Goal: Task Accomplishment & Management: Manage account settings

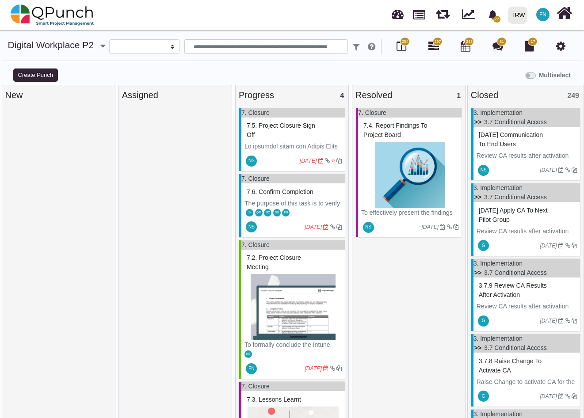
select select
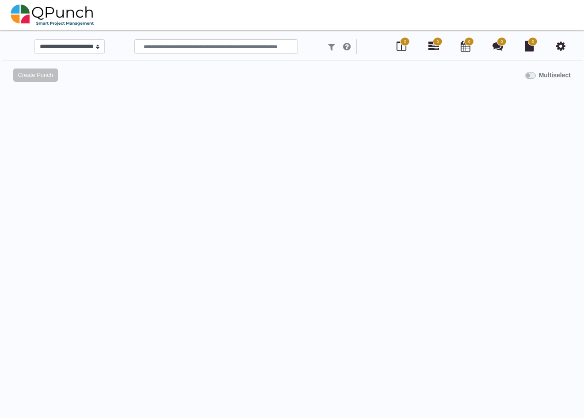
scroll to position [8, 0]
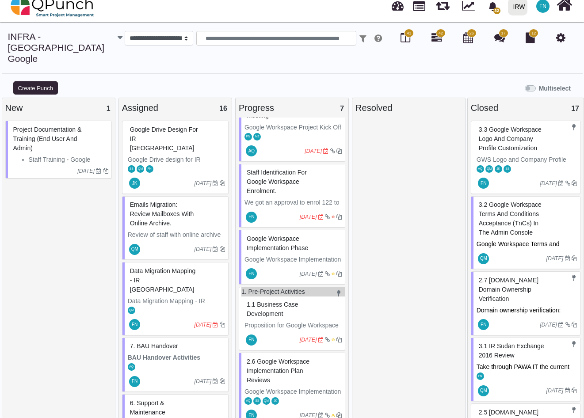
click at [520, 277] on span "2.7 [DOMAIN_NAME] Domain Ownership Verification" at bounding box center [509, 290] width 60 height 26
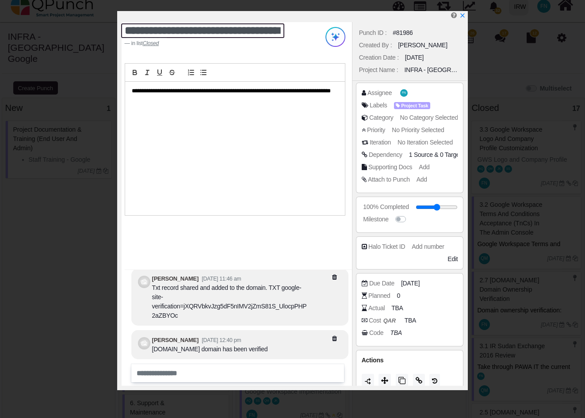
click at [138, 31] on textarea "**********" at bounding box center [203, 30] width 164 height 15
type textarea "**********"
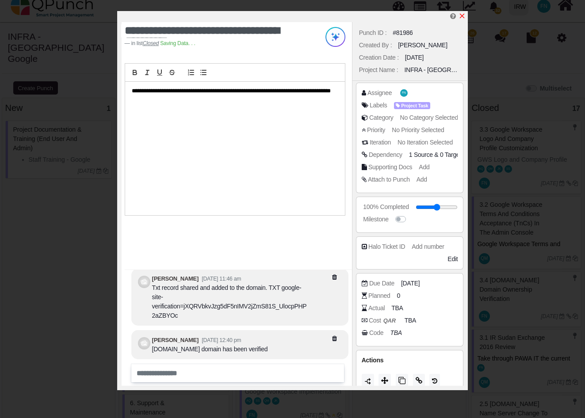
click at [465, 14] on icon "x" at bounding box center [462, 15] width 7 height 7
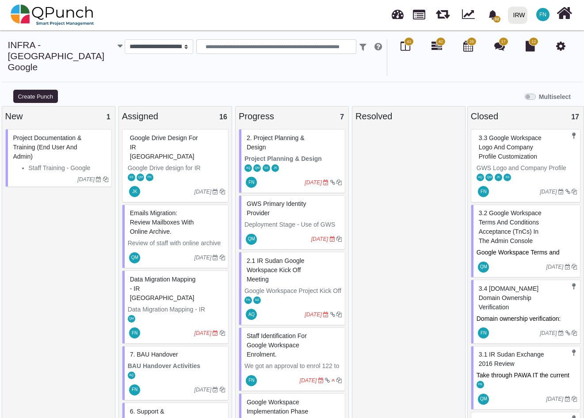
click at [276, 200] on span "GWS Primary Identity provider" at bounding box center [277, 208] width 60 height 16
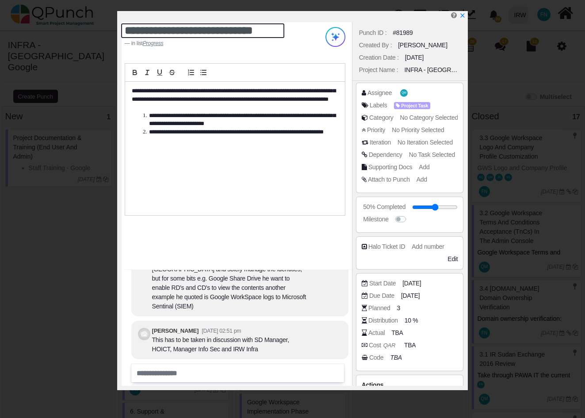
click at [126, 31] on textarea "**********" at bounding box center [203, 30] width 164 height 15
type textarea "**********"
click at [229, 172] on div "**********" at bounding box center [235, 149] width 220 height 134
click at [417, 294] on span "[DATE]" at bounding box center [411, 295] width 19 height 9
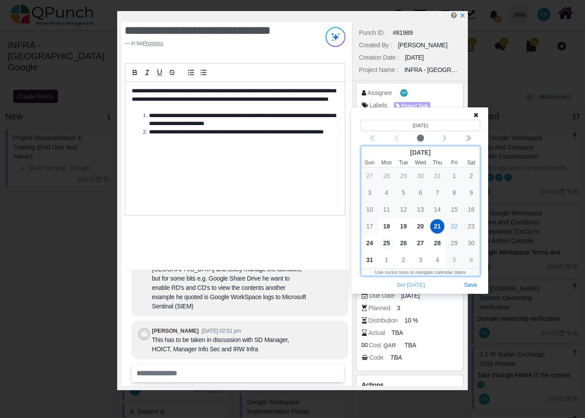
click at [390, 242] on span "25" at bounding box center [386, 243] width 14 height 14
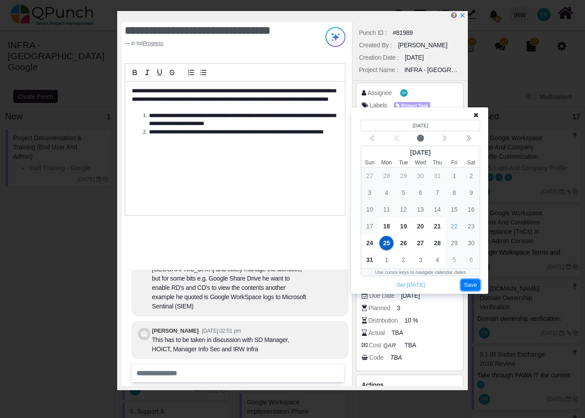
click at [476, 287] on button "Save" at bounding box center [470, 286] width 19 height 12
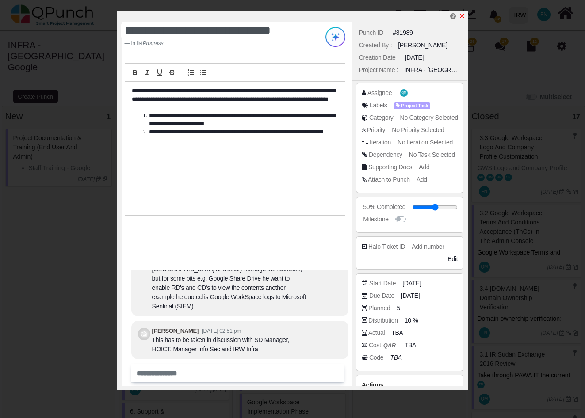
click at [463, 18] on icon "x" at bounding box center [462, 15] width 7 height 7
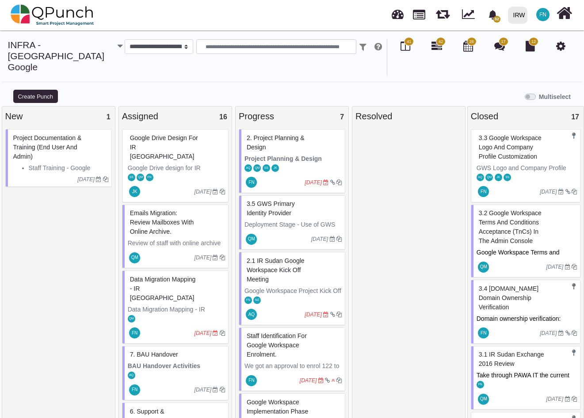
click at [281, 333] on span "Staff identification for Google Workspace Enrolment." at bounding box center [277, 346] width 60 height 26
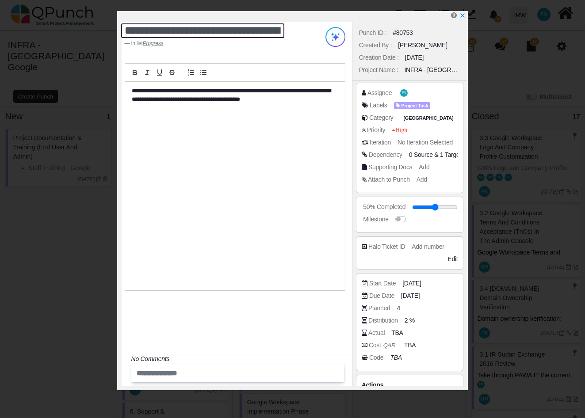
click at [124, 29] on textarea "**********" at bounding box center [203, 30] width 164 height 15
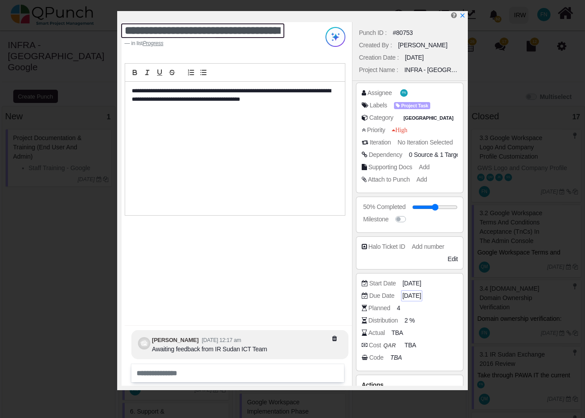
type textarea "**********"
click at [418, 295] on span "[DATE]" at bounding box center [411, 295] width 19 height 9
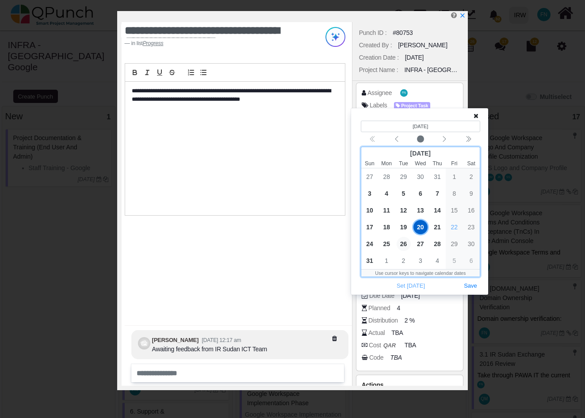
click at [401, 244] on span "26" at bounding box center [404, 244] width 14 height 14
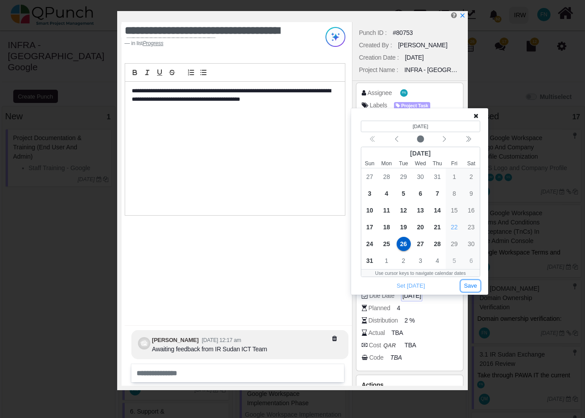
drag, startPoint x: 477, startPoint y: 286, endPoint x: 425, endPoint y: 293, distance: 51.8
click at [476, 286] on button "Save" at bounding box center [470, 286] width 19 height 12
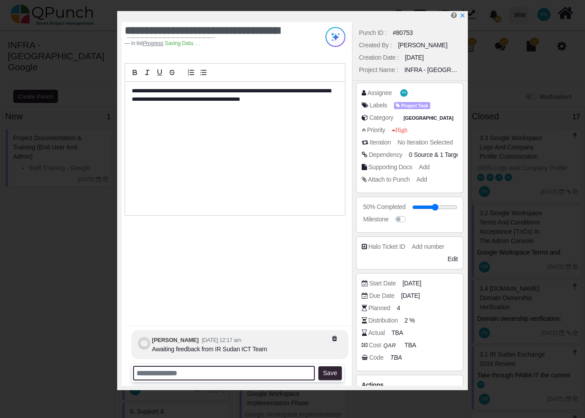
click at [189, 375] on input "text" at bounding box center [224, 373] width 182 height 15
click at [288, 375] on input "**********" at bounding box center [224, 373] width 182 height 15
type input "**********"
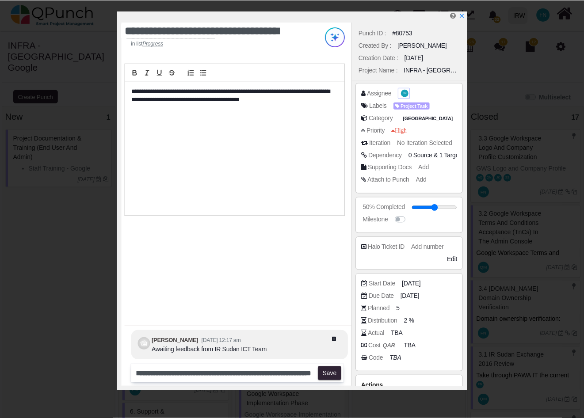
scroll to position [0, 0]
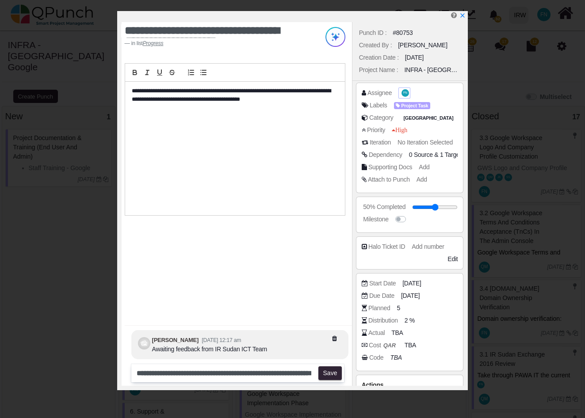
click at [404, 94] on span "FN" at bounding box center [405, 93] width 4 height 3
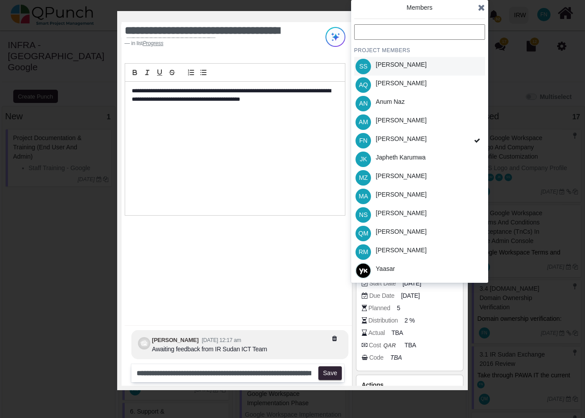
click at [425, 65] on div "[PERSON_NAME]" at bounding box center [419, 66] width 131 height 19
drag, startPoint x: 440, startPoint y: 158, endPoint x: 452, endPoint y: 161, distance: 12.6
click at [440, 157] on div "JK Japheth Karumwa" at bounding box center [419, 159] width 131 height 19
drag, startPoint x: 420, startPoint y: 230, endPoint x: 433, endPoint y: 230, distance: 12.8
click at [420, 230] on div "QM Qasim Munir" at bounding box center [419, 233] width 131 height 19
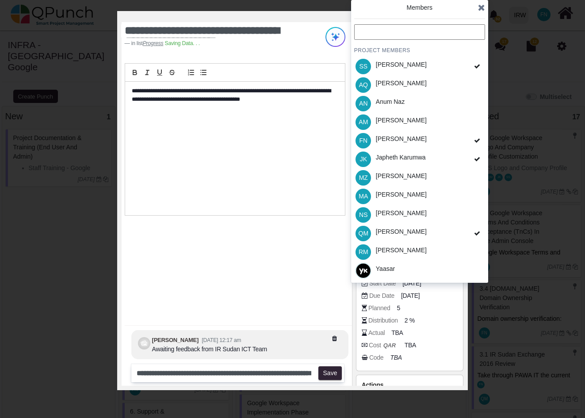
click at [483, 10] on icon at bounding box center [481, 7] width 7 height 9
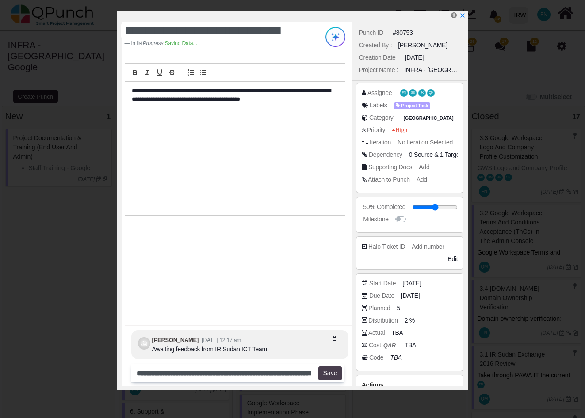
click at [337, 375] on button "Save" at bounding box center [329, 374] width 23 height 14
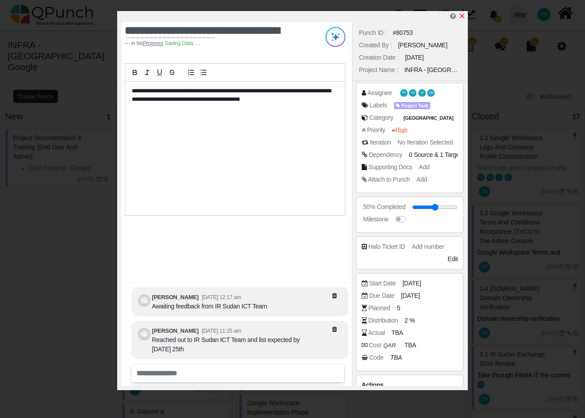
click at [464, 16] on icon "x" at bounding box center [462, 15] width 7 height 7
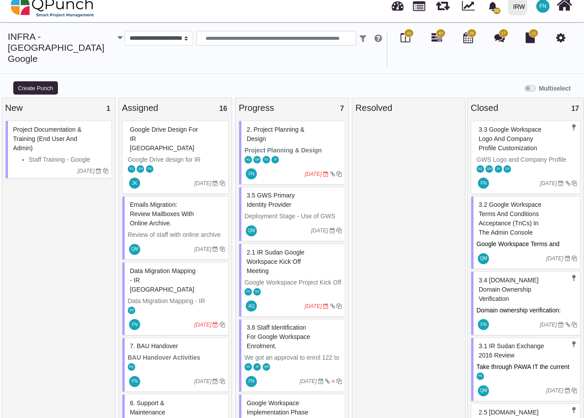
click at [152, 126] on span "Google Drive design for IR Sudan" at bounding box center [164, 139] width 68 height 26
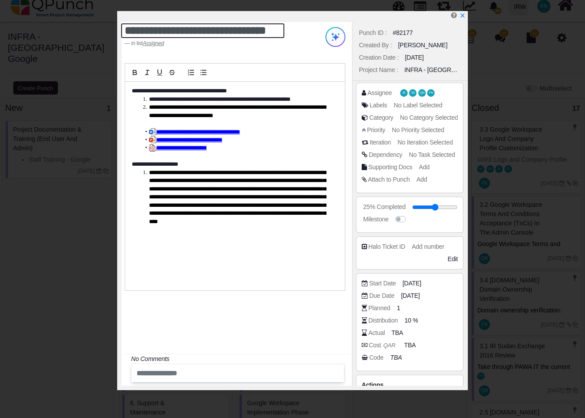
click at [126, 33] on textarea "**********" at bounding box center [203, 30] width 164 height 15
type textarea "**********"
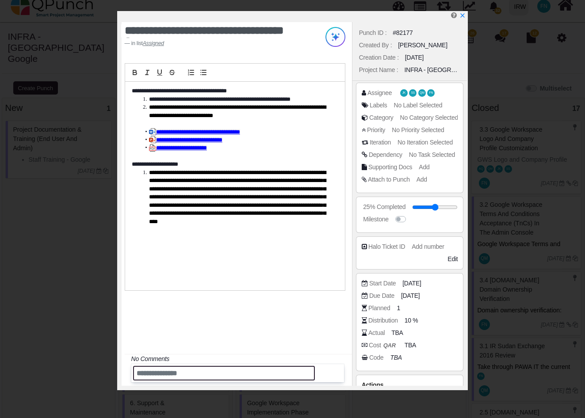
click at [153, 373] on input "text" at bounding box center [224, 373] width 182 height 15
click at [222, 372] on input "**********" at bounding box center [224, 373] width 182 height 15
type input "**********"
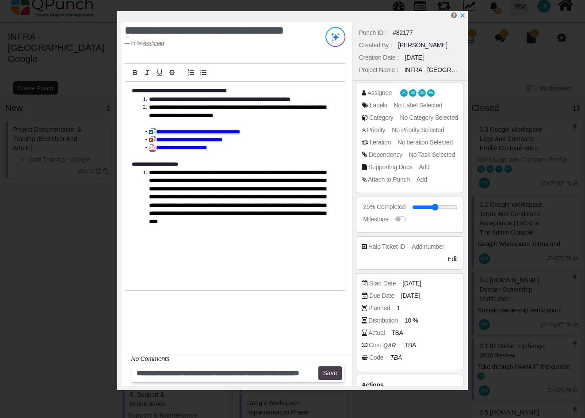
click at [333, 374] on button "Save" at bounding box center [329, 374] width 23 height 14
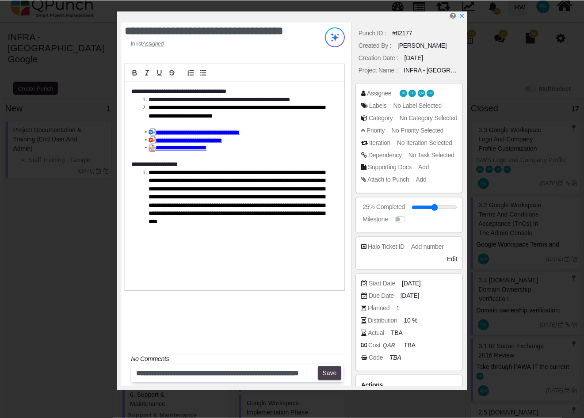
scroll to position [0, 0]
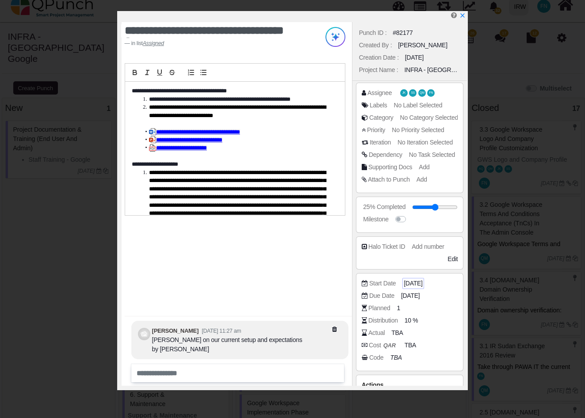
click at [410, 281] on span "[DATE]" at bounding box center [413, 283] width 19 height 9
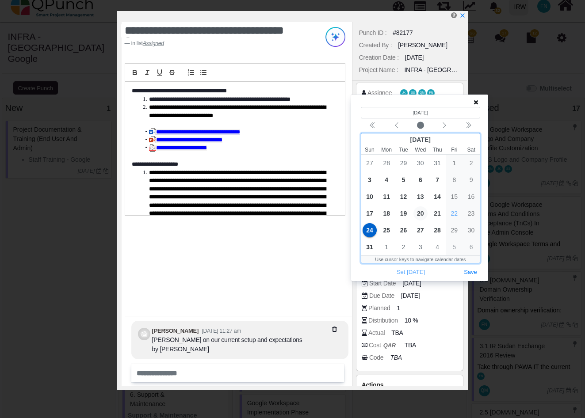
click at [419, 212] on span "20" at bounding box center [421, 214] width 14 height 14
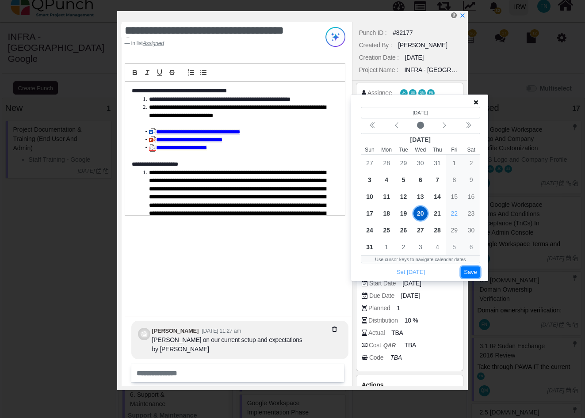
click at [475, 272] on button "Save" at bounding box center [470, 273] width 19 height 12
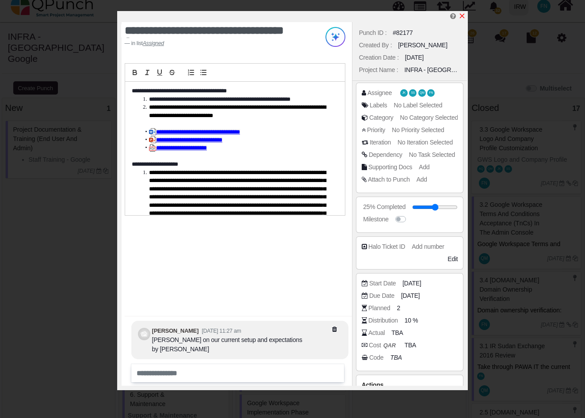
click at [461, 17] on icon "x" at bounding box center [462, 15] width 7 height 7
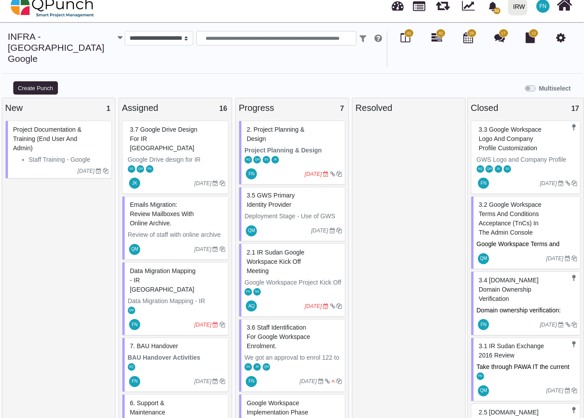
click at [165, 268] on span "Data Migration Mapping - IR Sudan" at bounding box center [163, 281] width 66 height 26
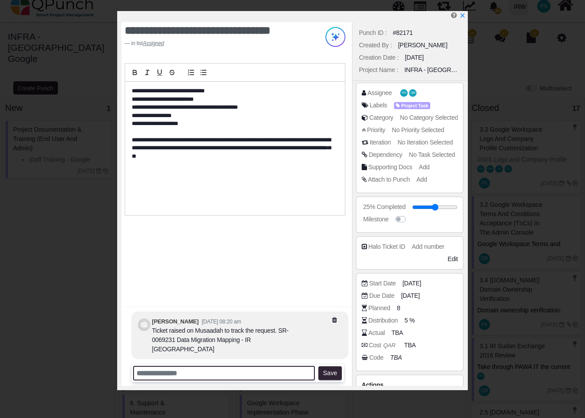
click at [205, 374] on input "text" at bounding box center [224, 373] width 182 height 15
type input "**********"
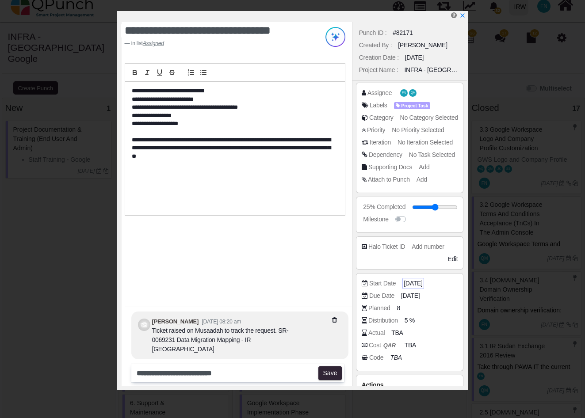
click at [418, 283] on span "[DATE]" at bounding box center [413, 283] width 19 height 9
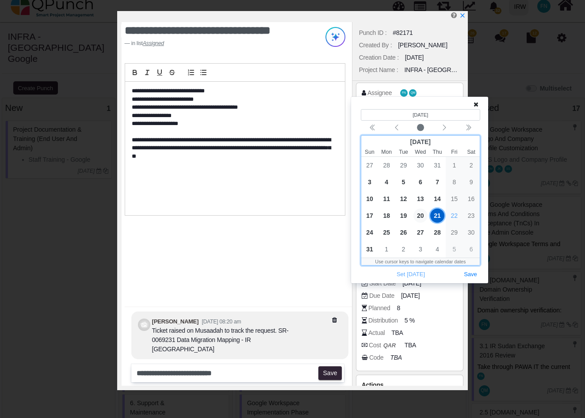
click at [420, 214] on span "20" at bounding box center [421, 216] width 14 height 14
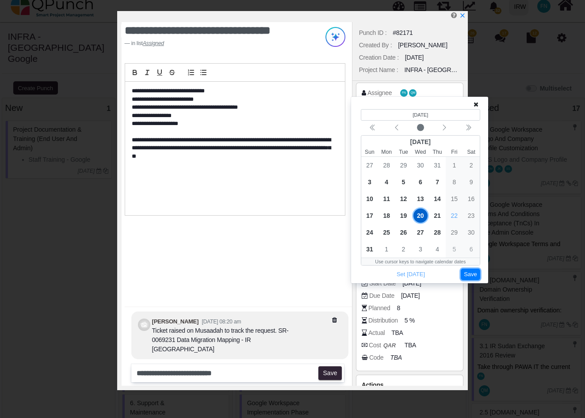
click at [467, 272] on button "Save" at bounding box center [470, 275] width 19 height 12
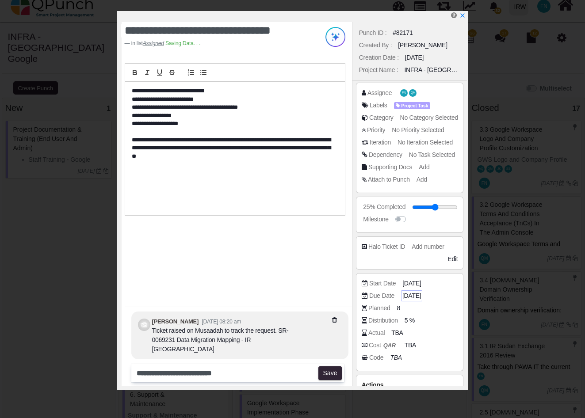
click at [416, 297] on span "[DATE]" at bounding box center [411, 295] width 19 height 9
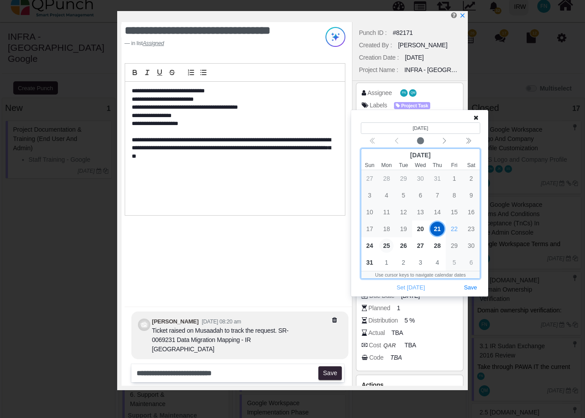
click at [387, 246] on span "25" at bounding box center [386, 246] width 14 height 14
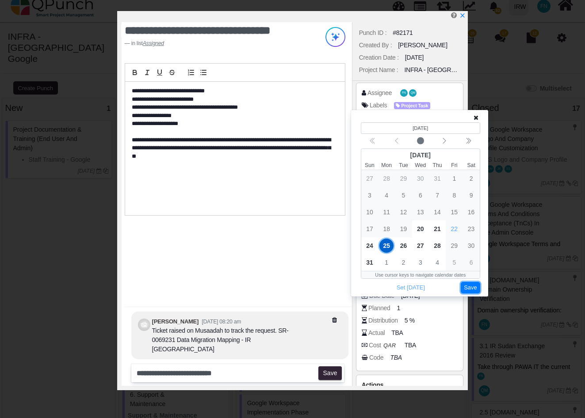
click at [475, 287] on button "Save" at bounding box center [470, 288] width 19 height 12
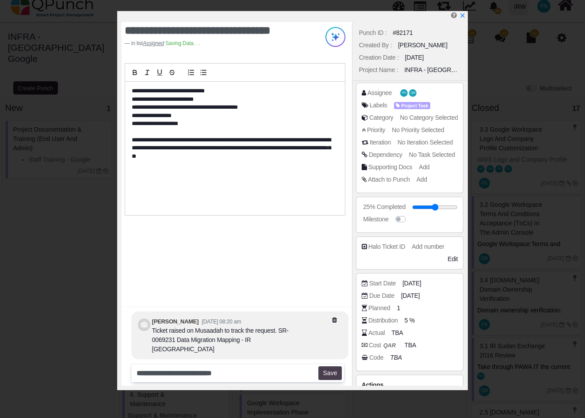
click at [335, 373] on button "Save" at bounding box center [329, 374] width 23 height 14
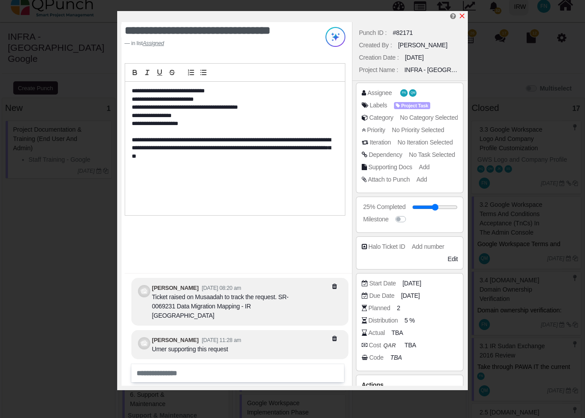
click at [462, 17] on icon "x" at bounding box center [462, 16] width 5 height 5
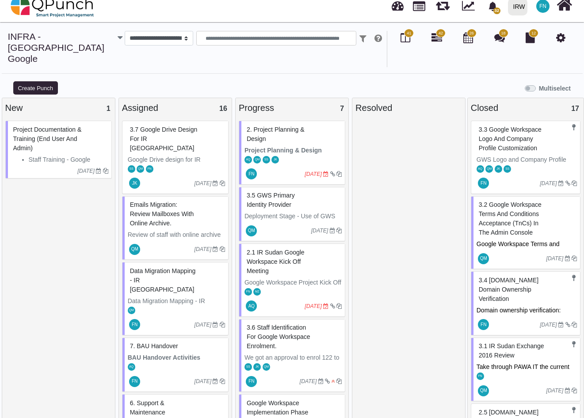
click at [154, 268] on span "Data Migration Mapping - IR [GEOGRAPHIC_DATA]" at bounding box center [163, 281] width 66 height 26
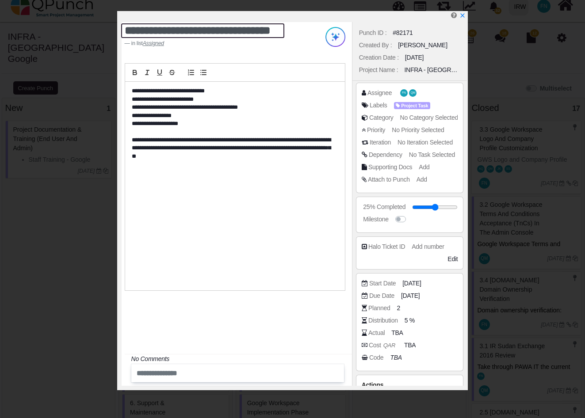
click at [126, 31] on textarea "**********" at bounding box center [203, 30] width 164 height 15
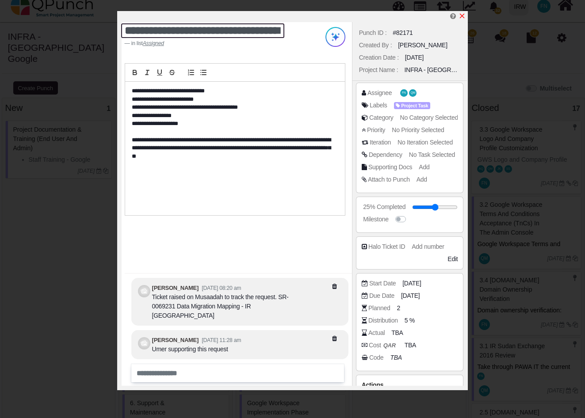
type textarea "**********"
click at [463, 17] on icon "x" at bounding box center [462, 16] width 5 height 5
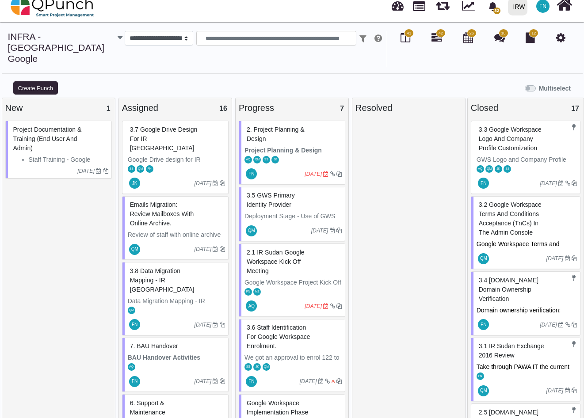
click at [155, 268] on span "3.8 Data Migration Mapping - IR [GEOGRAPHIC_DATA]" at bounding box center [162, 281] width 65 height 26
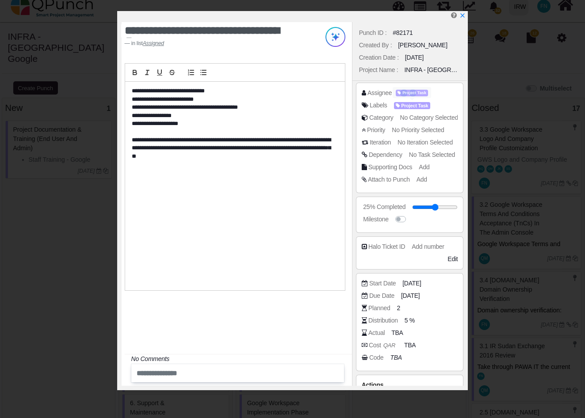
click at [414, 94] on span "Project Task" at bounding box center [412, 93] width 32 height 7
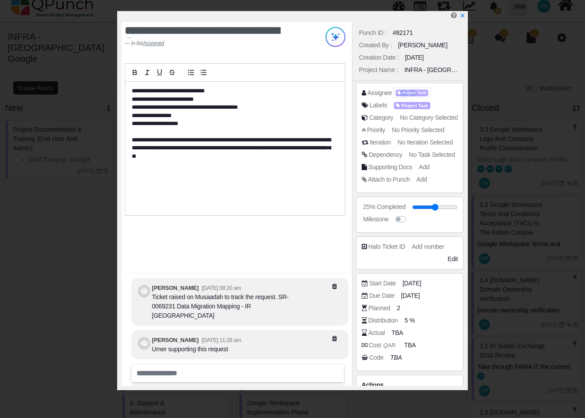
click at [414, 93] on span "Project Task" at bounding box center [412, 93] width 32 height 7
click at [405, 96] on span "Project Task" at bounding box center [412, 93] width 32 height 7
click at [408, 93] on span "Project Task" at bounding box center [412, 93] width 32 height 7
click at [462, 14] on icon "x" at bounding box center [462, 15] width 7 height 7
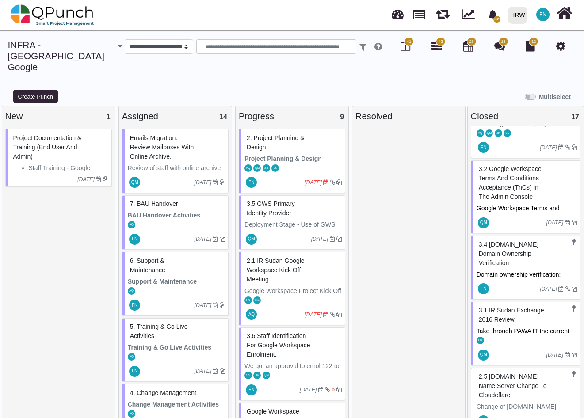
click at [162, 134] on span "Emails Migration: Review mailboxes with Online Archive." at bounding box center [162, 147] width 64 height 26
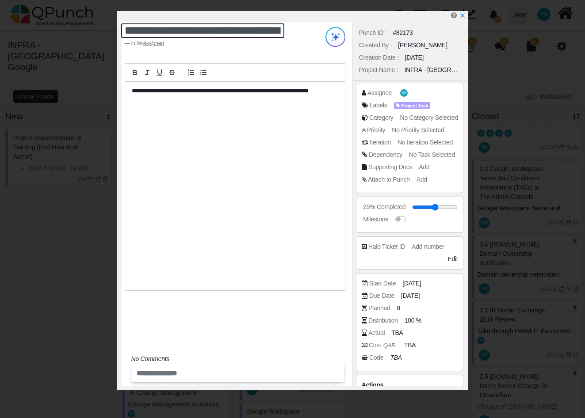
click at [126, 32] on textarea "**********" at bounding box center [203, 30] width 164 height 15
type textarea "**********"
click at [406, 94] on span "QM" at bounding box center [405, 93] width 4 height 3
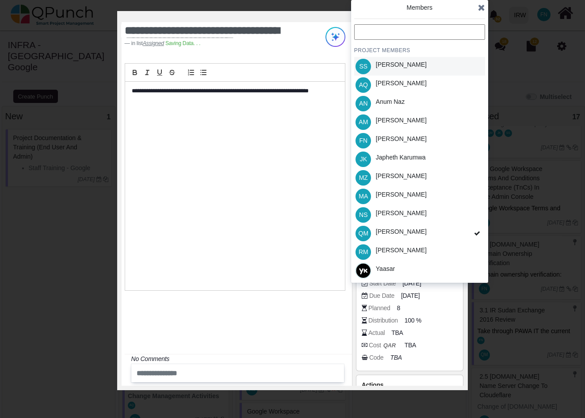
click at [403, 62] on div "Samuel Serugo" at bounding box center [401, 64] width 51 height 9
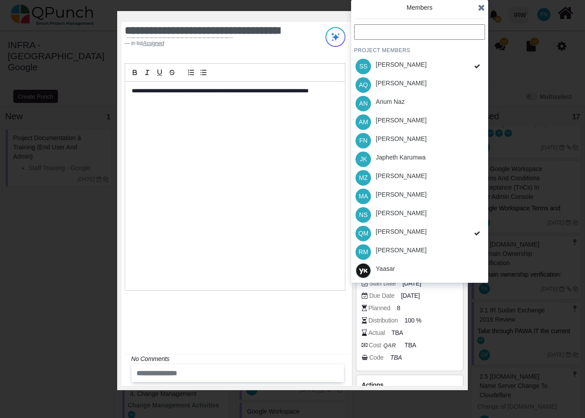
click at [403, 139] on div "PROJECT MEMBERS SS Samuel Serugo AQ Aamar Qayum AN Anum Naz AM Asad Malik FN Fr…" at bounding box center [419, 152] width 131 height 256
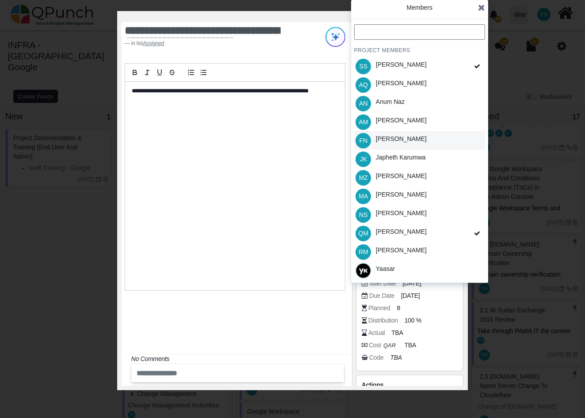
click at [427, 143] on div "FN Francis Ndichu" at bounding box center [419, 140] width 131 height 19
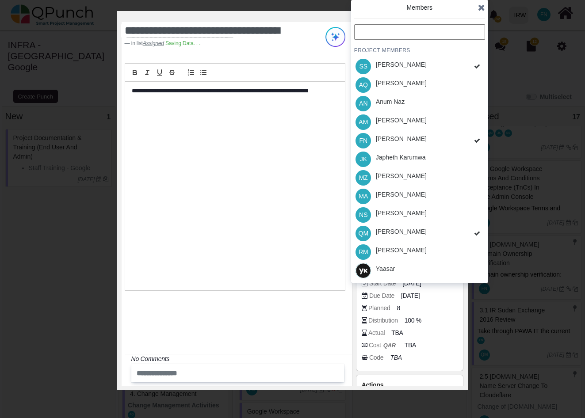
click at [422, 155] on div "PROJECT MEMBERS SS Samuel Serugo AQ Aamar Qayum AN Anum Naz AM Asad Malik FN Fr…" at bounding box center [419, 152] width 131 height 256
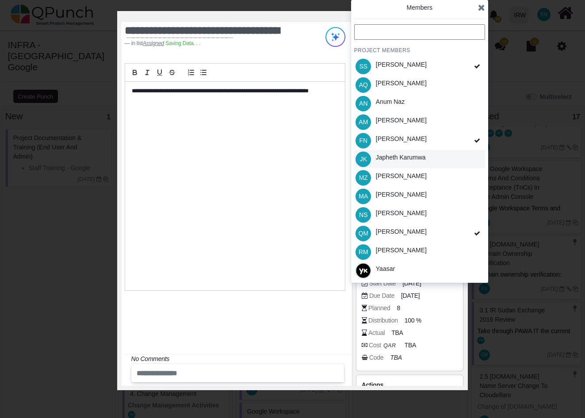
click at [407, 158] on div "Japheth Karumwa" at bounding box center [401, 157] width 50 height 9
click at [480, 7] on icon at bounding box center [481, 7] width 7 height 9
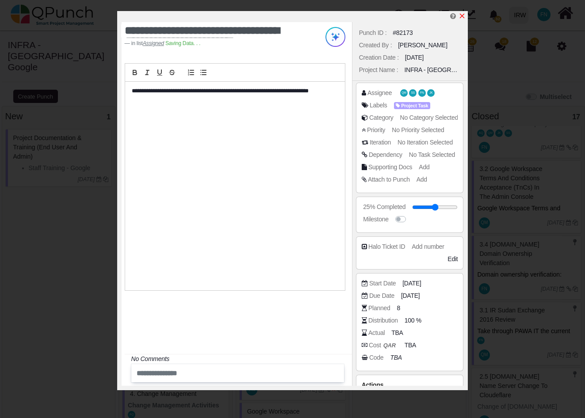
click at [461, 17] on icon "x" at bounding box center [462, 15] width 7 height 7
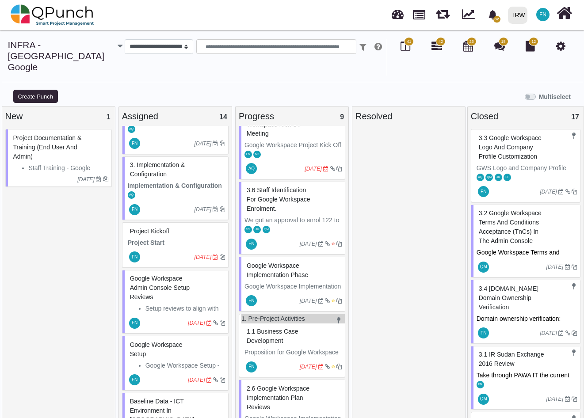
scroll to position [310, 0]
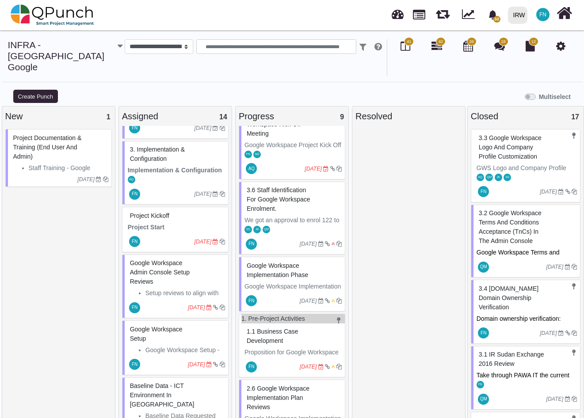
click at [163, 260] on span "Google Workspace Admin Console Setup Reviews" at bounding box center [160, 273] width 60 height 26
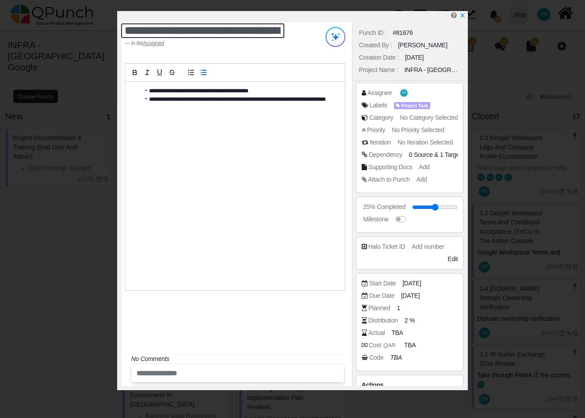
click at [126, 31] on textarea "**********" at bounding box center [203, 30] width 164 height 15
type textarea "**********"
click at [405, 92] on span "FN" at bounding box center [405, 93] width 4 height 3
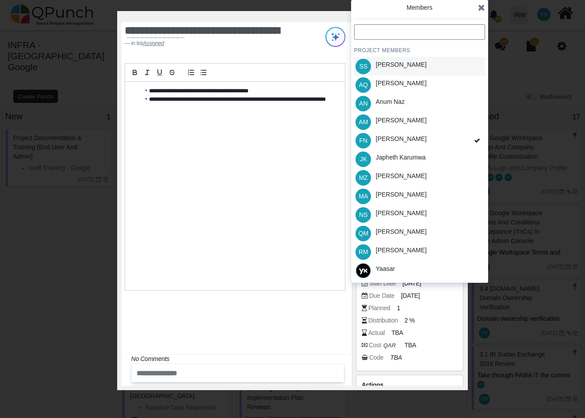
click at [419, 68] on div "Samuel Serugo" at bounding box center [401, 66] width 57 height 19
click at [421, 157] on div "Japheth Karumwa" at bounding box center [401, 157] width 50 height 9
click at [417, 194] on div "Morufu Adesanya" at bounding box center [401, 194] width 51 height 9
click at [409, 233] on div "[PERSON_NAME]" at bounding box center [401, 231] width 51 height 9
click at [483, 8] on icon at bounding box center [481, 7] width 7 height 9
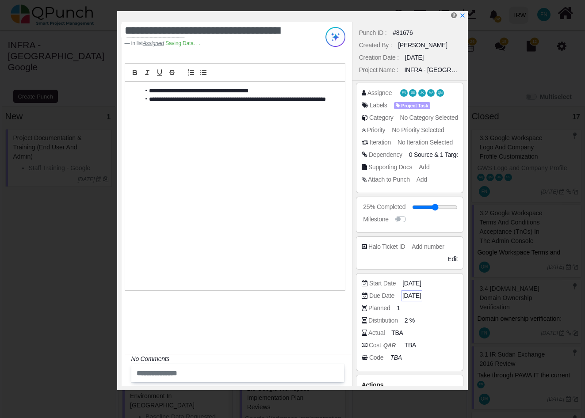
click at [421, 294] on span "[DATE]" at bounding box center [411, 295] width 19 height 9
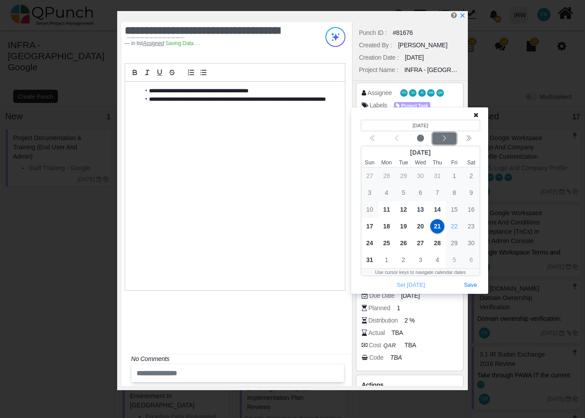
click at [447, 139] on icon "chevron left" at bounding box center [444, 138] width 7 height 7
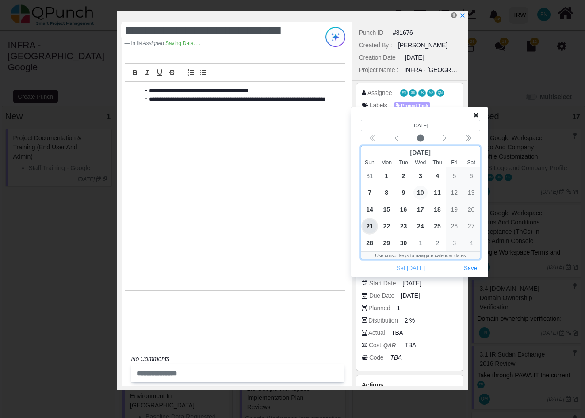
click at [422, 191] on span "10" at bounding box center [421, 193] width 14 height 14
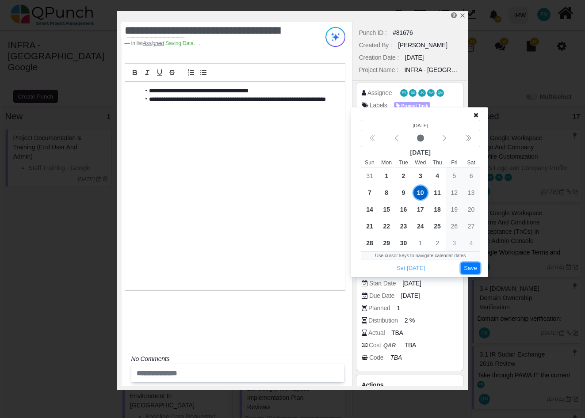
click at [473, 268] on button "Save" at bounding box center [470, 269] width 19 height 12
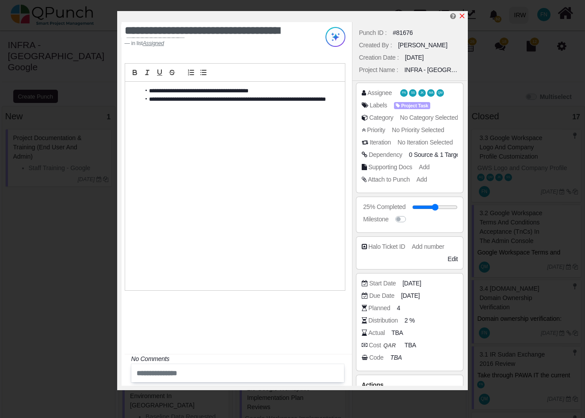
click at [462, 16] on icon "x" at bounding box center [462, 16] width 5 height 5
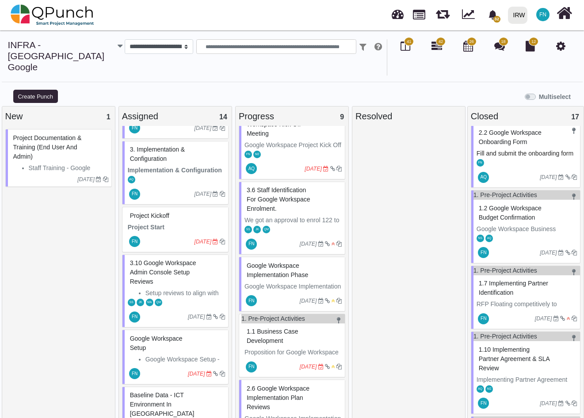
scroll to position [483, 0]
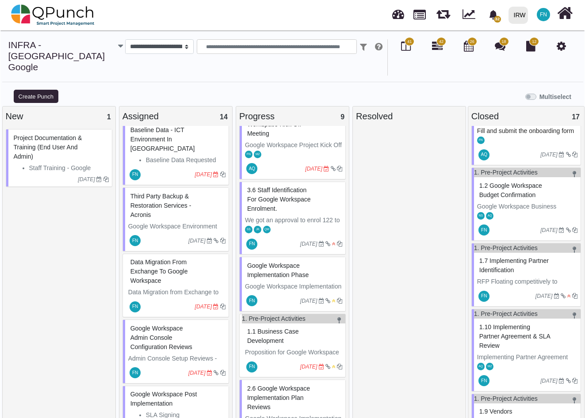
scroll to position [581, 0]
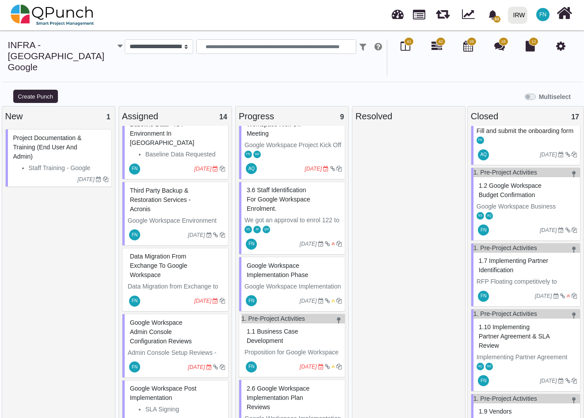
click at [153, 253] on span "Data Migration from Exchange to Google Workspace" at bounding box center [158, 266] width 57 height 26
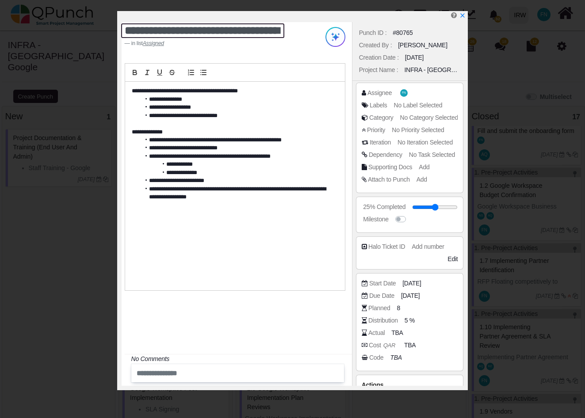
click at [126, 30] on textarea "**********" at bounding box center [203, 30] width 164 height 15
type textarea "**********"
click at [461, 16] on icon "x" at bounding box center [462, 15] width 7 height 7
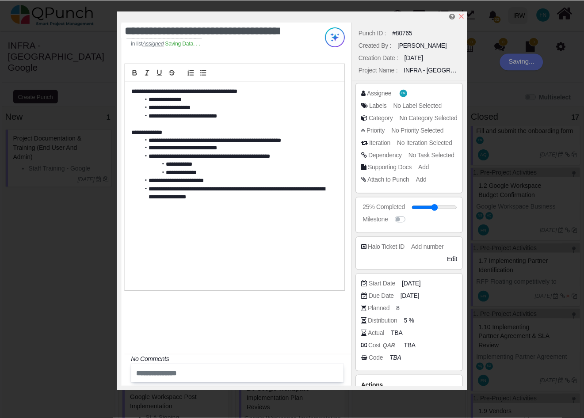
scroll to position [581, 0]
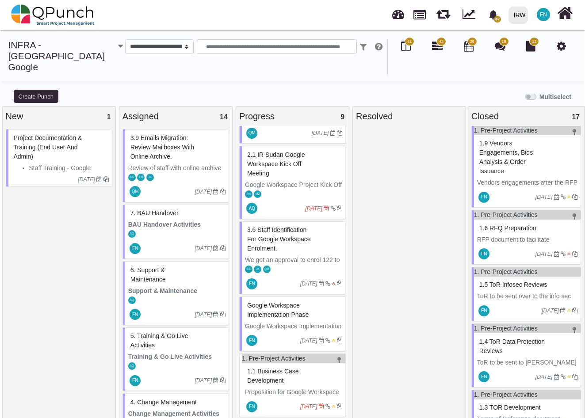
scroll to position [265, 0]
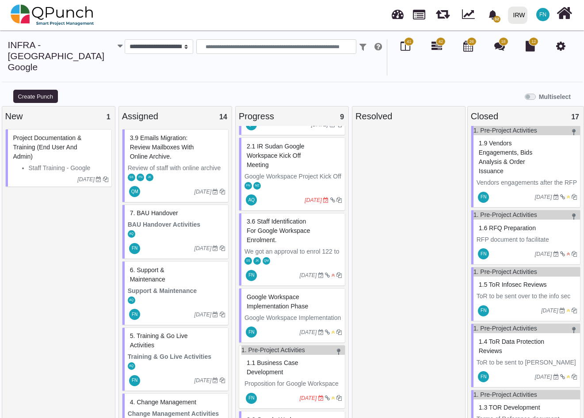
click at [287, 294] on span "Google Workspace Implementation Phase" at bounding box center [277, 302] width 61 height 16
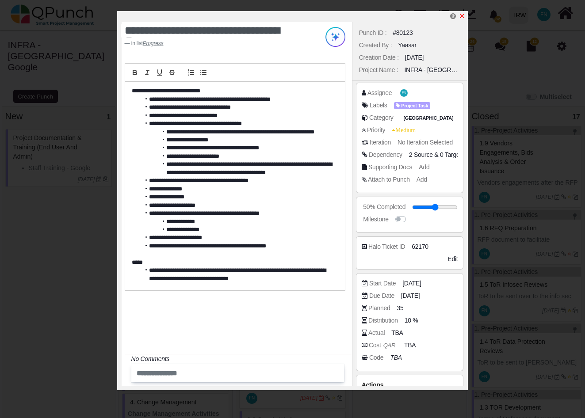
click at [461, 15] on icon "x" at bounding box center [462, 16] width 5 height 5
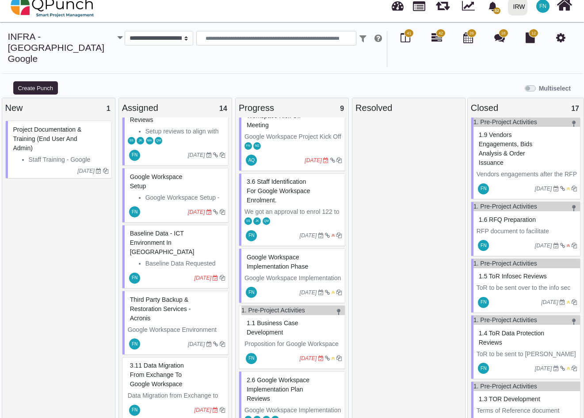
scroll to position [448, 0]
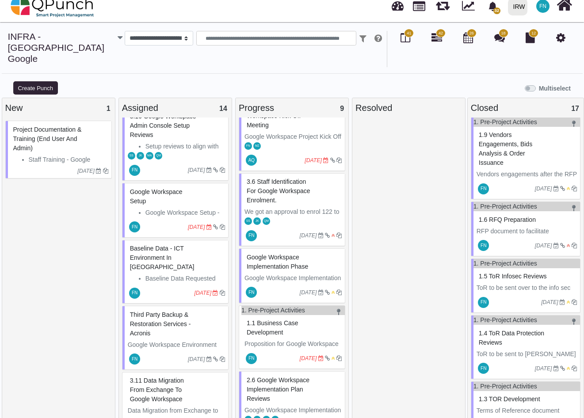
click at [165, 188] on span "Google Workspace Setup" at bounding box center [156, 196] width 53 height 16
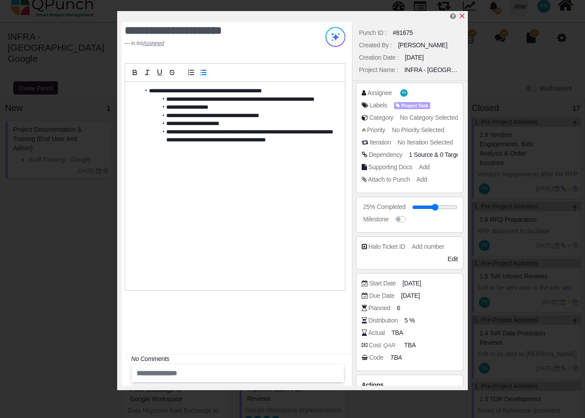
click at [464, 15] on icon "x" at bounding box center [462, 15] width 7 height 7
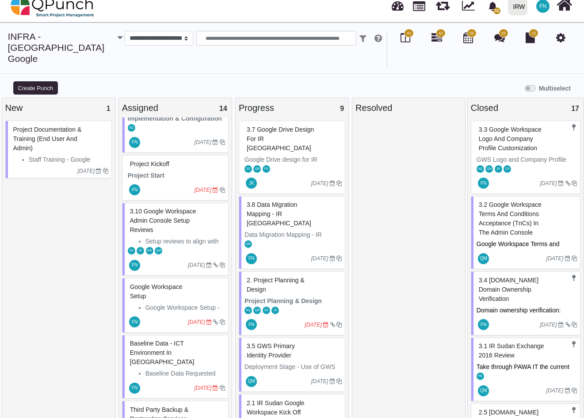
scroll to position [354, 0]
click at [158, 283] on span "Google Workspace Setup" at bounding box center [156, 291] width 53 height 16
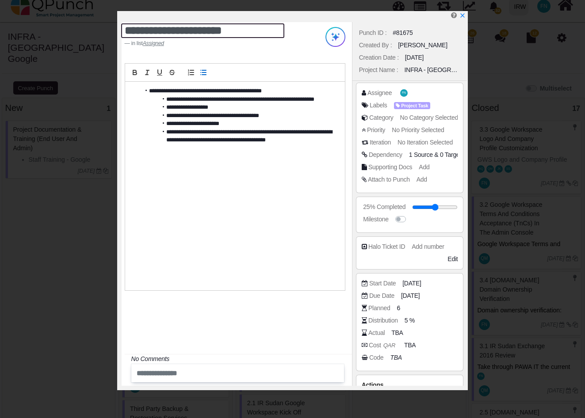
click at [124, 30] on textarea "**********" at bounding box center [203, 30] width 164 height 15
type textarea "**********"
click at [465, 16] on icon "x" at bounding box center [462, 15] width 7 height 7
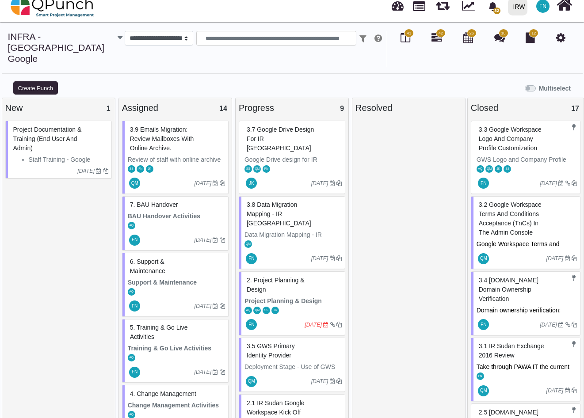
click at [172, 126] on span "3.9 Emails Migration: Review mailboxes with Online Archive." at bounding box center [162, 139] width 64 height 26
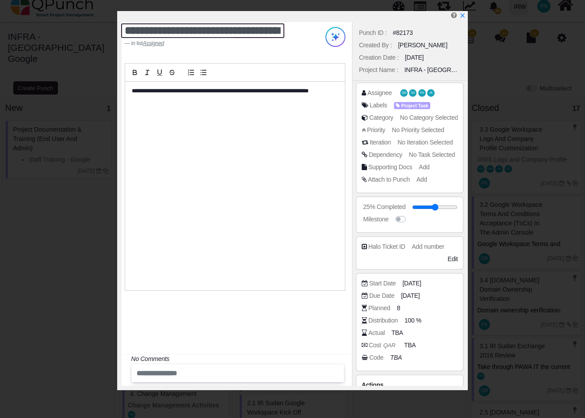
click at [138, 31] on textarea "**********" at bounding box center [203, 30] width 164 height 15
type textarea "**********"
click at [465, 15] on icon "x" at bounding box center [462, 15] width 7 height 7
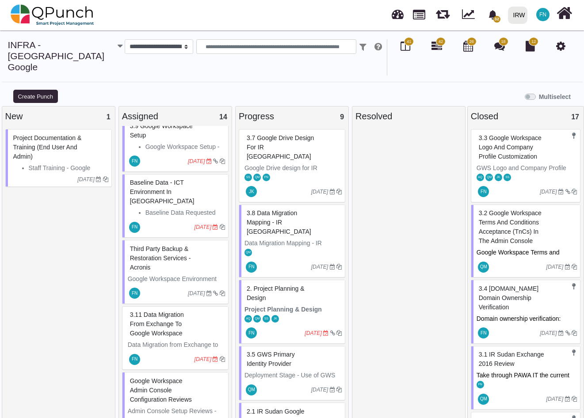
scroll to position [531, 0]
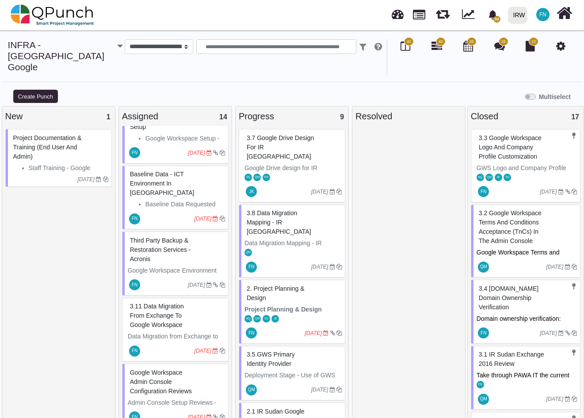
click at [165, 303] on span "3.11 Data Migration from Exchange to Google Workspace" at bounding box center [157, 316] width 54 height 26
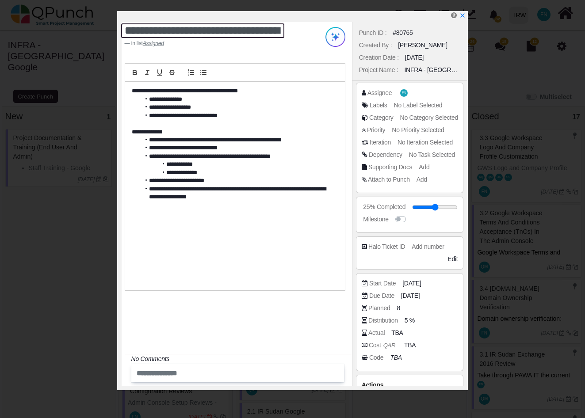
click at [142, 31] on textarea "**********" at bounding box center [203, 30] width 164 height 15
type textarea "**********"
click at [463, 16] on icon "x" at bounding box center [462, 16] width 5 height 5
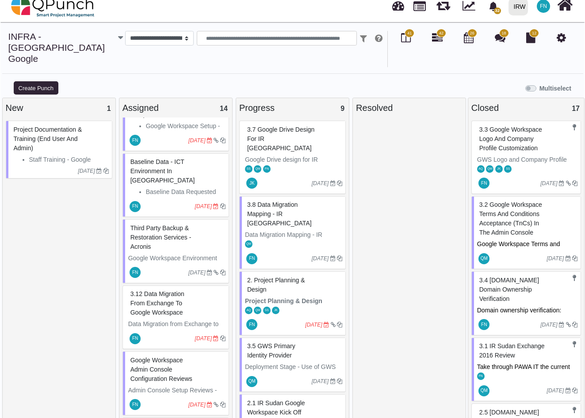
scroll to position [581, 0]
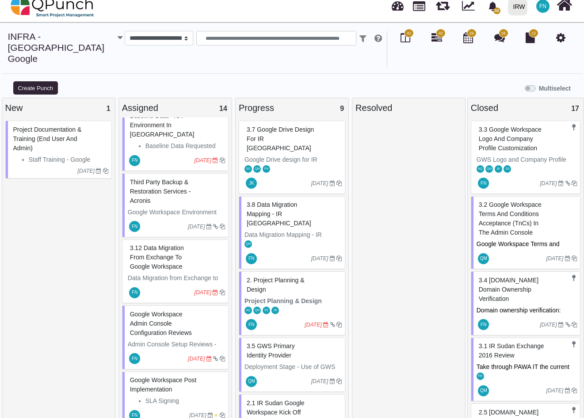
click at [153, 311] on span "Google Workspace Admin Console Configuration Reviews" at bounding box center [161, 324] width 62 height 26
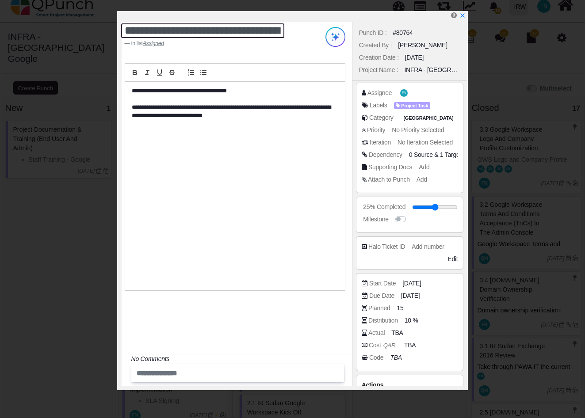
click at [127, 33] on textarea "**********" at bounding box center [203, 30] width 164 height 15
type textarea "**********"
click at [462, 17] on icon "x" at bounding box center [462, 16] width 5 height 5
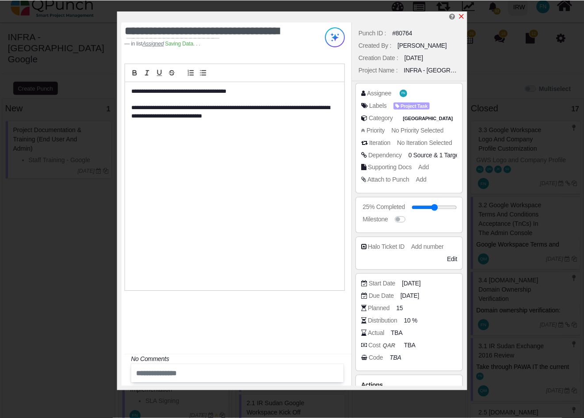
scroll to position [581, 0]
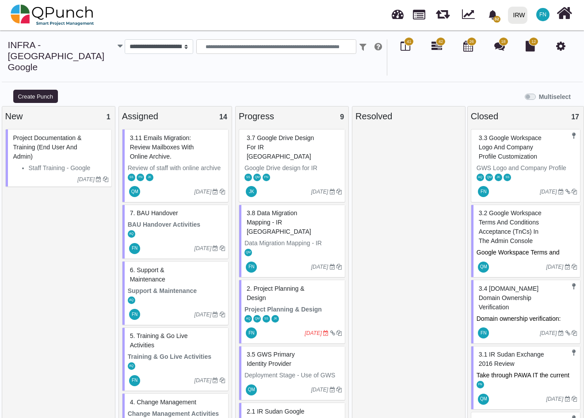
click at [168, 134] on span "3.11 Emails Migration: Review mailboxes with Online Archive." at bounding box center [162, 147] width 64 height 26
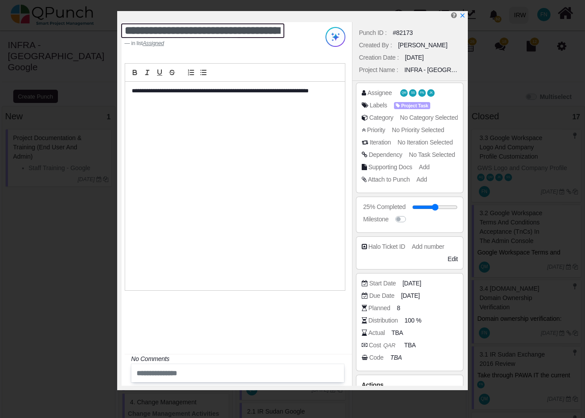
click at [141, 29] on textarea "**********" at bounding box center [203, 30] width 164 height 15
type textarea "**********"
click at [465, 16] on icon "x" at bounding box center [462, 15] width 7 height 7
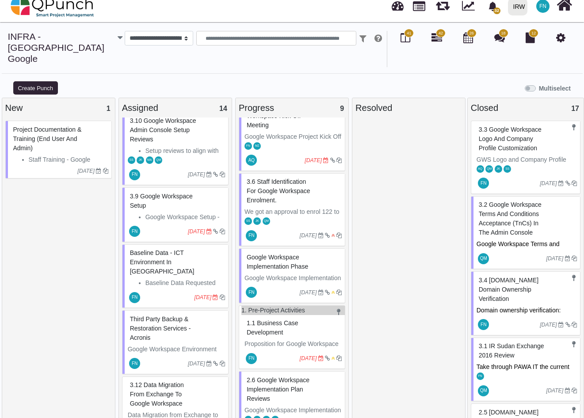
scroll to position [486, 0]
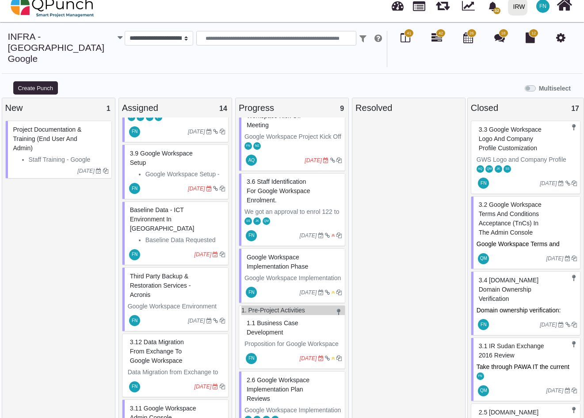
click at [159, 273] on span "Third Party Backup & Restoration Services - Acronis" at bounding box center [160, 286] width 61 height 26
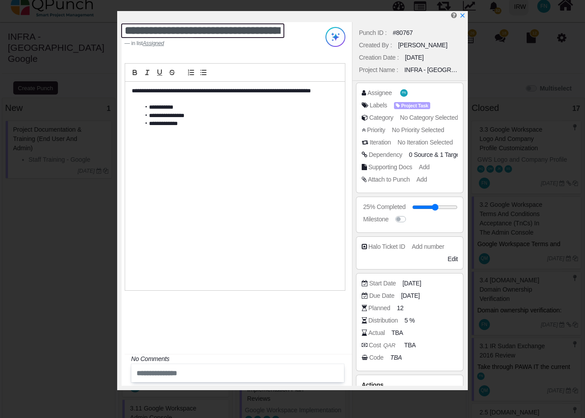
click at [126, 29] on textarea "**********" at bounding box center [203, 30] width 164 height 15
type textarea "**********"
click at [404, 94] on span "FN" at bounding box center [405, 93] width 4 height 3
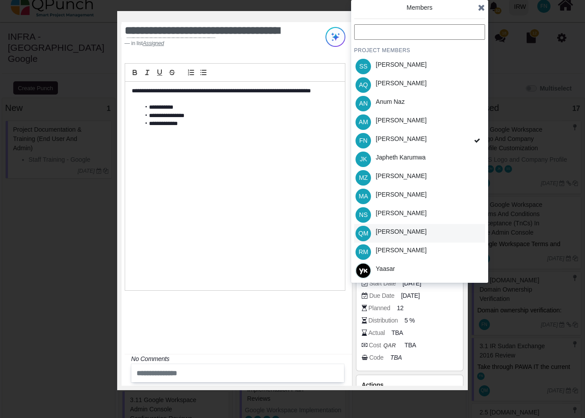
click at [425, 235] on div "QM Qasim Munir" at bounding box center [419, 233] width 131 height 19
click at [447, 64] on div "SS Samuel Serugo" at bounding box center [419, 66] width 131 height 19
click at [433, 157] on div "JK Japheth Karumwa" at bounding box center [419, 159] width 131 height 19
click at [481, 11] on icon at bounding box center [481, 7] width 7 height 9
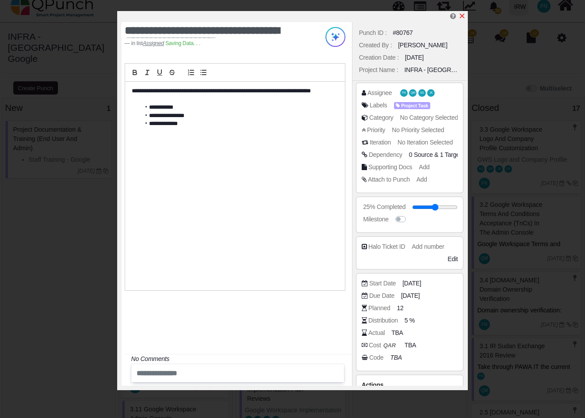
click at [462, 16] on icon "x" at bounding box center [462, 16] width 5 height 5
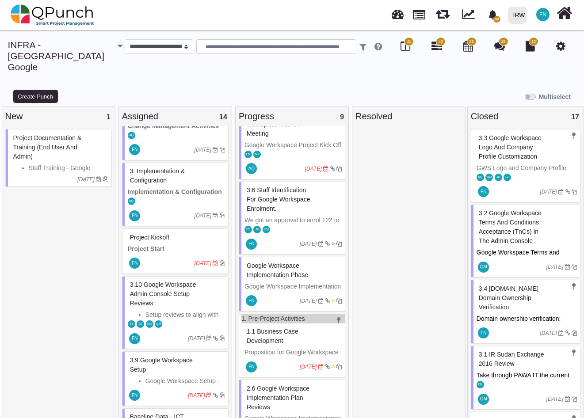
scroll to position [310, 0]
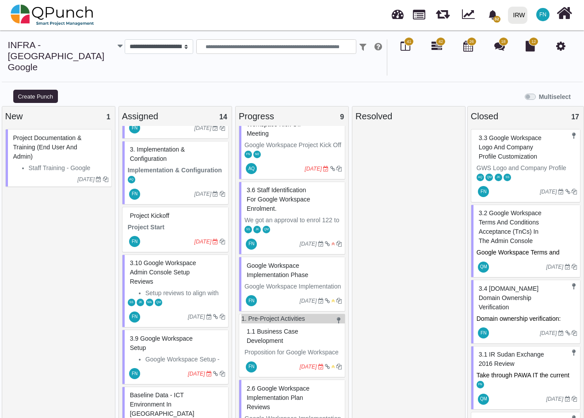
click at [152, 212] on span "Project Kickoff" at bounding box center [149, 215] width 39 height 7
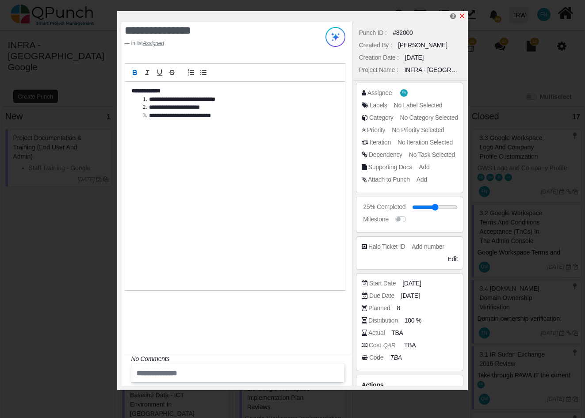
click at [461, 13] on icon "x" at bounding box center [462, 15] width 7 height 7
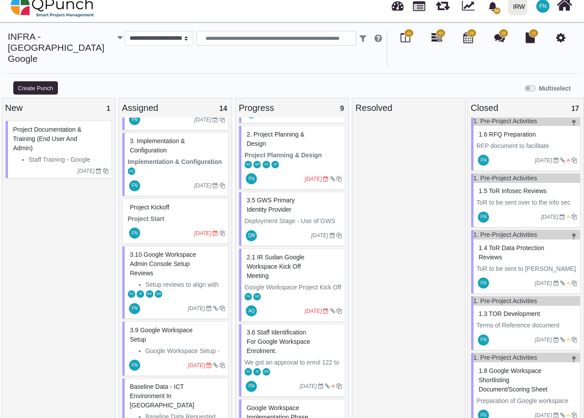
scroll to position [120, 0]
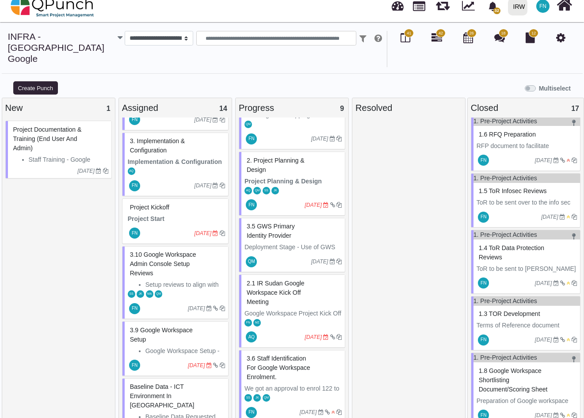
click at [159, 204] on span "Project Kickoff" at bounding box center [149, 207] width 39 height 7
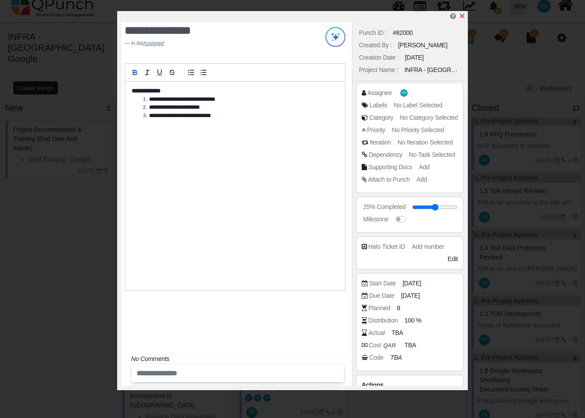
click at [463, 15] on icon "x" at bounding box center [462, 15] width 7 height 7
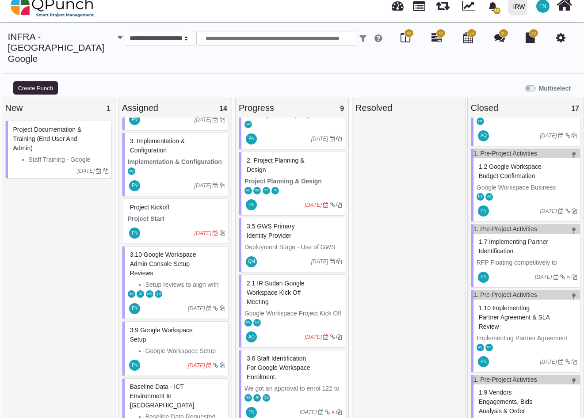
scroll to position [528, 0]
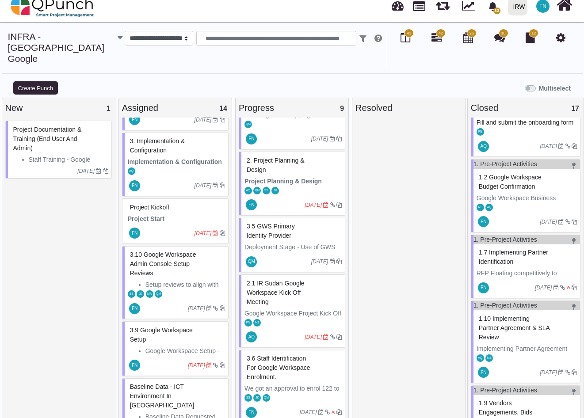
click at [150, 204] on span "Project Kickoff" at bounding box center [149, 207] width 39 height 7
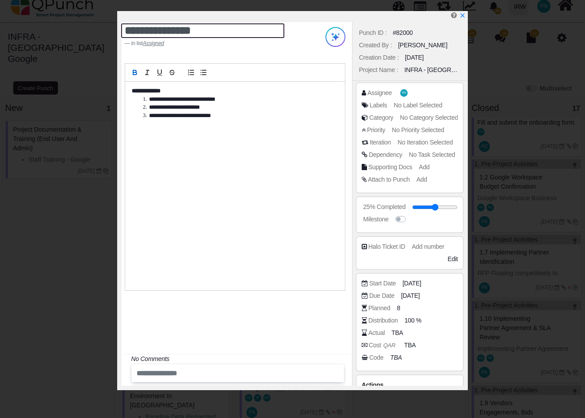
click at [127, 31] on textarea "**********" at bounding box center [203, 30] width 164 height 15
type textarea "**********"
click at [461, 17] on icon "x" at bounding box center [462, 15] width 7 height 7
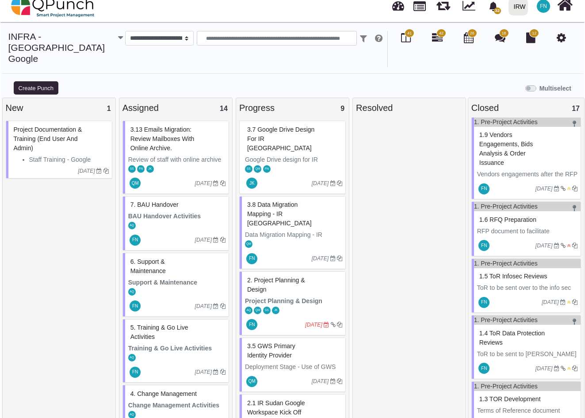
scroll to position [297, 0]
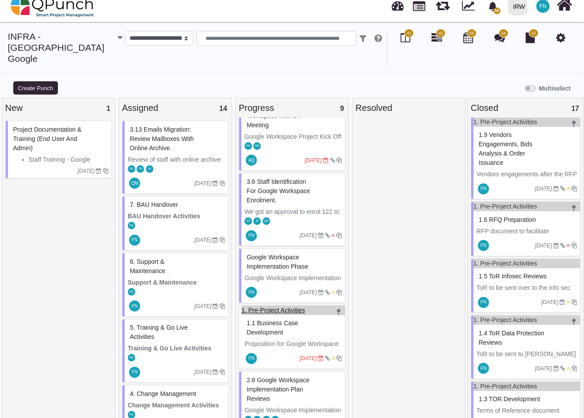
click at [271, 307] on link "1. Pre-Project Activities" at bounding box center [273, 310] width 64 height 7
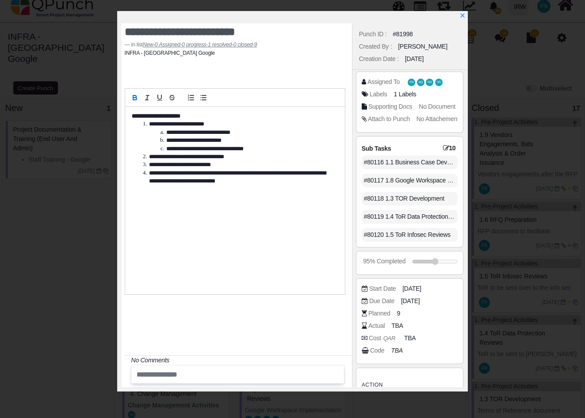
click at [444, 148] on icon at bounding box center [446, 148] width 6 height 6
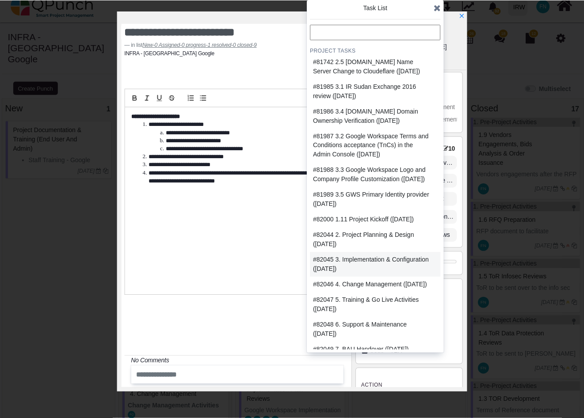
scroll to position [619, 0]
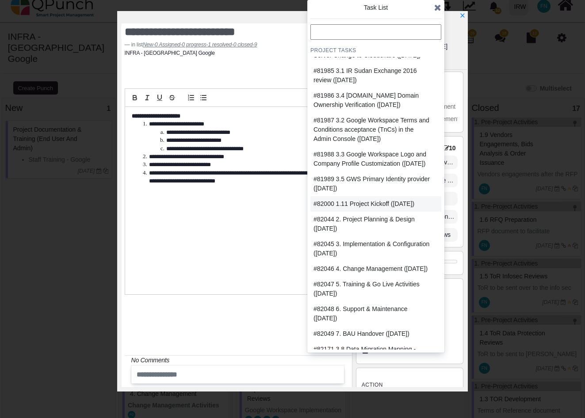
click at [412, 209] on div "#82000 1.11 Project Kickoff (2025-08-19)" at bounding box center [364, 203] width 101 height 9
click at [436, 8] on icon at bounding box center [437, 7] width 7 height 9
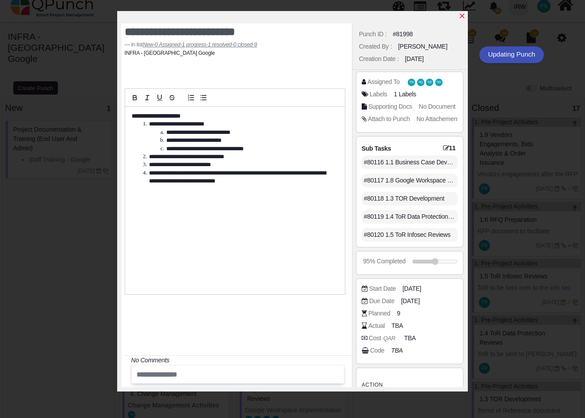
click at [462, 15] on icon "x" at bounding box center [462, 15] width 7 height 7
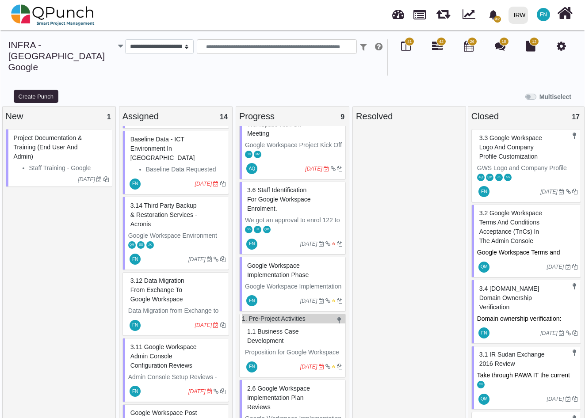
scroll to position [599, 0]
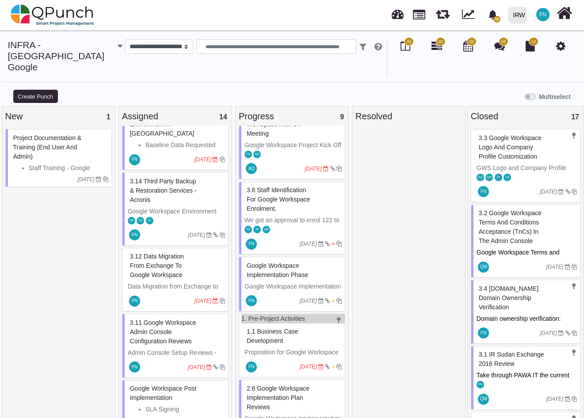
click at [169, 385] on span "Google Workspace Post Implementation" at bounding box center [163, 393] width 67 height 16
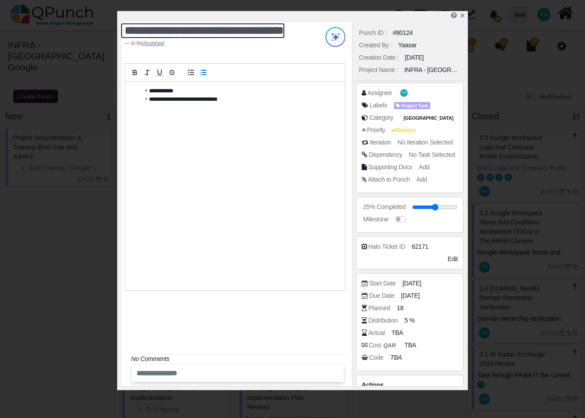
click at [126, 33] on textarea "**********" at bounding box center [203, 30] width 164 height 15
click at [139, 30] on textarea "**********" at bounding box center [203, 30] width 164 height 15
click at [130, 34] on textarea "**********" at bounding box center [203, 30] width 164 height 15
type textarea "**********"
click at [461, 14] on icon "x" at bounding box center [462, 15] width 7 height 7
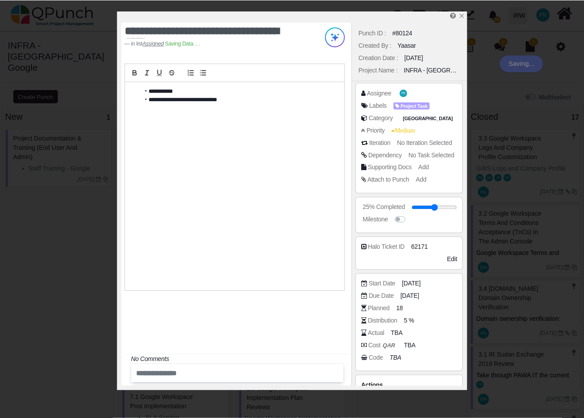
scroll to position [599, 0]
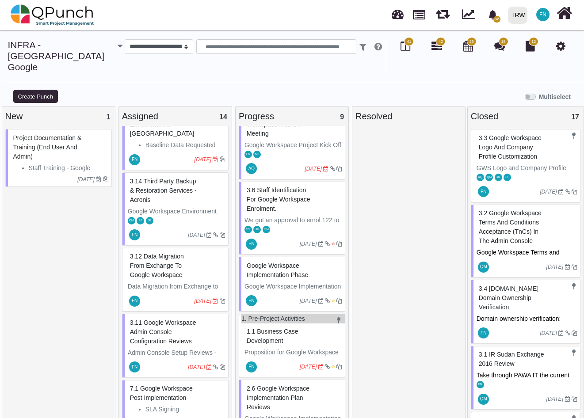
click at [41, 131] on div "Project Documentation & Training (End user and Admin)" at bounding box center [59, 147] width 97 height 32
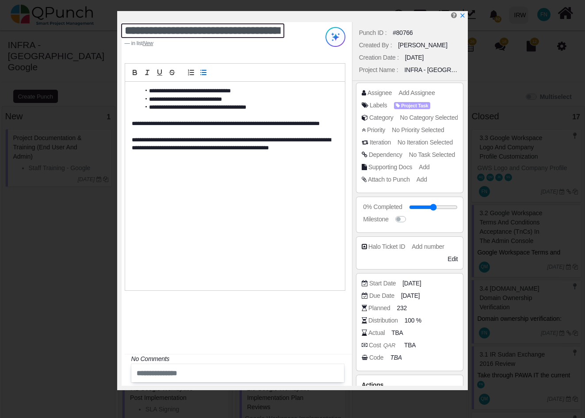
click at [126, 33] on textarea "**********" at bounding box center [203, 30] width 164 height 15
type textarea "**********"
click at [462, 16] on icon "x" at bounding box center [462, 16] width 5 height 5
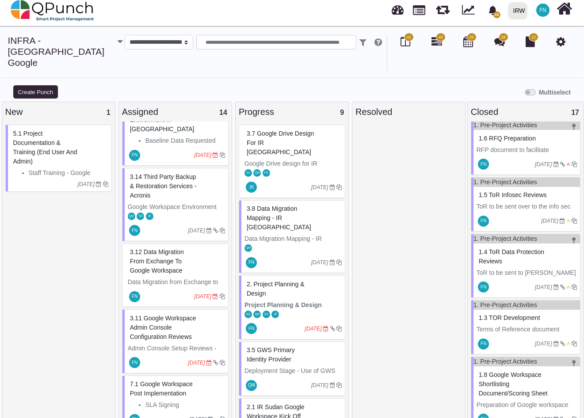
scroll to position [8, 0]
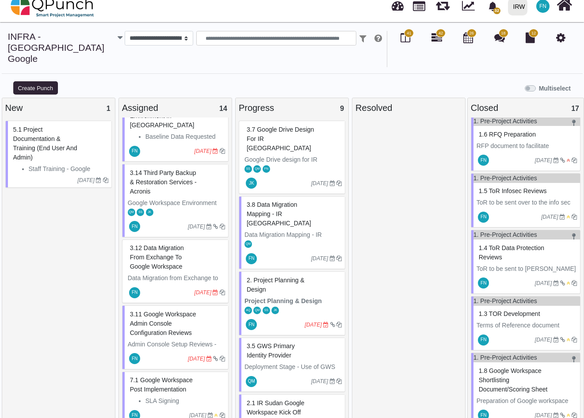
click at [263, 277] on span "2. Project Planning & Design" at bounding box center [276, 285] width 58 height 16
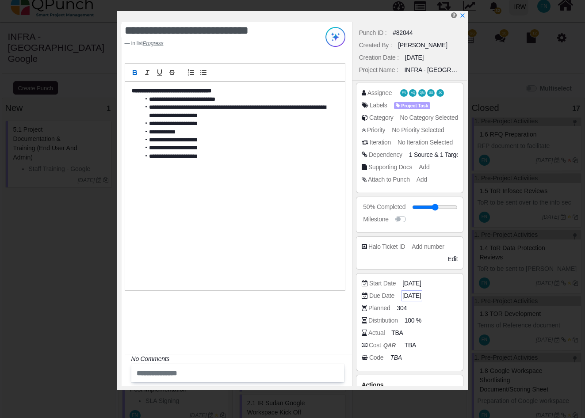
click at [417, 297] on span "[DATE]" at bounding box center [411, 295] width 19 height 9
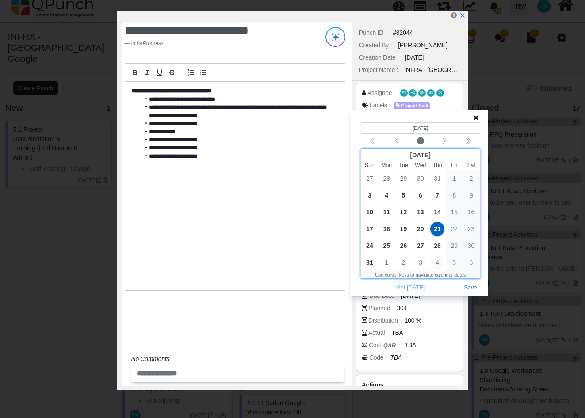
click at [440, 261] on span "4" at bounding box center [437, 263] width 14 height 14
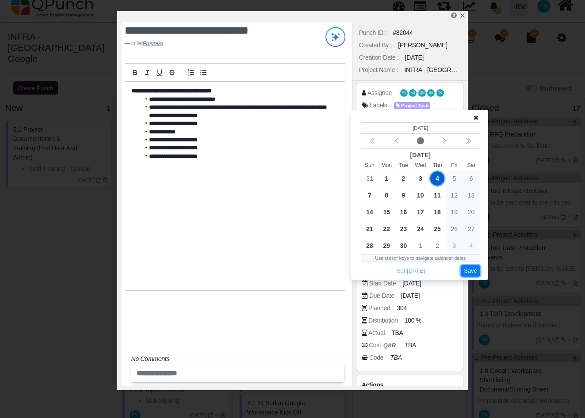
click at [473, 273] on button "Save" at bounding box center [470, 271] width 19 height 12
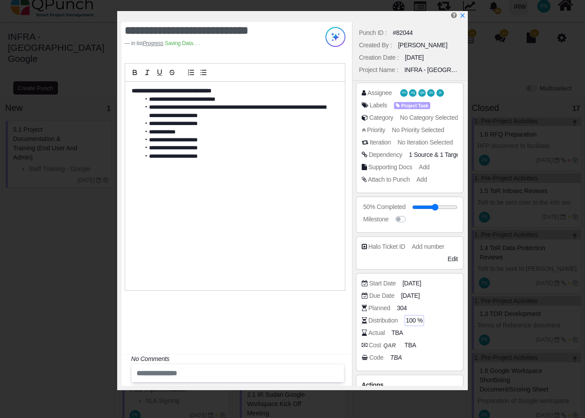
click at [414, 320] on span "100 %" at bounding box center [414, 320] width 17 height 9
type input "**"
click at [460, 16] on icon "x" at bounding box center [462, 15] width 7 height 7
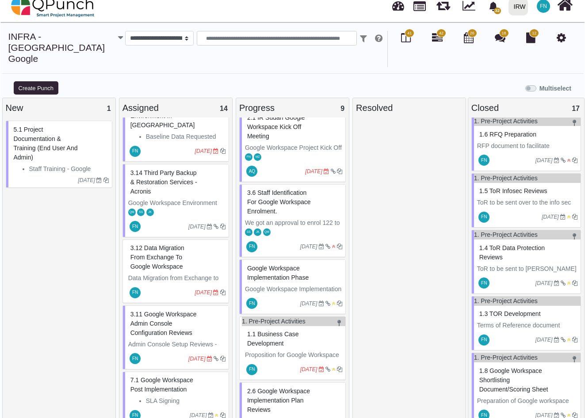
scroll to position [297, 0]
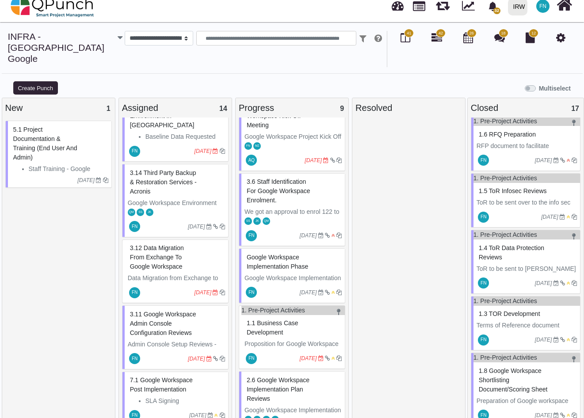
click at [265, 320] on span "1.1 Business Case Development" at bounding box center [273, 328] width 52 height 16
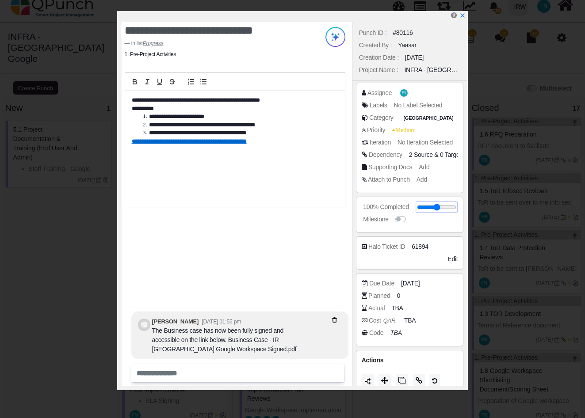
drag, startPoint x: 434, startPoint y: 207, endPoint x: 462, endPoint y: 207, distance: 27.9
click at [457, 207] on input "range" at bounding box center [437, 208] width 40 height 4
type input "**"
click at [463, 16] on icon "x" at bounding box center [462, 16] width 5 height 5
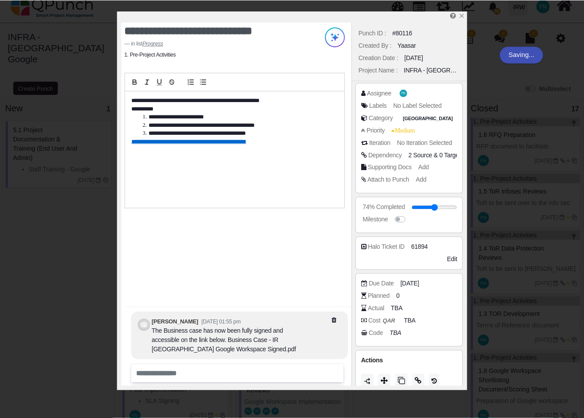
scroll to position [288, 0]
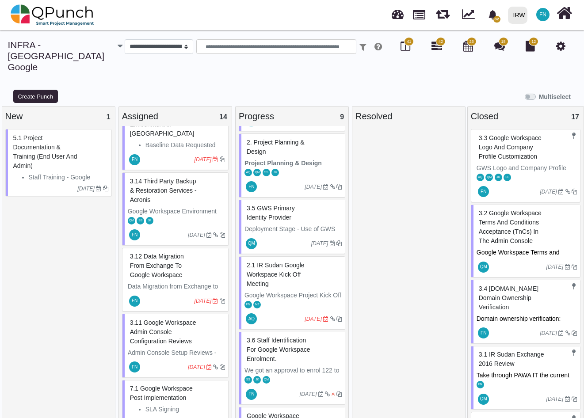
scroll to position [288, 0]
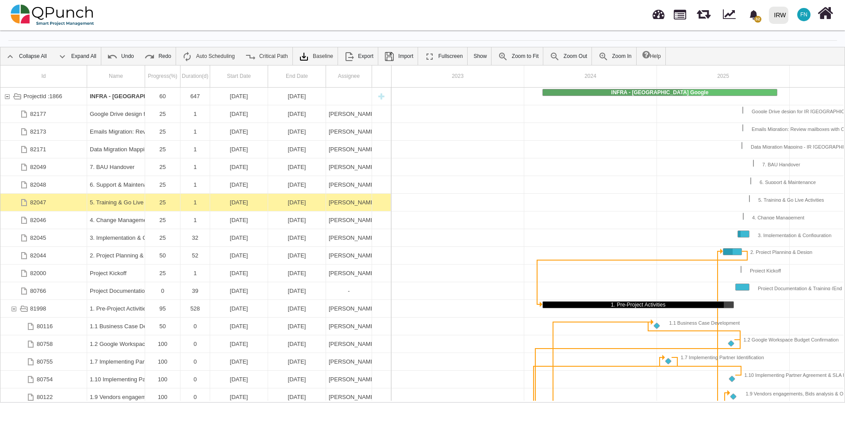
scroll to position [0, 79]
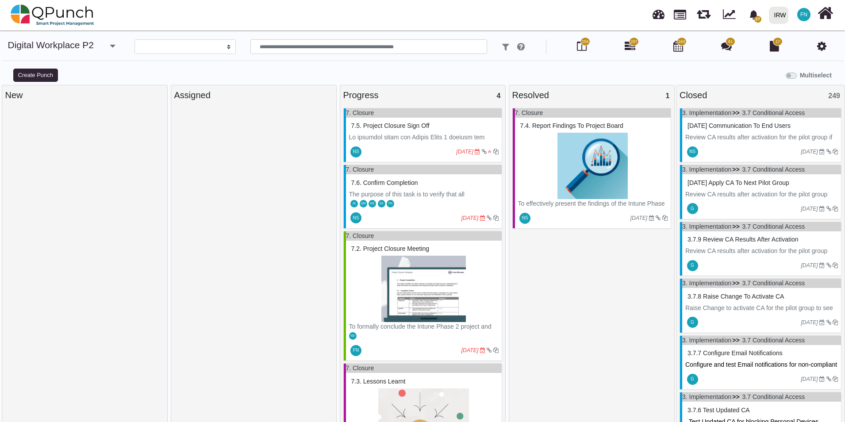
select select
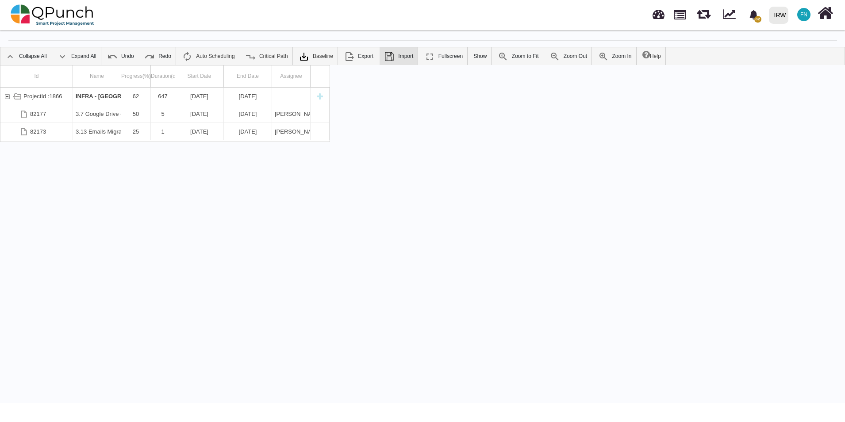
scroll to position [0, 17]
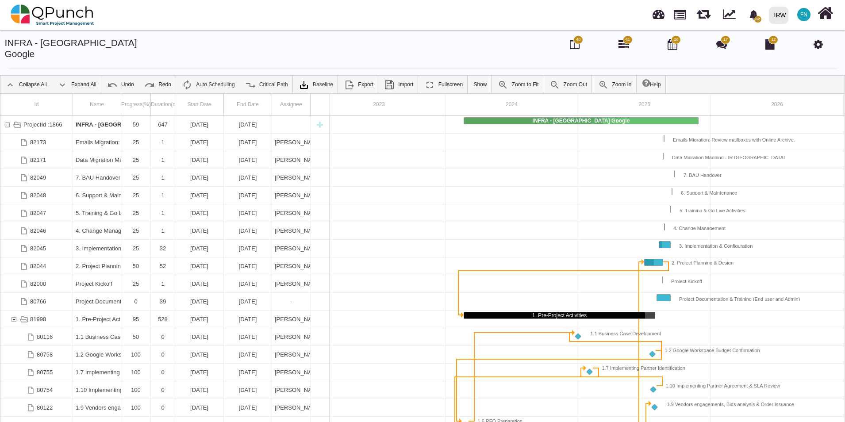
scroll to position [0, 17]
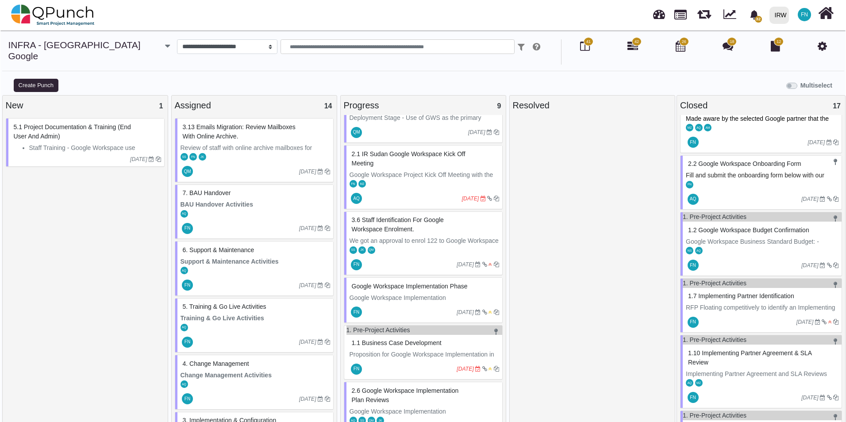
scroll to position [8, 0]
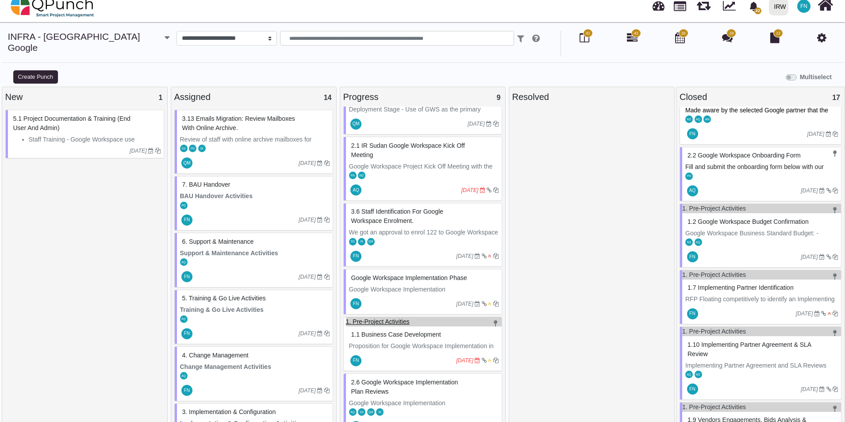
click at [378, 318] on link "1. Pre-Project Activities" at bounding box center [378, 321] width 64 height 7
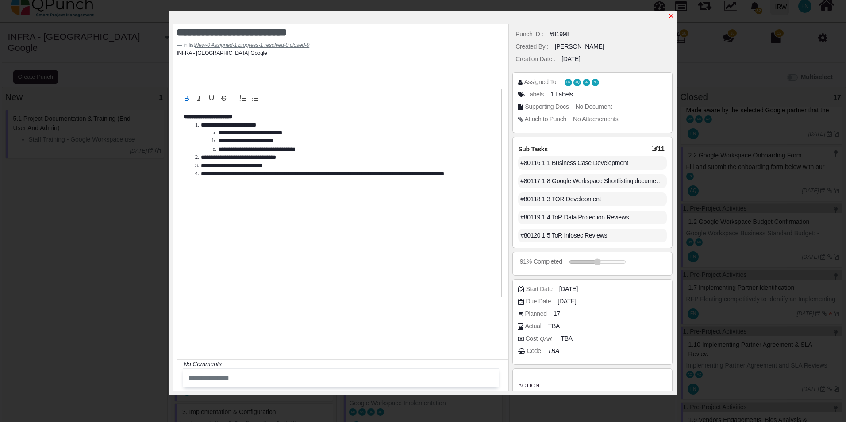
click at [671, 13] on icon "x" at bounding box center [670, 15] width 7 height 7
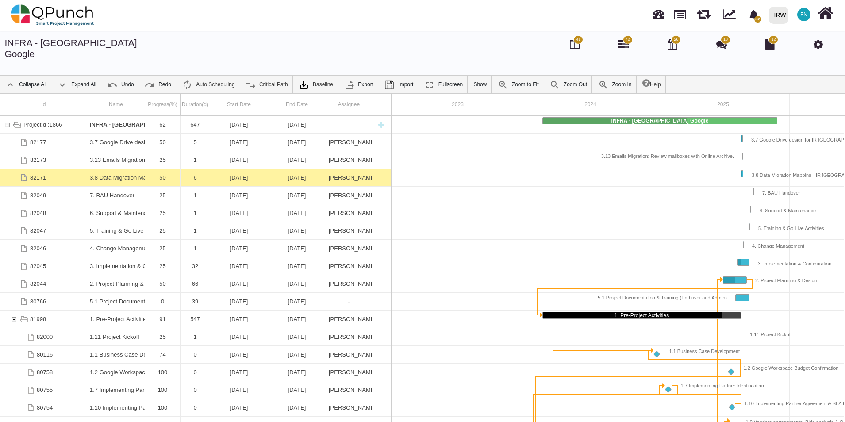
scroll to position [0, 79]
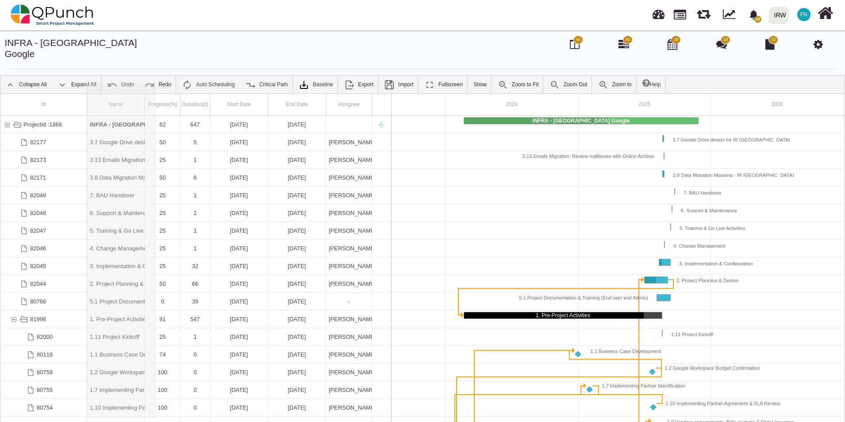
drag, startPoint x: 145, startPoint y: 92, endPoint x: 228, endPoint y: 97, distance: 83.3
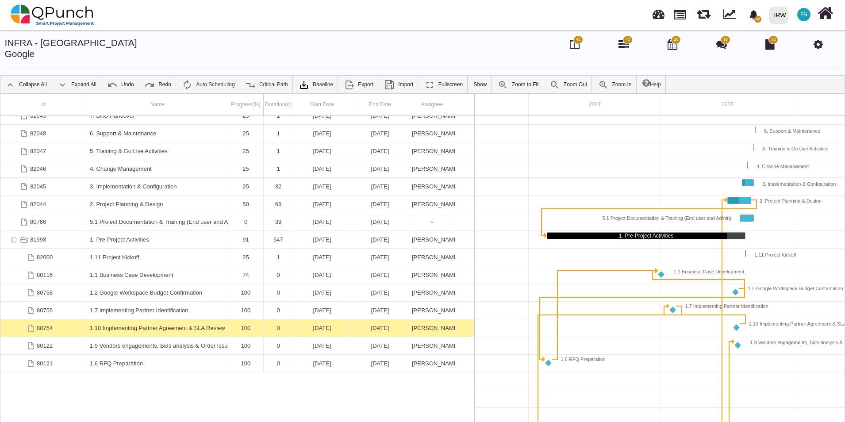
scroll to position [0, 0]
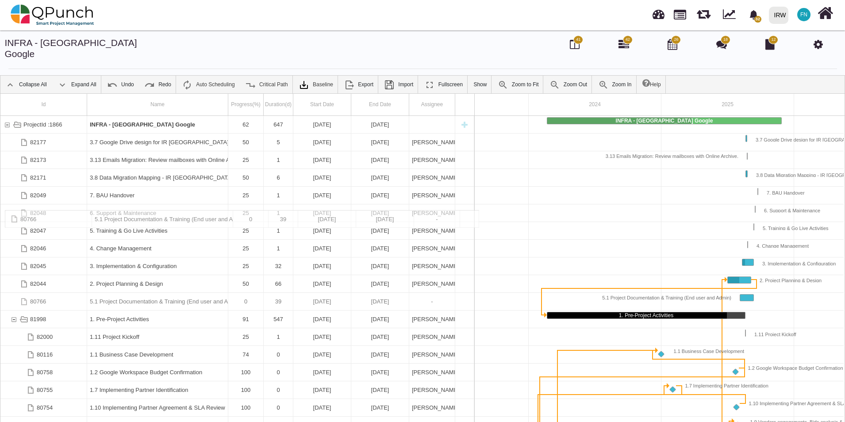
drag, startPoint x: 127, startPoint y: 291, endPoint x: 142, endPoint y: 214, distance: 78.1
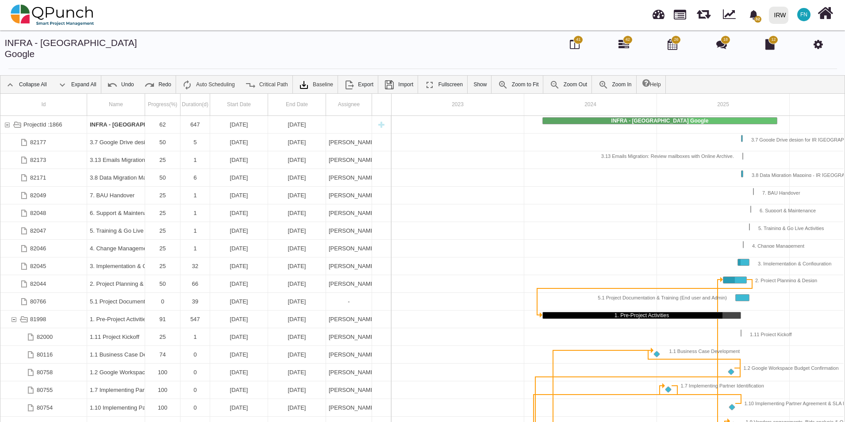
scroll to position [0, 79]
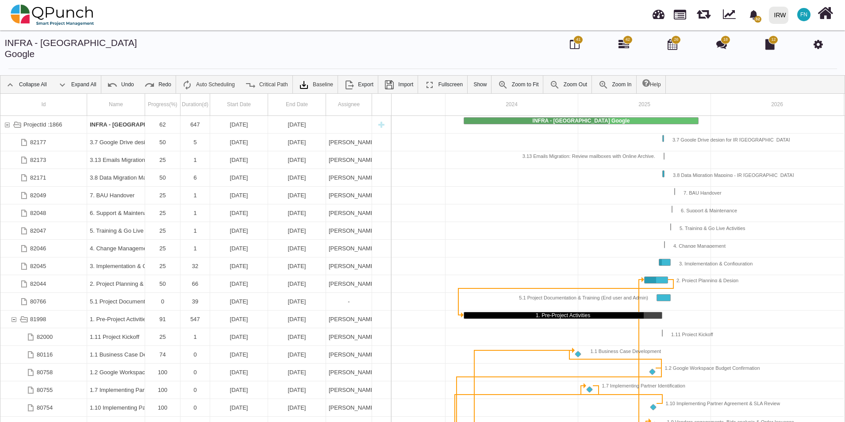
click at [820, 45] on icon at bounding box center [817, 44] width 9 height 11
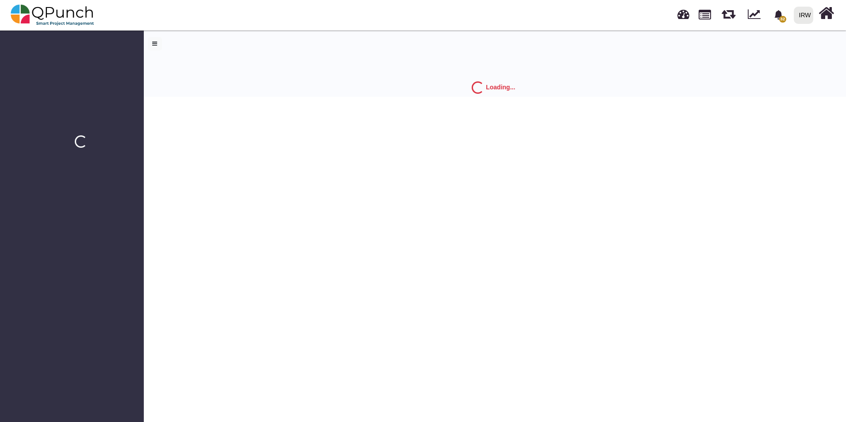
click at [822, 45] on div "Loading..." at bounding box center [493, 62] width 705 height 69
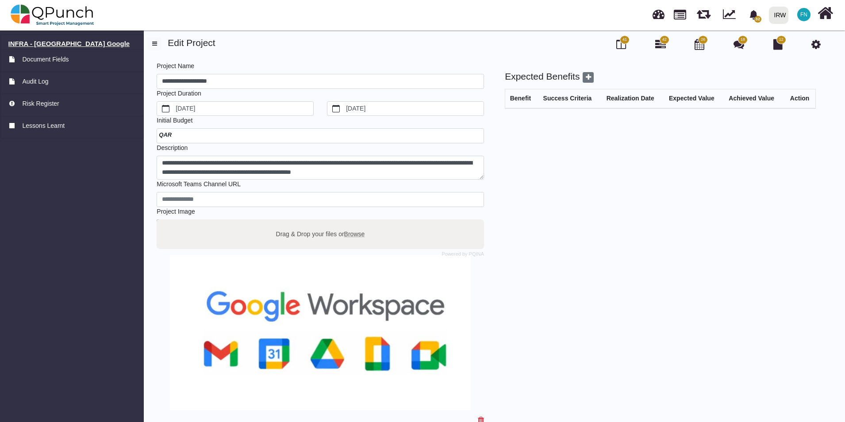
click at [49, 41] on h6 "INFRA - [GEOGRAPHIC_DATA] Google" at bounding box center [71, 44] width 127 height 8
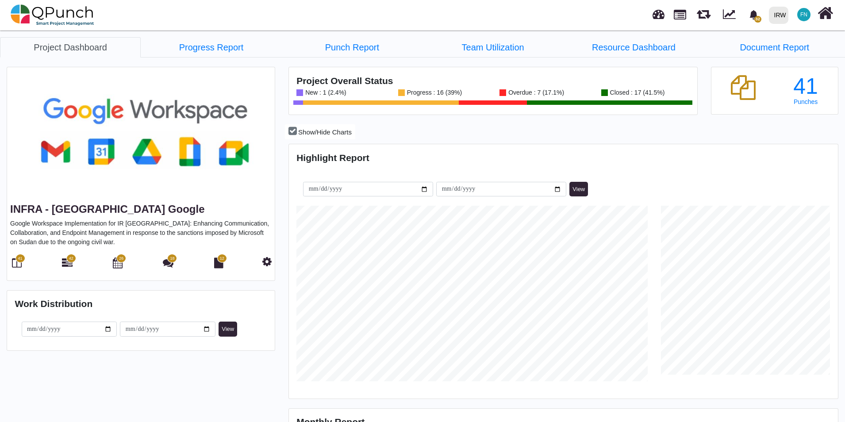
scroll to position [242, 547]
click at [21, 15] on img at bounding box center [53, 15] width 84 height 27
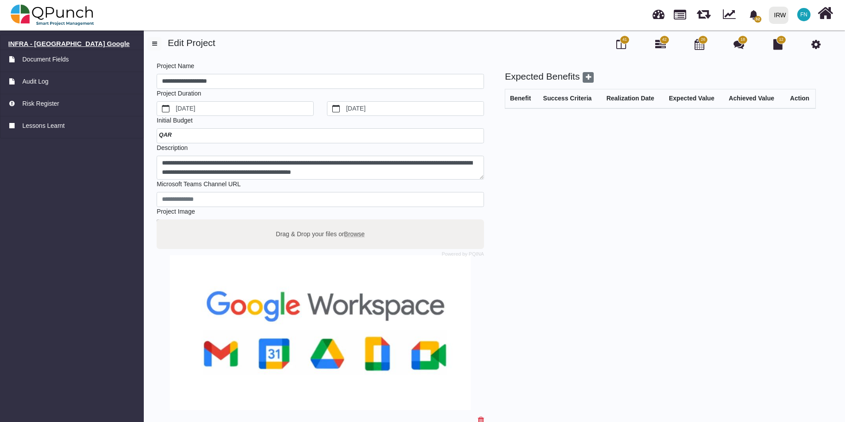
click at [53, 45] on h6 "INFRA - [GEOGRAPHIC_DATA] Google" at bounding box center [71, 44] width 127 height 8
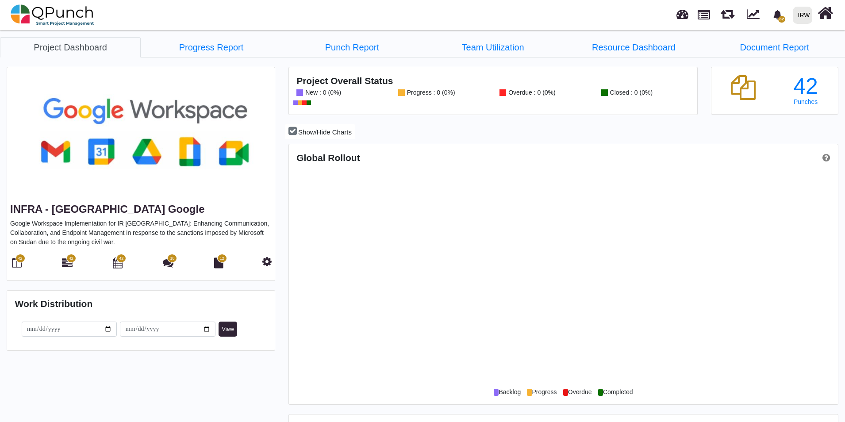
scroll to position [242, 547]
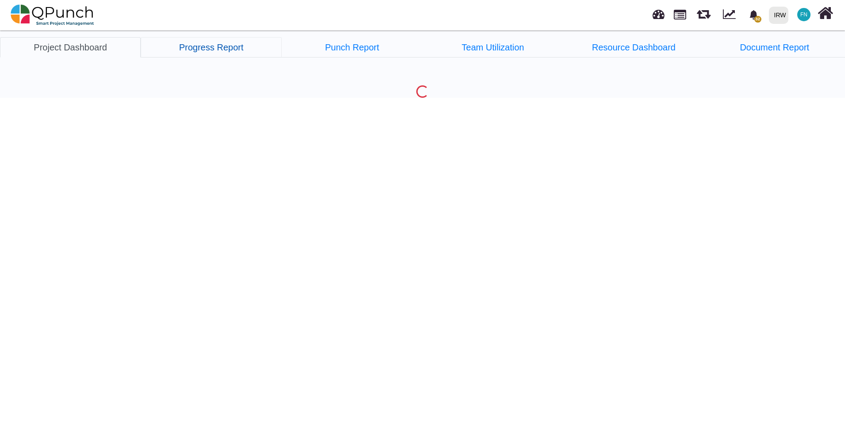
click at [214, 50] on link "Progress Report" at bounding box center [211, 47] width 141 height 20
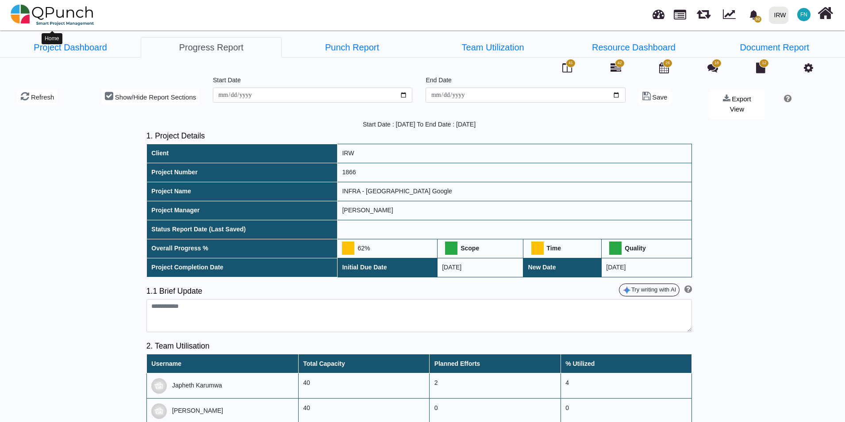
click at [42, 13] on img at bounding box center [53, 15] width 84 height 27
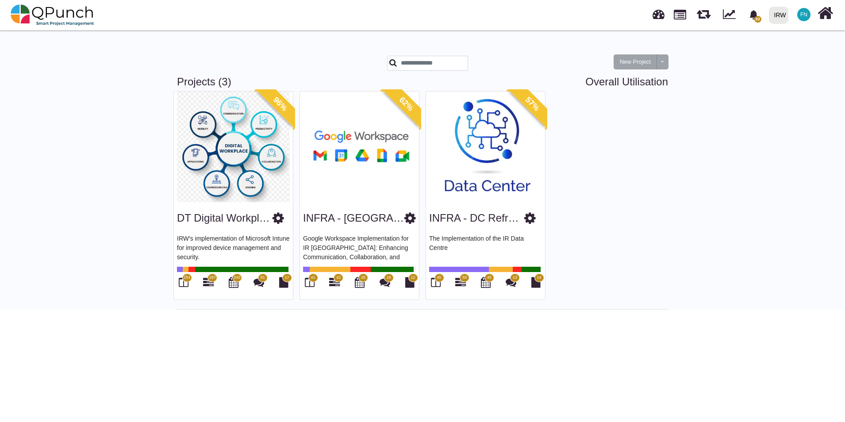
click at [312, 281] on span "41" at bounding box center [313, 277] width 10 height 9
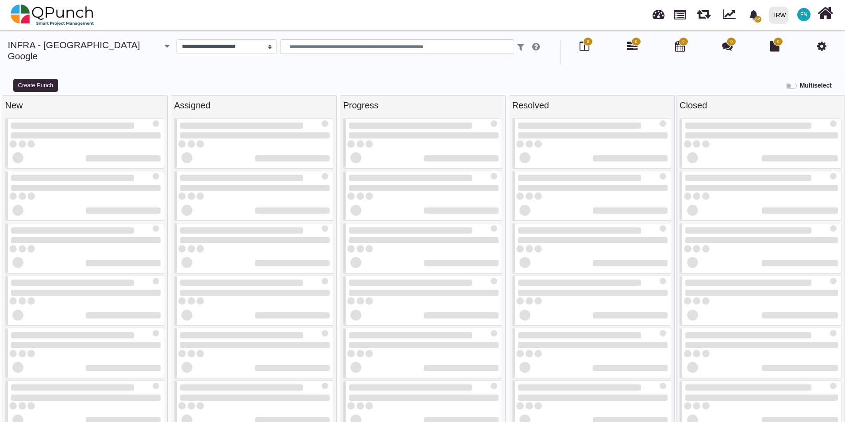
click at [635, 45] on span "0" at bounding box center [636, 41] width 10 height 9
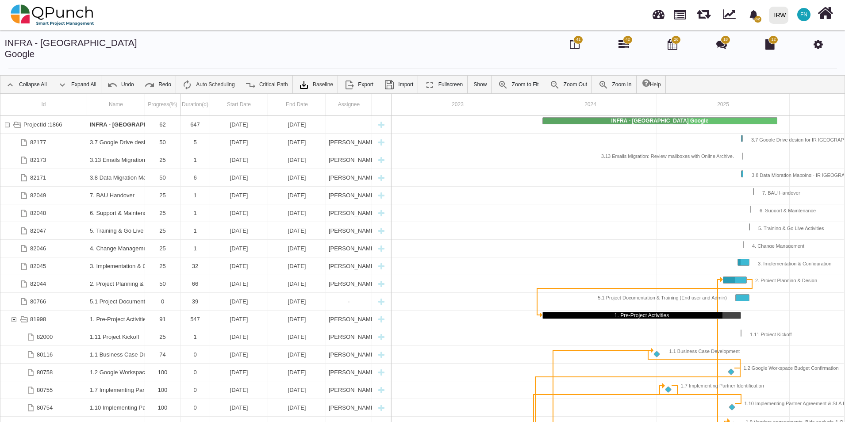
scroll to position [0, 79]
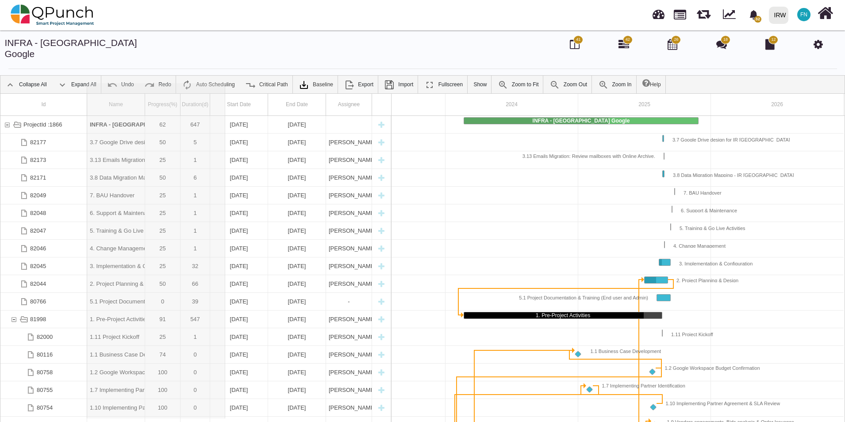
drag, startPoint x: 143, startPoint y: 91, endPoint x: 225, endPoint y: 91, distance: 82.3
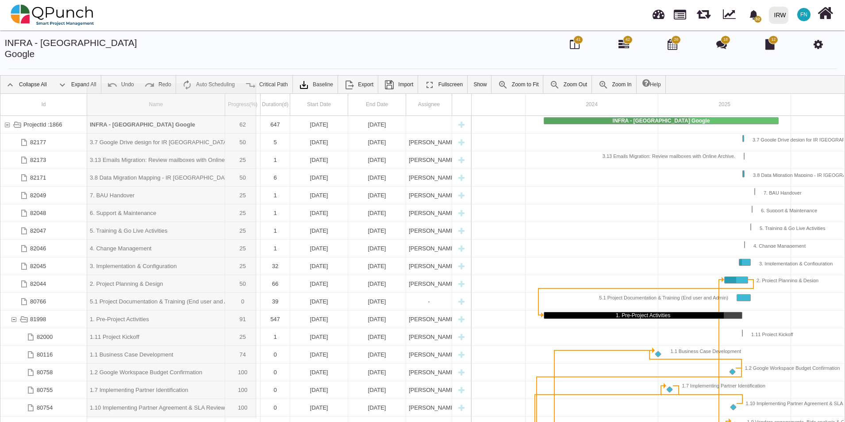
drag, startPoint x: 223, startPoint y: 94, endPoint x: 256, endPoint y: 94, distance: 32.7
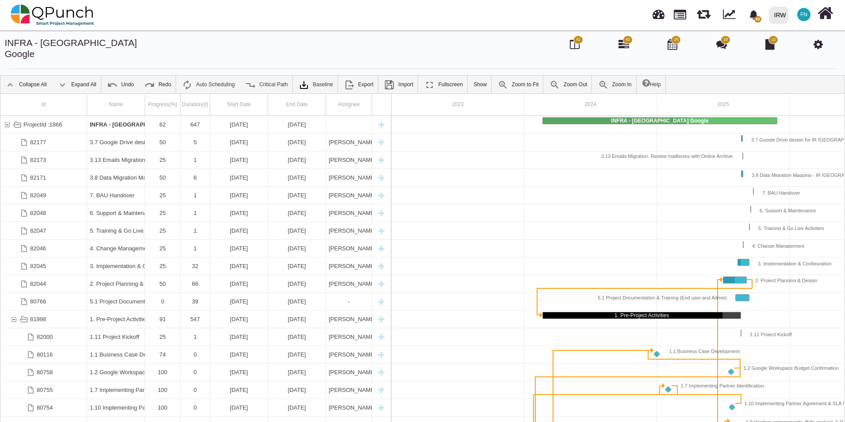
scroll to position [0, 79]
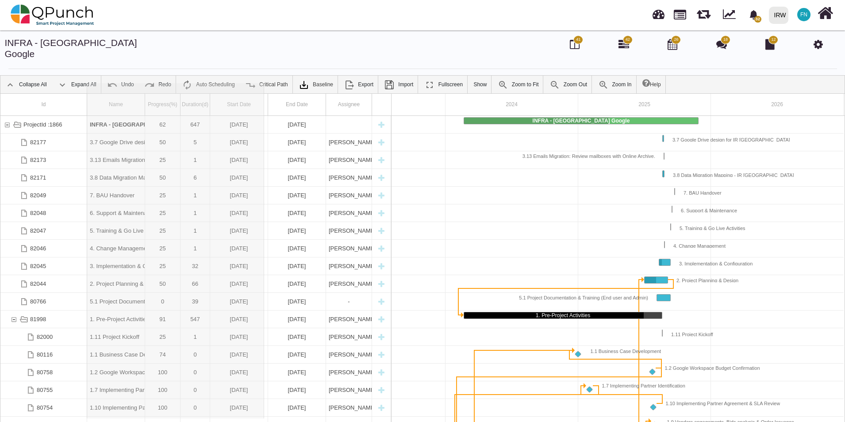
drag, startPoint x: 144, startPoint y: 90, endPoint x: 267, endPoint y: 104, distance: 123.3
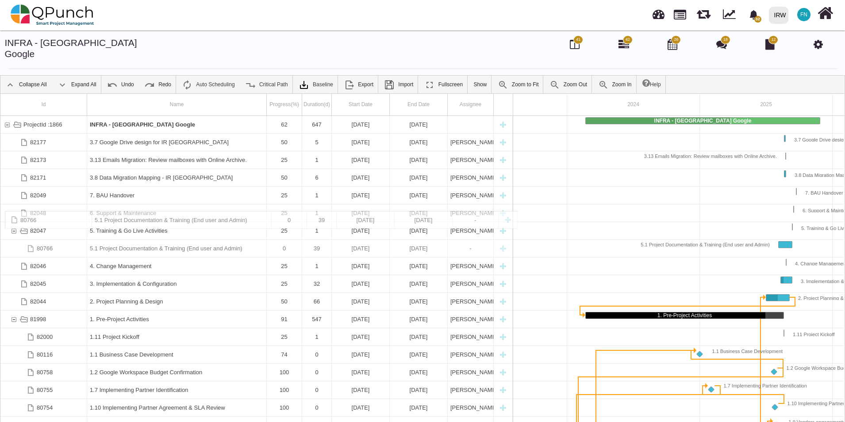
drag, startPoint x: 154, startPoint y: 290, endPoint x: 172, endPoint y: 215, distance: 76.5
click at [817, 45] on icon at bounding box center [817, 44] width 9 height 11
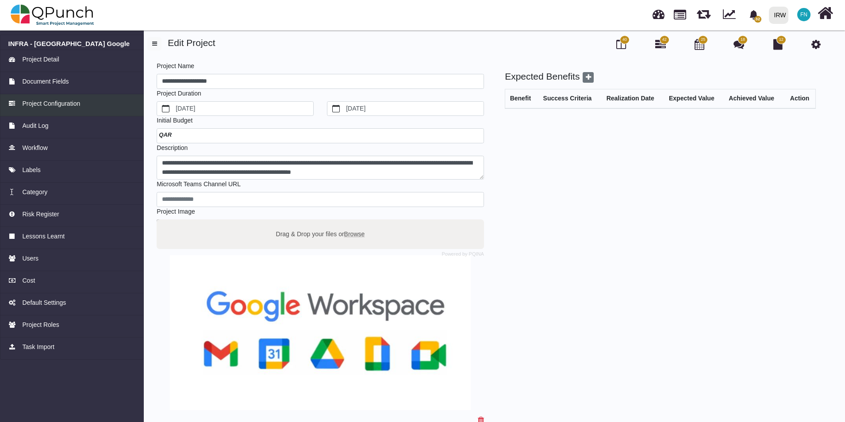
click at [76, 102] on span "Project Configuration" at bounding box center [51, 103] width 58 height 9
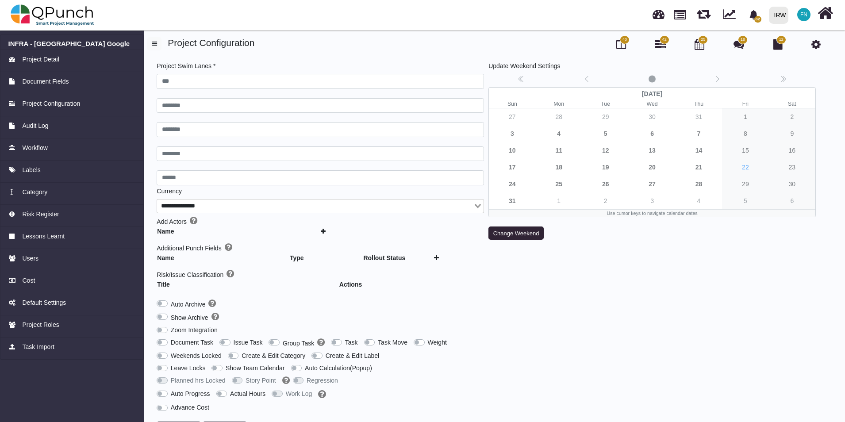
type input "***"
type input "********"
type input "******"
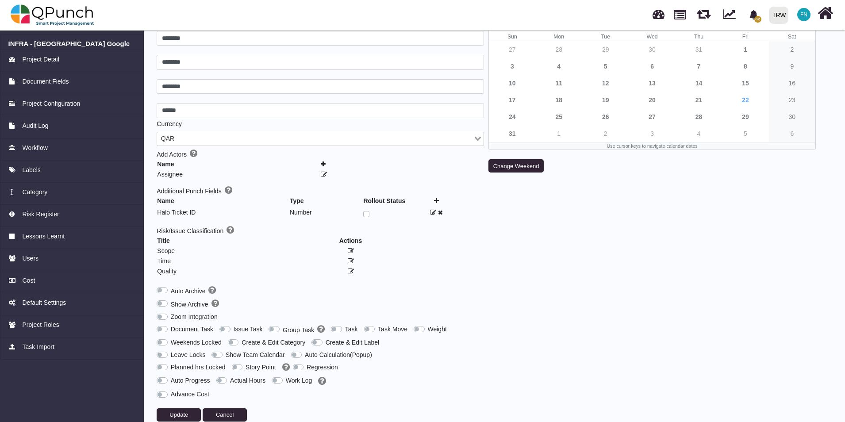
scroll to position [79, 0]
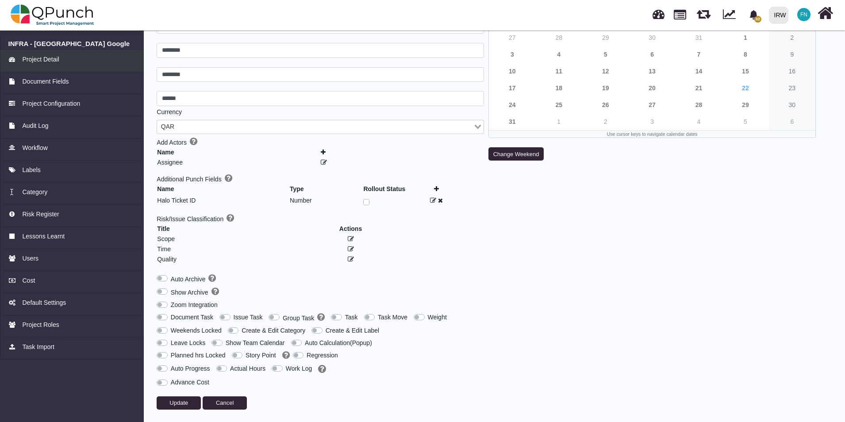
click at [46, 59] on span "Project Detail" at bounding box center [40, 59] width 37 height 9
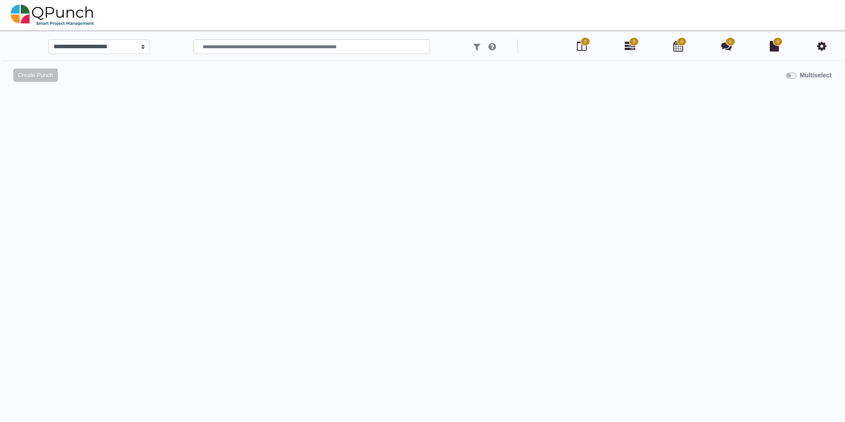
select select
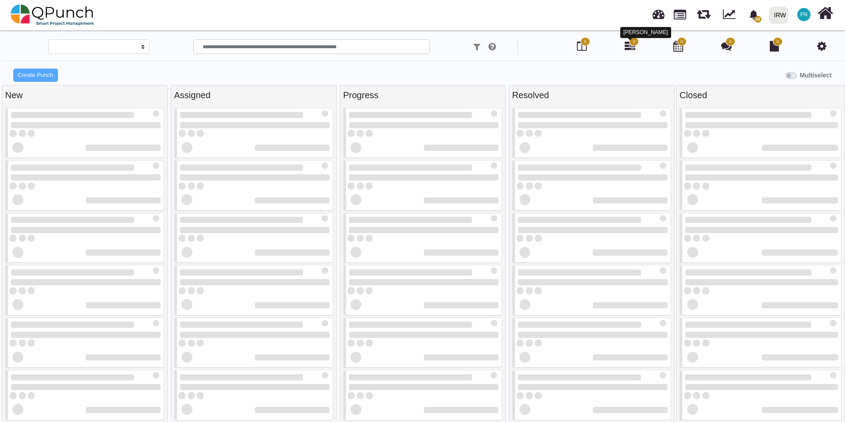
click at [630, 45] on span "0" at bounding box center [634, 41] width 10 height 9
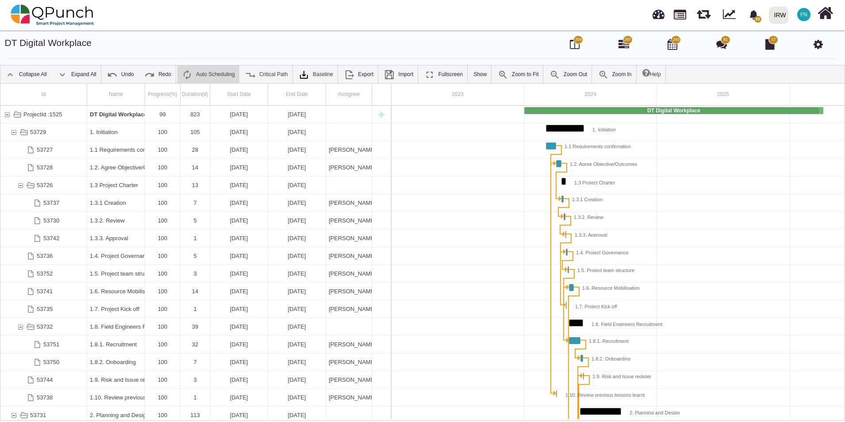
scroll to position [0, 88]
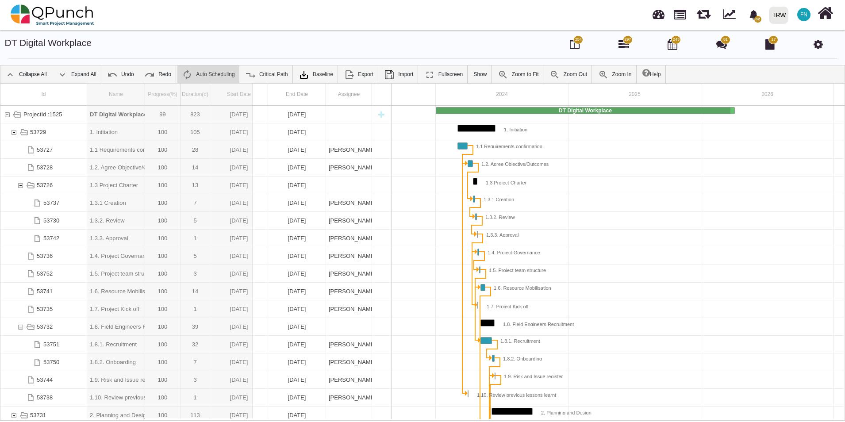
drag, startPoint x: 144, startPoint y: 92, endPoint x: 253, endPoint y: 95, distance: 109.7
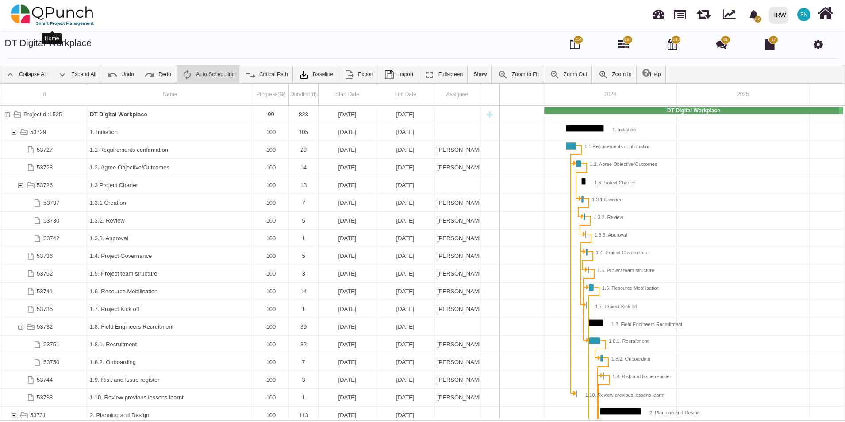
click at [64, 12] on img at bounding box center [53, 15] width 84 height 27
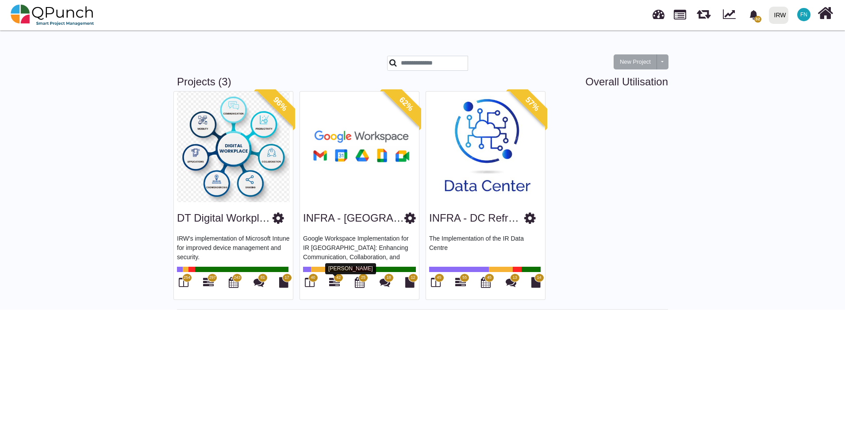
click at [334, 281] on icon at bounding box center [334, 282] width 11 height 11
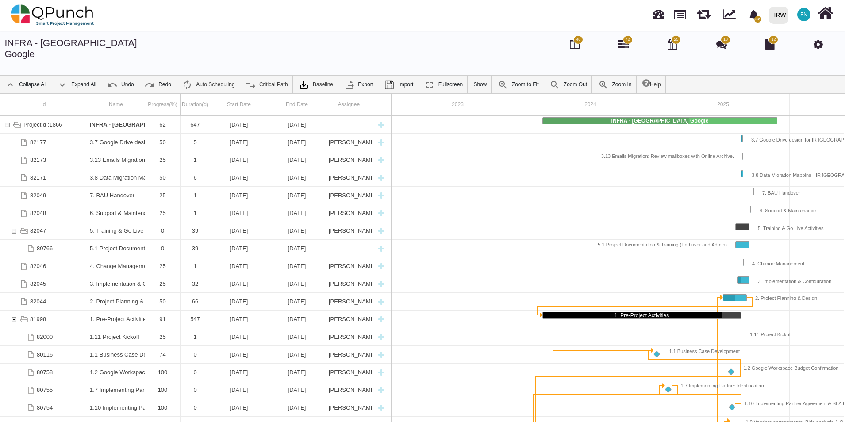
scroll to position [0, 79]
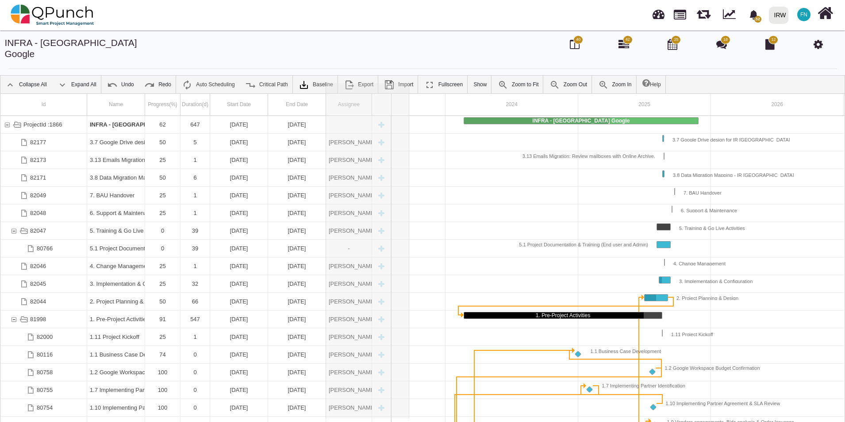
drag, startPoint x: 371, startPoint y: 94, endPoint x: 409, endPoint y: 89, distance: 38.8
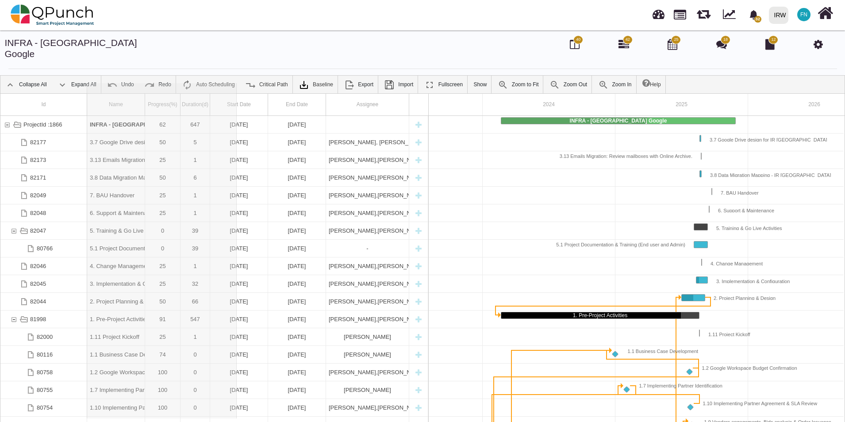
drag, startPoint x: 146, startPoint y: 90, endPoint x: 237, endPoint y: 90, distance: 91.1
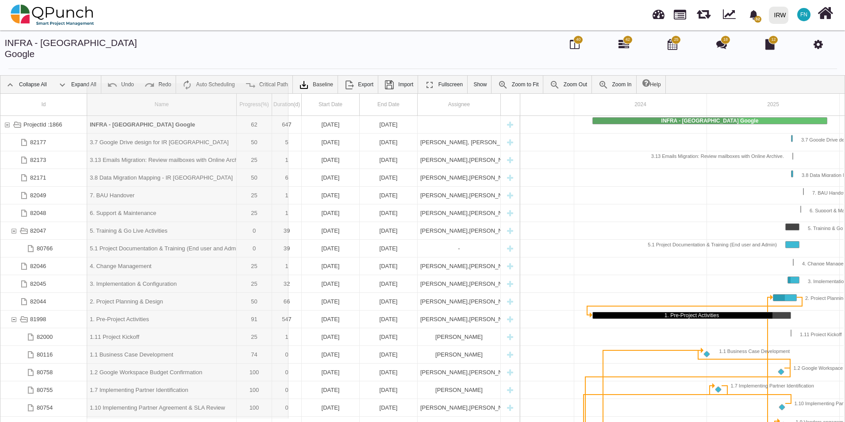
drag, startPoint x: 237, startPoint y: 92, endPoint x: 288, endPoint y: 93, distance: 50.9
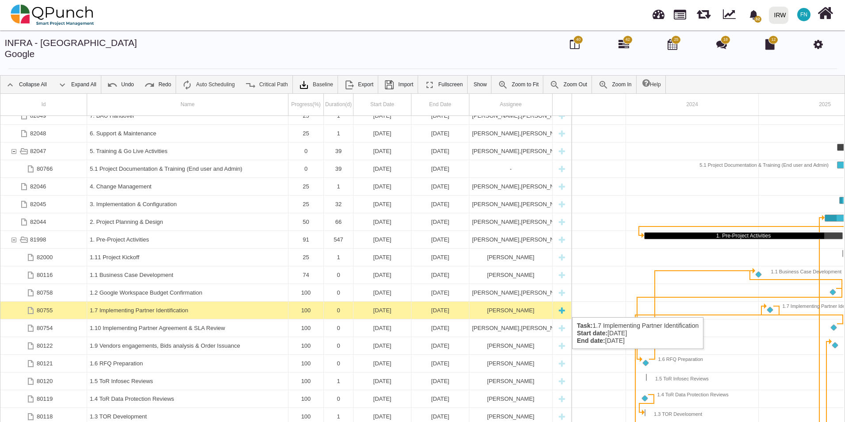
scroll to position [159, 0]
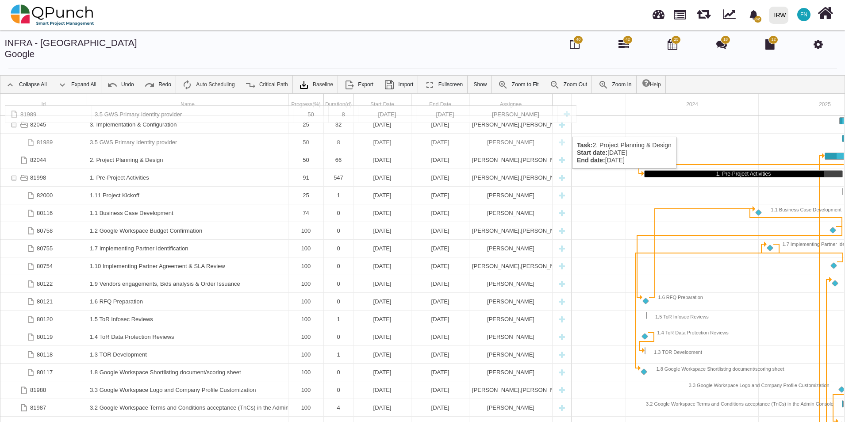
drag, startPoint x: 156, startPoint y: 362, endPoint x: 183, endPoint y: 109, distance: 254.0
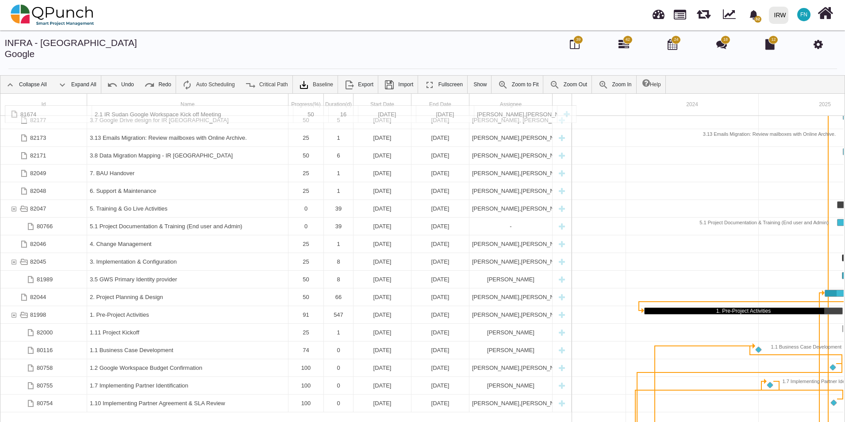
scroll to position [0, 0]
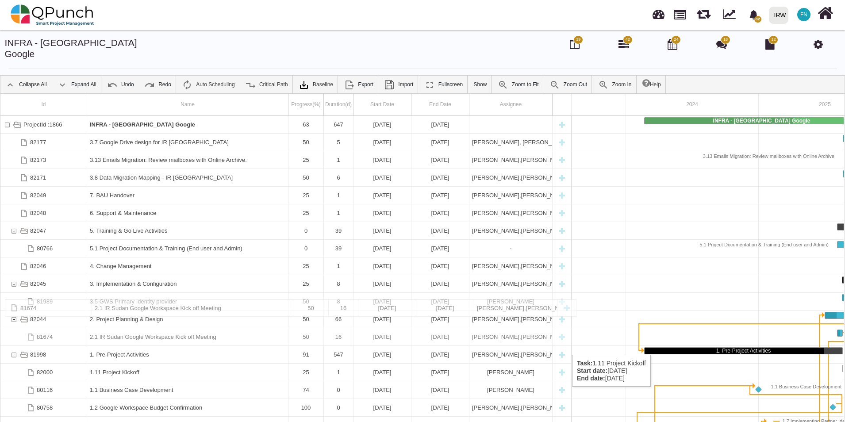
drag, startPoint x: 162, startPoint y: 380, endPoint x: 196, endPoint y: 303, distance: 84.2
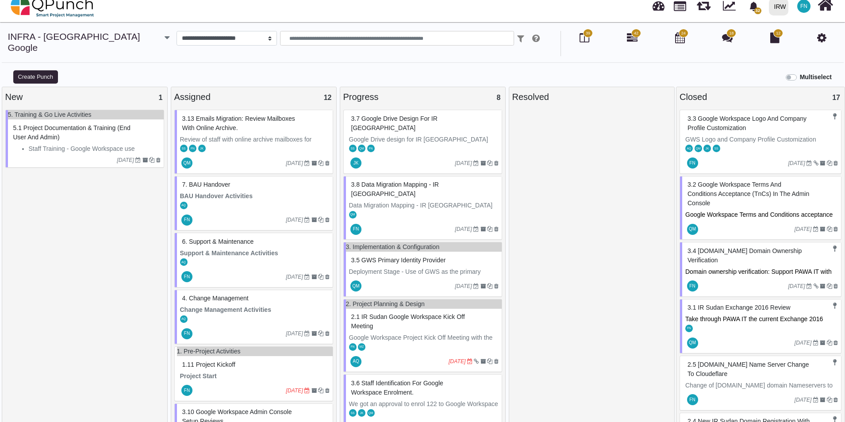
scroll to position [8, 0]
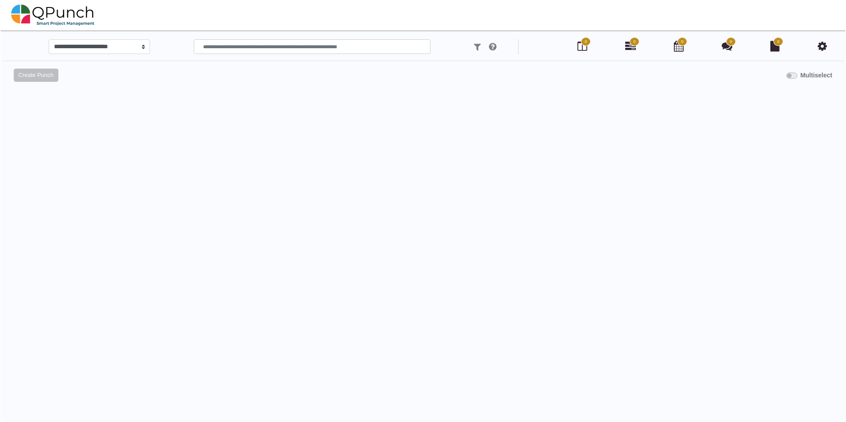
scroll to position [8, 0]
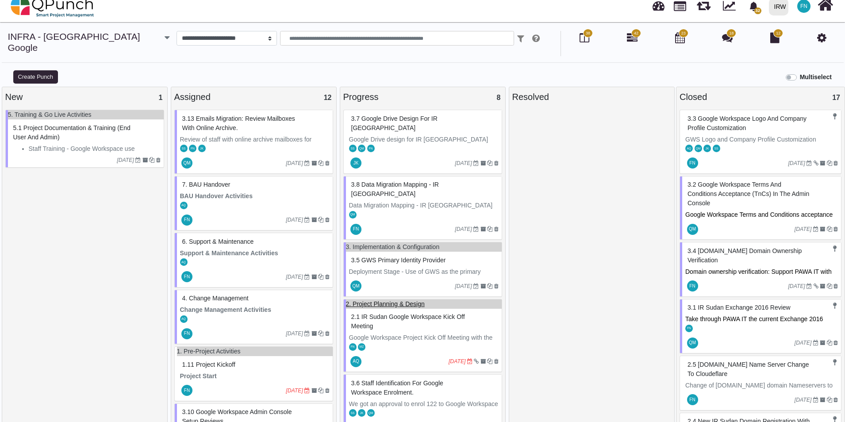
click at [405, 300] on link "2. Project Planning & Design" at bounding box center [385, 303] width 79 height 7
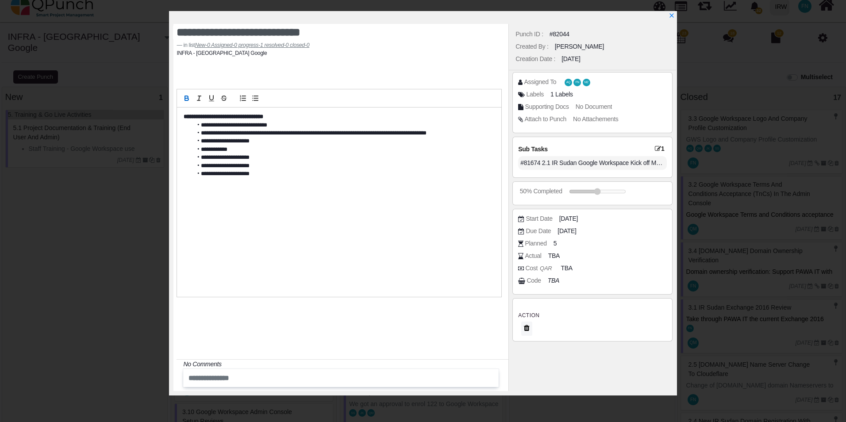
click at [656, 148] on icon at bounding box center [658, 149] width 6 height 6
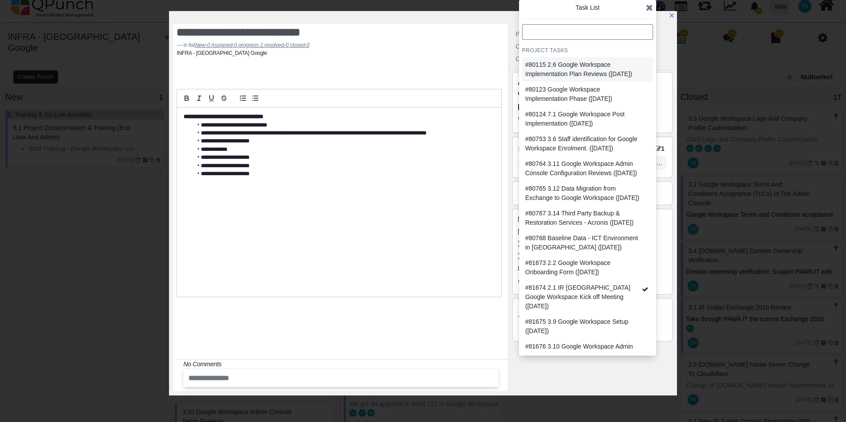
click at [591, 69] on div "#80115 2.6 Google Workspace Implementation Plan Reviews (2025-09-23)" at bounding box center [584, 69] width 119 height 19
click at [580, 277] on div "#81673 2.2 Google Workspace Onboarding Form (2025-08-04)" at bounding box center [584, 267] width 119 height 19
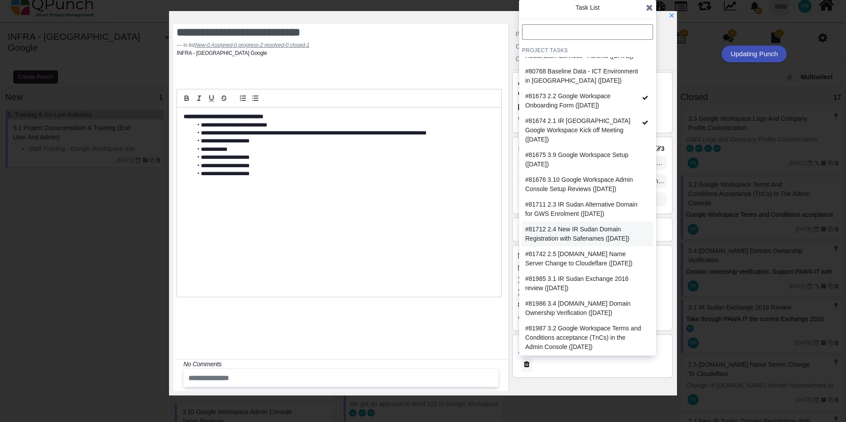
scroll to position [177, 0]
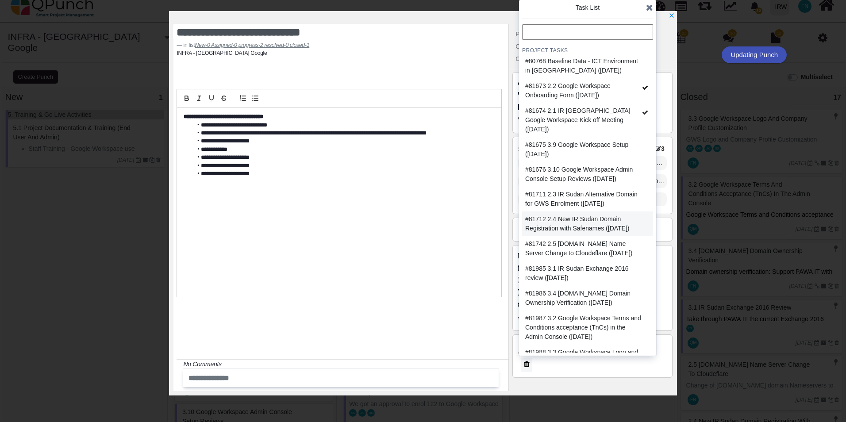
click at [586, 233] on div "#81712 2.4 New IR Sudan Domain Registration with Safenames (2025-08-10)" at bounding box center [584, 223] width 119 height 19
click at [591, 208] on div "#81711 2.3 IR Sudan Alternative Domain for GWS Enrolment (2025-08-07)" at bounding box center [584, 199] width 119 height 19
click at [600, 258] on div "#81742 2.5 IRSudan.org Name Server Change to Cloudeflare (2025-08-11)" at bounding box center [584, 248] width 119 height 19
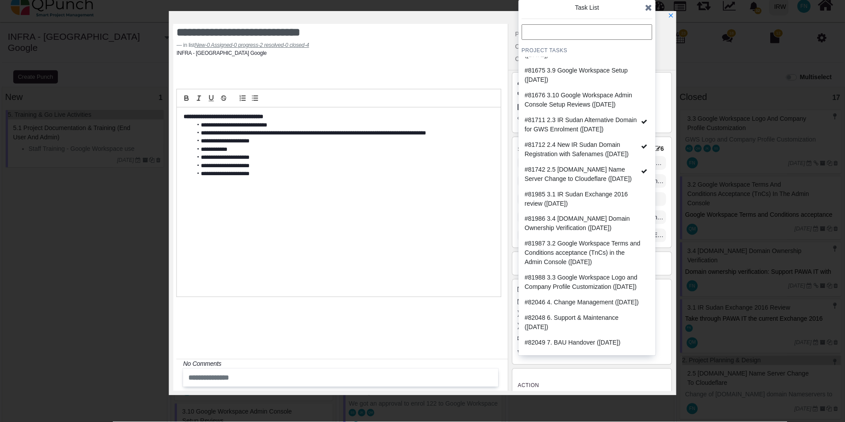
scroll to position [158, 0]
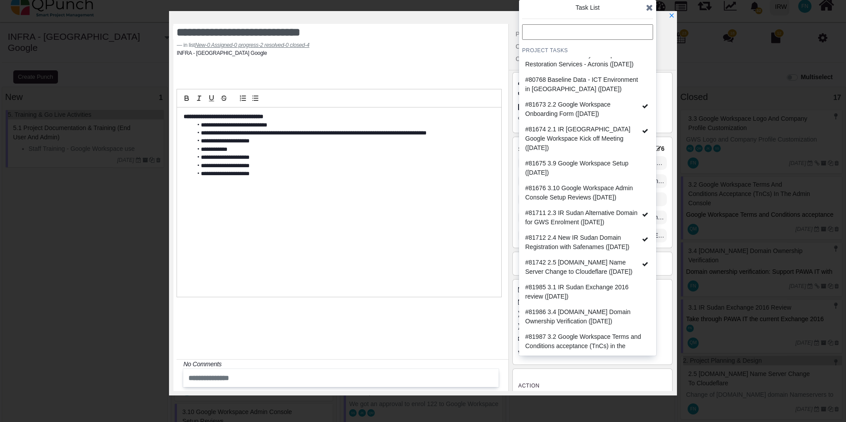
click at [650, 10] on icon at bounding box center [649, 7] width 7 height 9
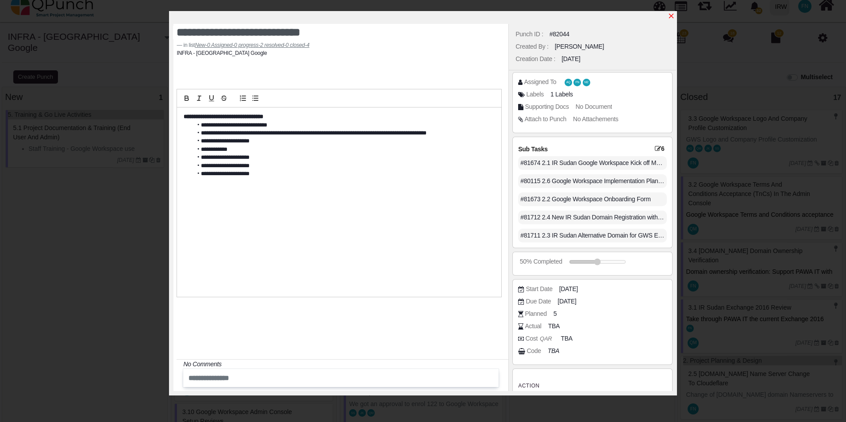
click at [673, 15] on icon "x" at bounding box center [670, 15] width 7 height 7
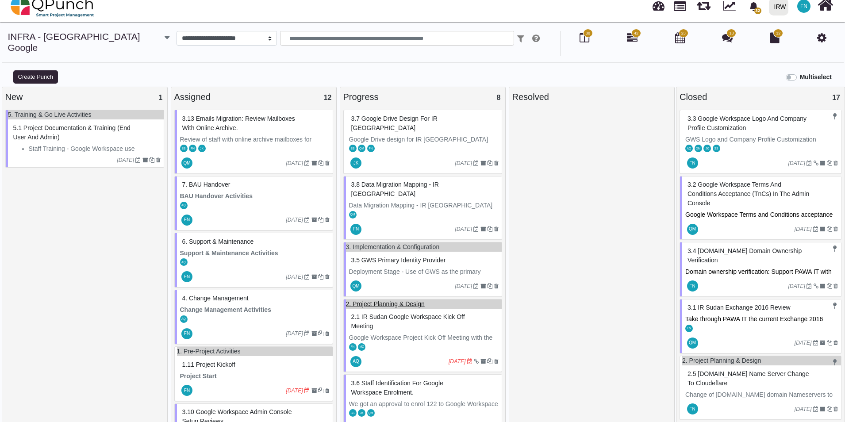
click at [379, 300] on link "2. Project Planning & Design" at bounding box center [385, 303] width 79 height 7
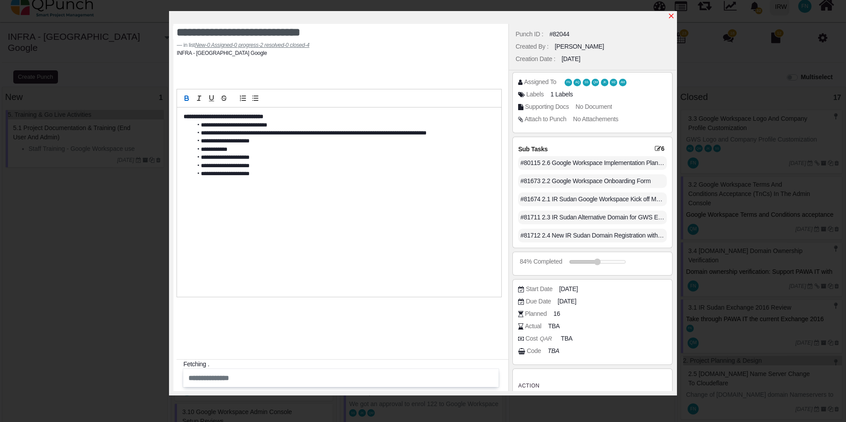
click at [670, 16] on icon "x" at bounding box center [670, 16] width 5 height 5
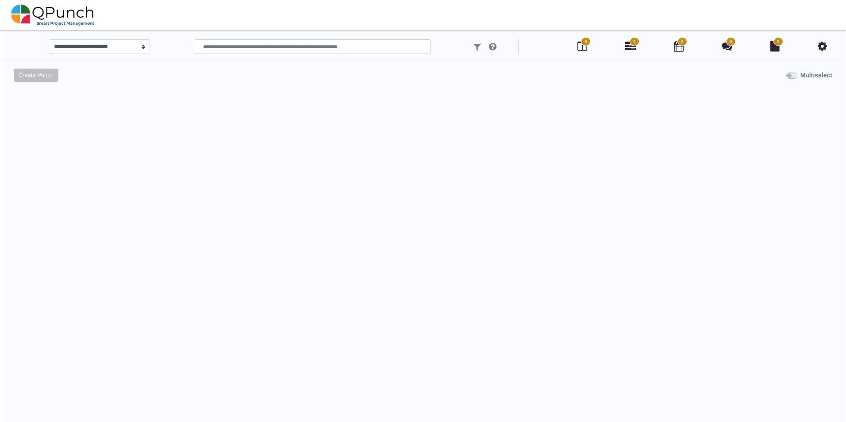
scroll to position [8, 0]
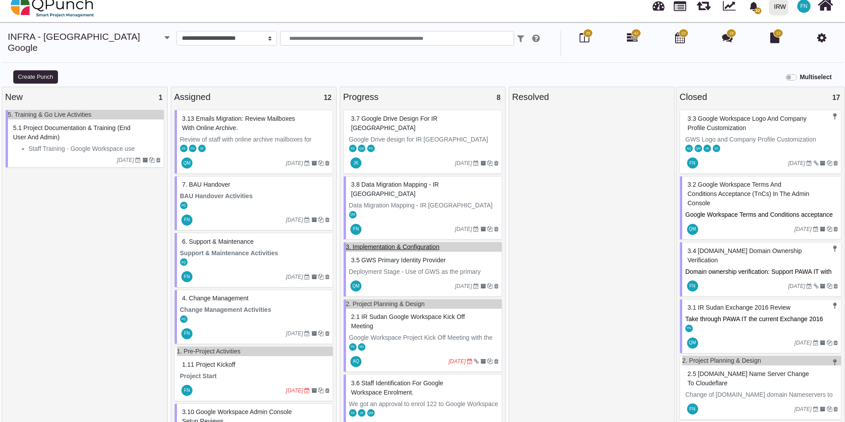
click at [398, 243] on link "3. Implementation & Configuration" at bounding box center [393, 246] width 94 height 7
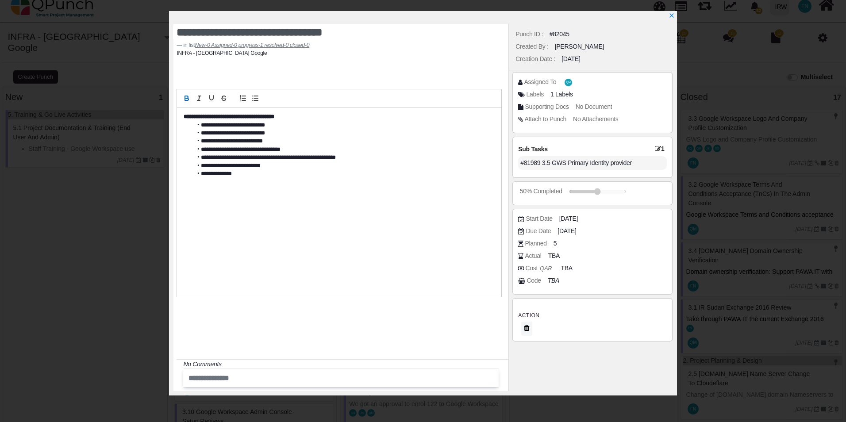
click at [658, 147] on icon at bounding box center [658, 149] width 6 height 6
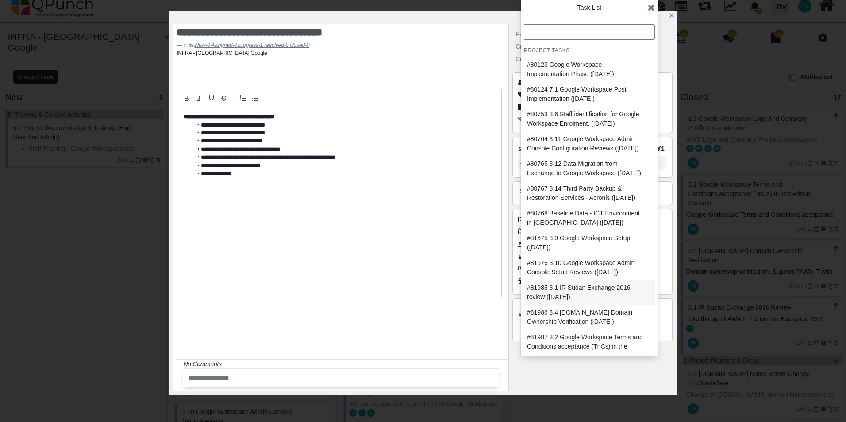
click at [586, 302] on div "#81985 3.1 IR Sudan Exchange 2016 review ([DATE])" at bounding box center [586, 292] width 119 height 19
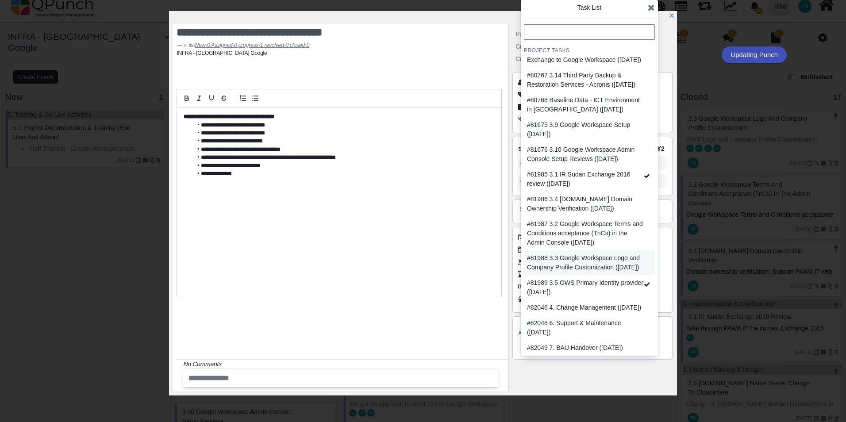
scroll to position [133, 0]
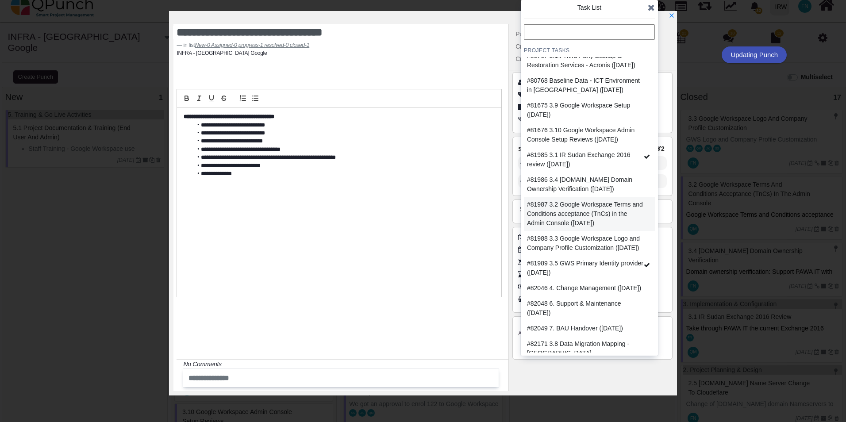
click at [612, 228] on div "#81987 3.2 Google Workspace Terms and Conditions acceptance (TnCs) in the Admin…" at bounding box center [586, 214] width 119 height 28
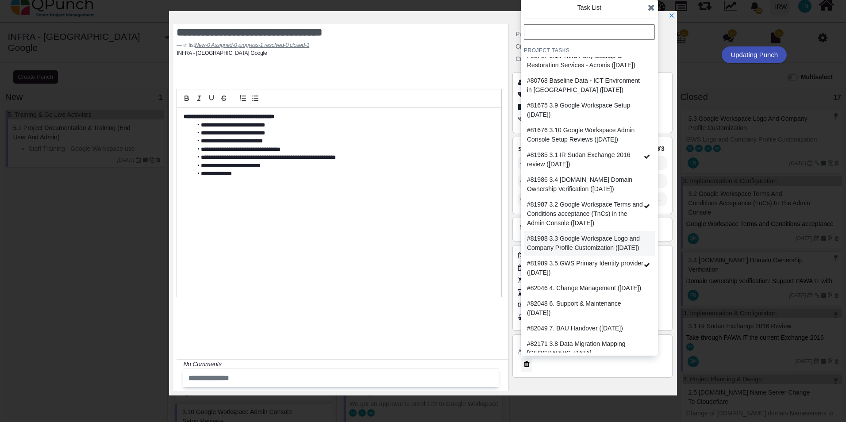
click at [608, 253] on div "#81988 3.3 Google Workspace Logo and Company Profile Customization ([DATE])" at bounding box center [586, 243] width 119 height 19
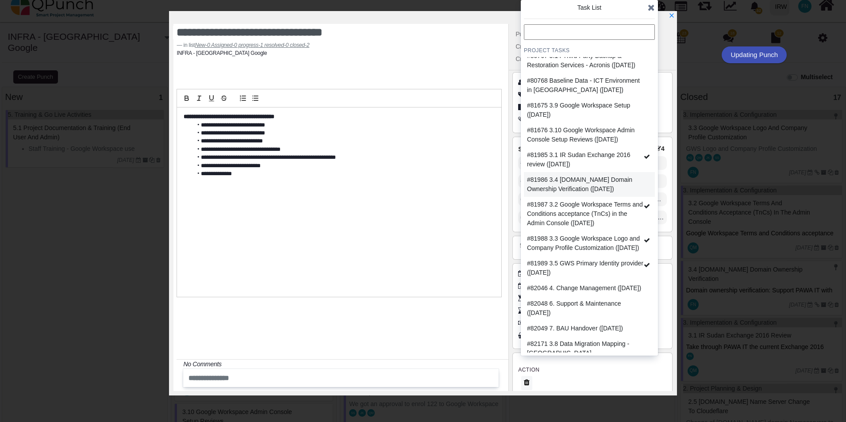
click at [592, 194] on div "#81986 3.4 [DOMAIN_NAME] Domain Ownership Verification ([DATE])" at bounding box center [586, 184] width 119 height 19
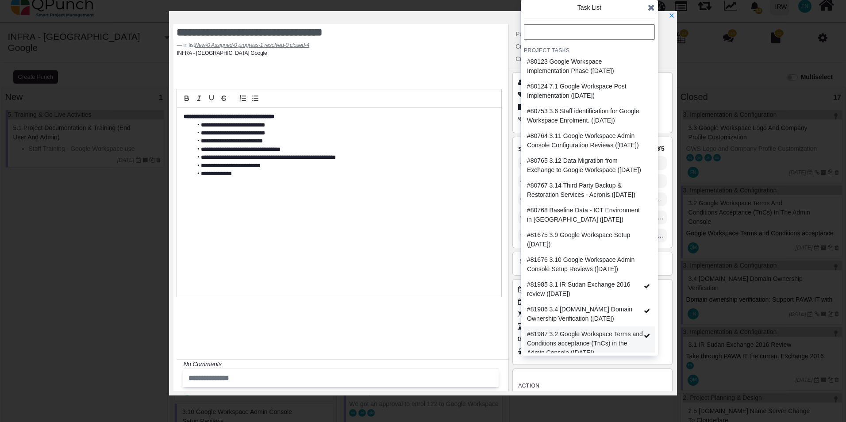
scroll to position [0, 0]
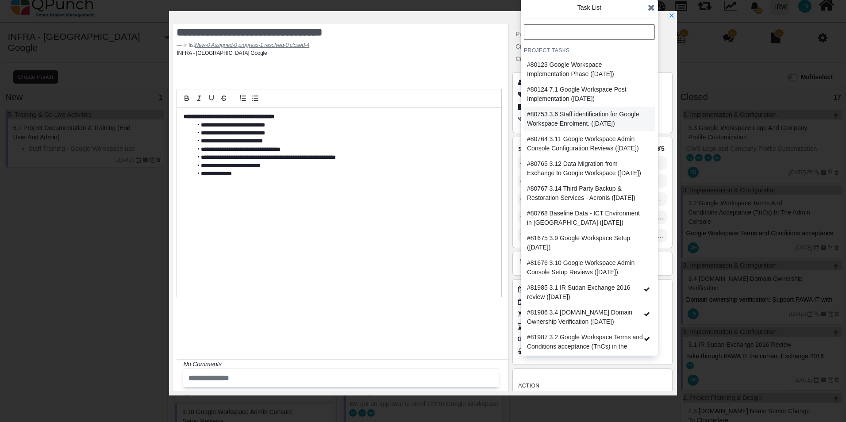
click at [609, 119] on div "#80753 3.6 Staff identification for Google Workspace Enrolment. (2025-08-26)" at bounding box center [586, 119] width 119 height 19
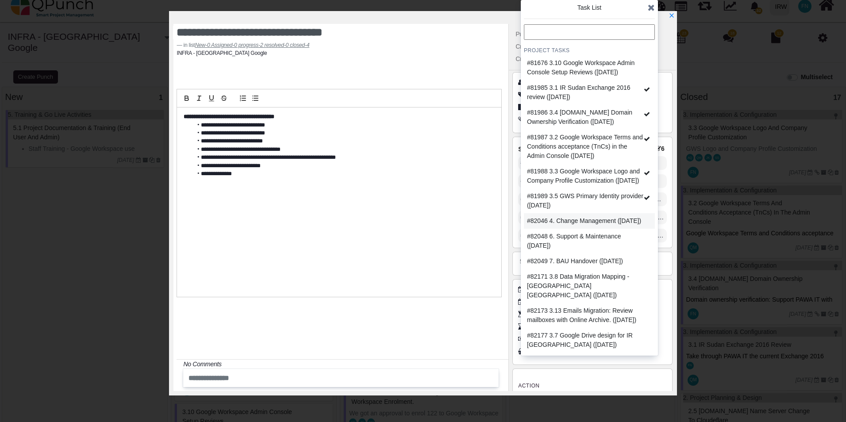
scroll to position [246, 0]
click at [593, 278] on div "#82171 3.8 Data Migration Mapping - IR Sudan (2025-08-25)" at bounding box center [586, 286] width 119 height 28
click at [587, 338] on div "#82177 3.7 Google Drive design for IR Sudan (2025-08-24)" at bounding box center [586, 340] width 119 height 19
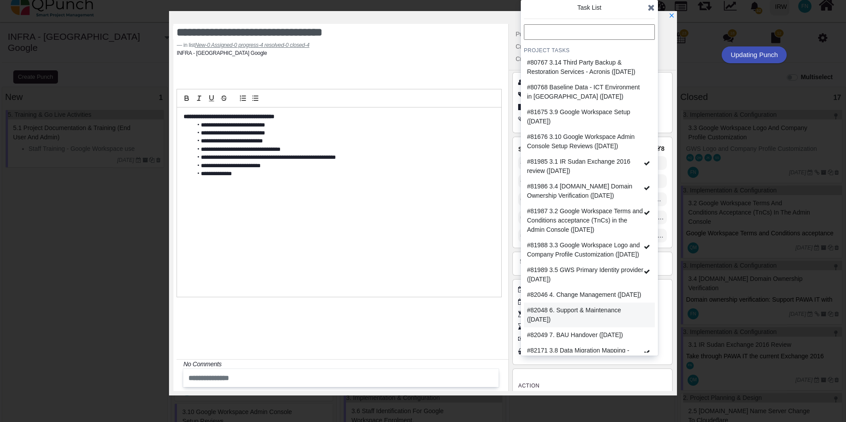
scroll to position [114, 0]
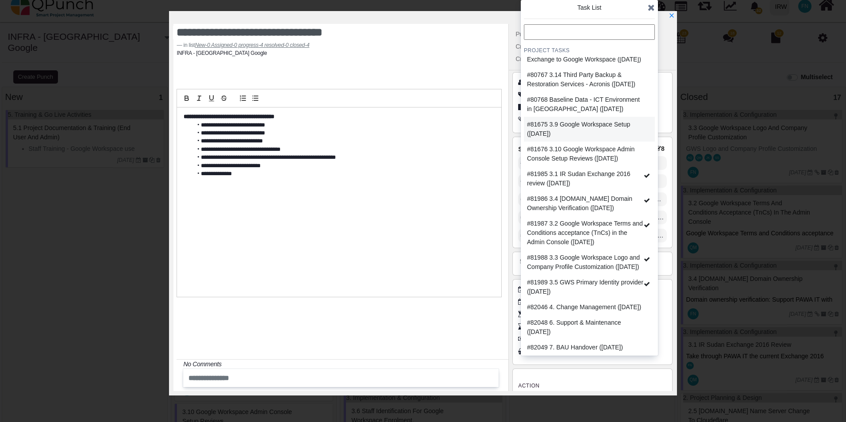
click at [611, 138] on div "#81675 3.9 Google Workspace Setup (2025-08-21)" at bounding box center [586, 129] width 119 height 19
click at [597, 163] on div "#81676 3.10 Google Workspace Admin Console Setup Reviews (2025-09-10)" at bounding box center [586, 154] width 119 height 19
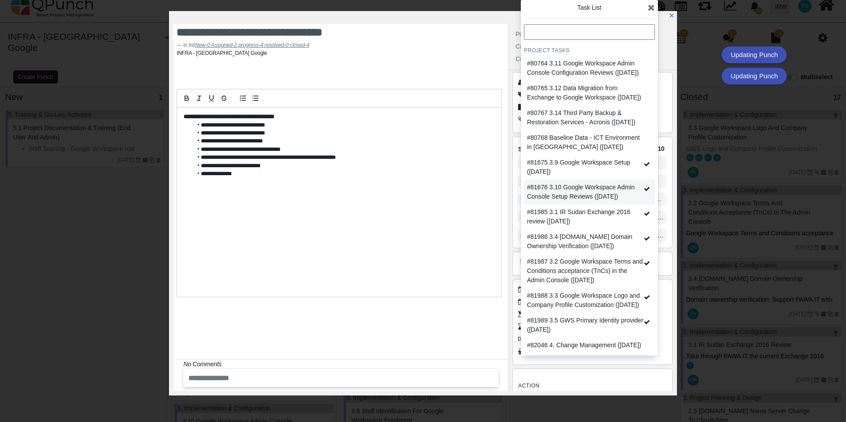
scroll to position [25, 0]
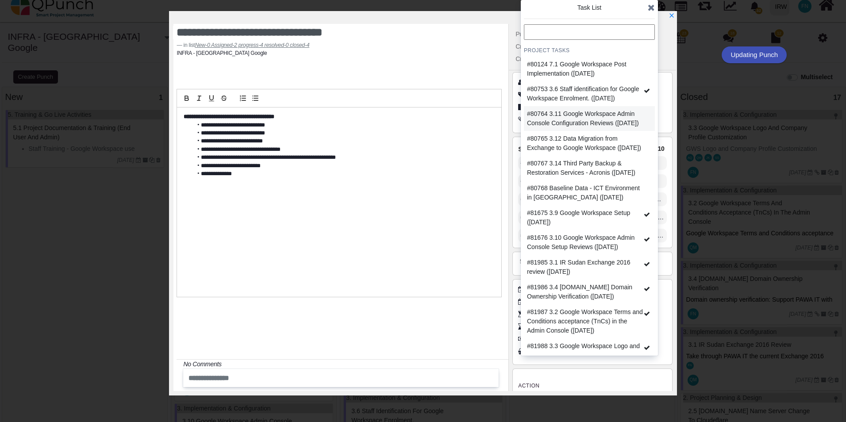
click at [600, 125] on div "#80764 3.11 Google Workspace Admin Console Configuration Reviews (2025-08-21)" at bounding box center [586, 118] width 119 height 19
click at [592, 152] on div "#80765 3.12 Data Migration from Exchange to Google Workspace (2025-08-21)" at bounding box center [586, 143] width 119 height 19
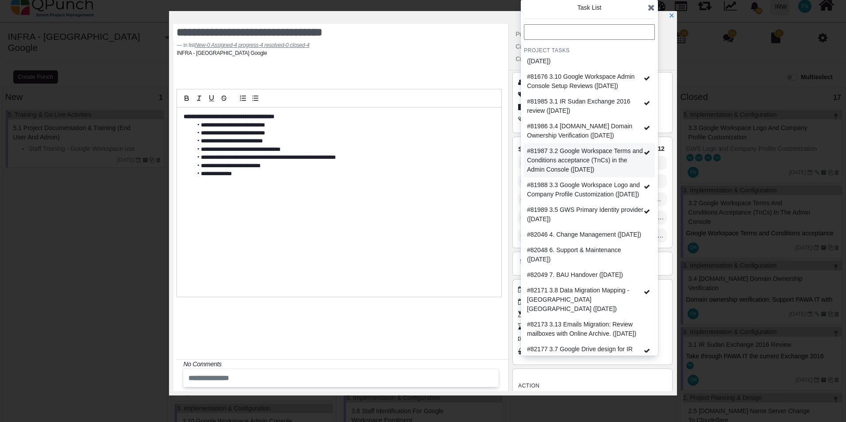
scroll to position [246, 0]
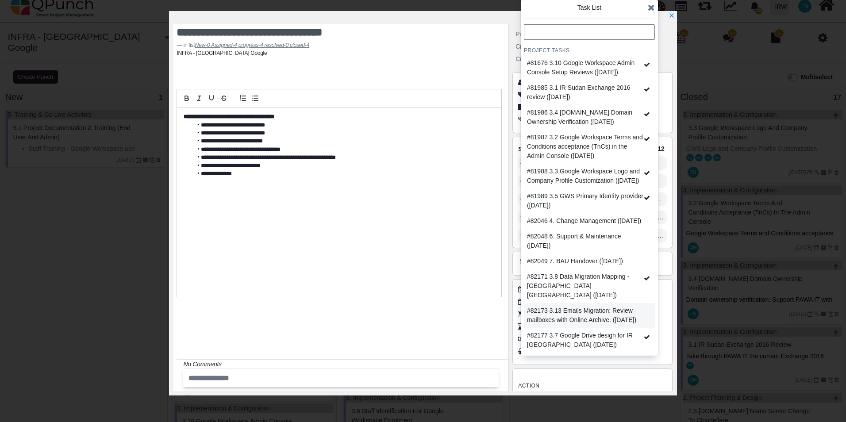
click at [595, 306] on div "#82173 3.13 Emails Migration: Review mailboxes with Online Archive. (2025-08-24)" at bounding box center [586, 315] width 119 height 19
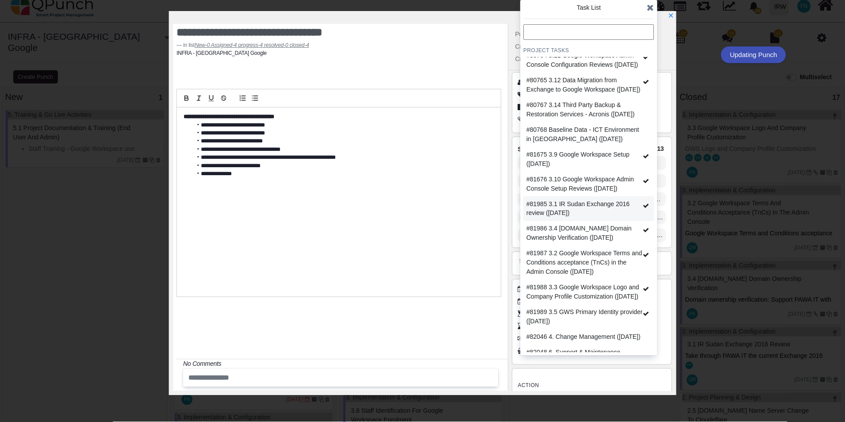
scroll to position [69, 0]
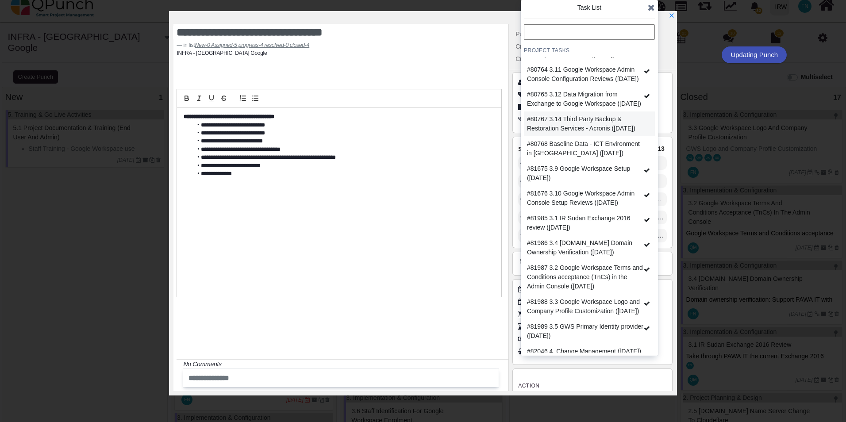
click at [590, 133] on div "#80767 3.14 Third Party Backup & Restoration Services - Acronis (2025-09-26)" at bounding box center [586, 124] width 119 height 19
click at [652, 7] on icon at bounding box center [650, 7] width 7 height 9
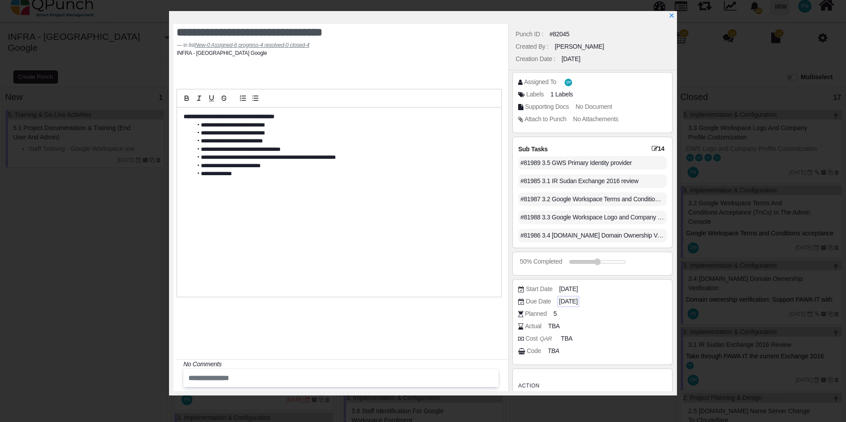
click at [577, 301] on span "2025-08-25" at bounding box center [568, 301] width 19 height 9
click at [570, 300] on span "2025-08-25" at bounding box center [568, 301] width 19 height 9
click at [671, 15] on icon "x" at bounding box center [670, 15] width 7 height 7
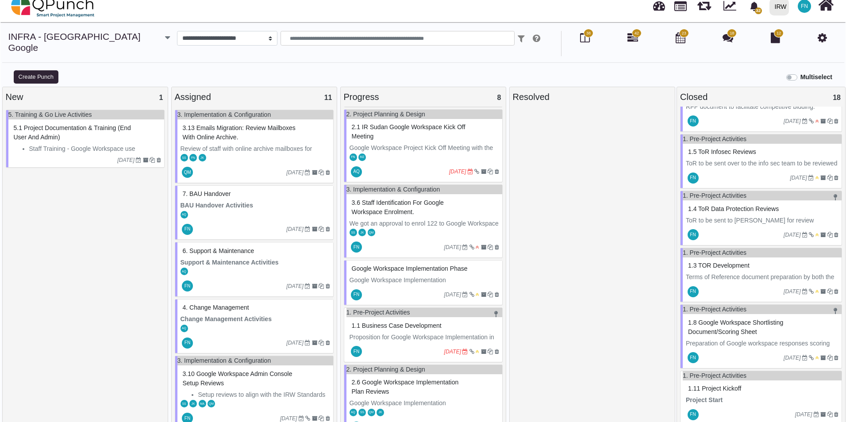
scroll to position [879, 0]
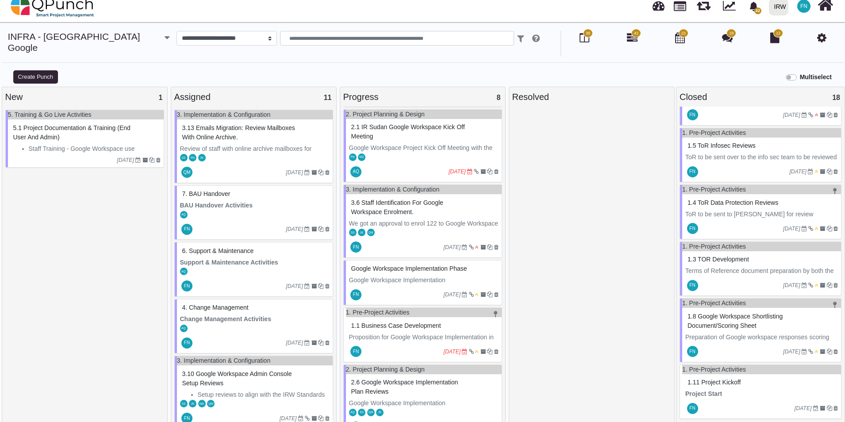
click at [722, 379] on span "1.11 Project Kickoff" at bounding box center [713, 382] width 53 height 7
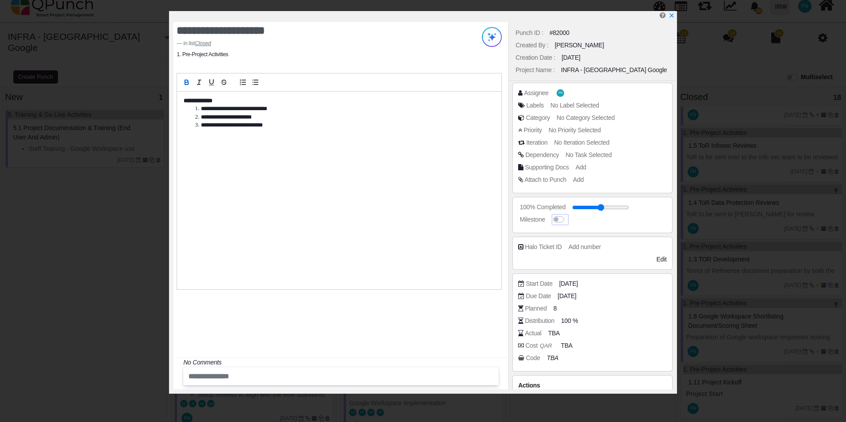
click at [567, 215] on label at bounding box center [567, 215] width 0 height 0
click at [671, 16] on icon "x" at bounding box center [670, 16] width 5 height 5
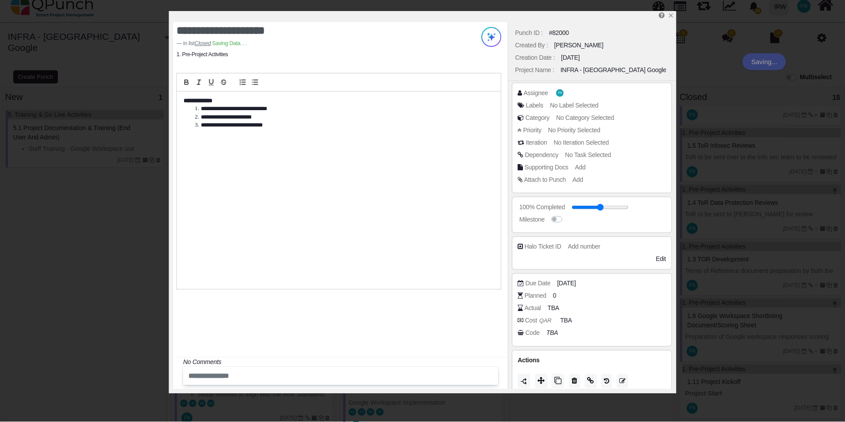
scroll to position [879, 0]
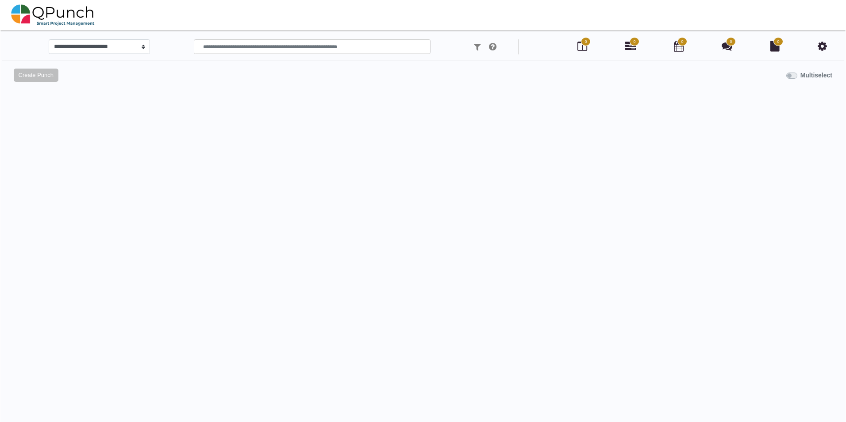
scroll to position [8, 0]
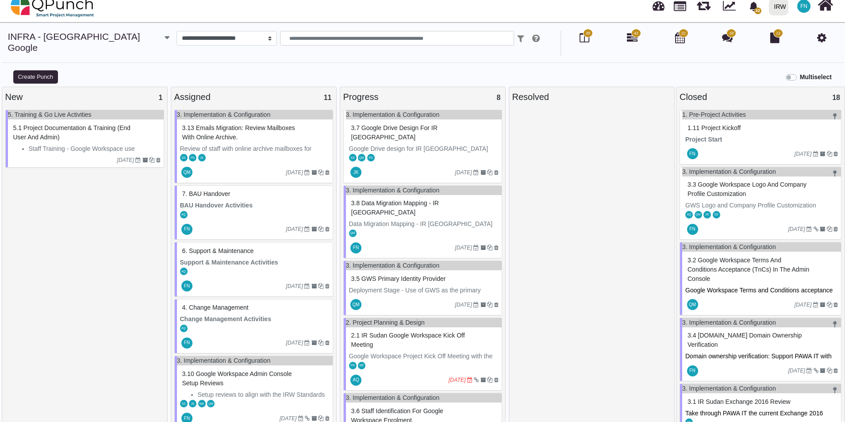
click at [414, 332] on span "2.1 IR Sudan Google Workspace Kick off Meeting" at bounding box center [408, 340] width 114 height 16
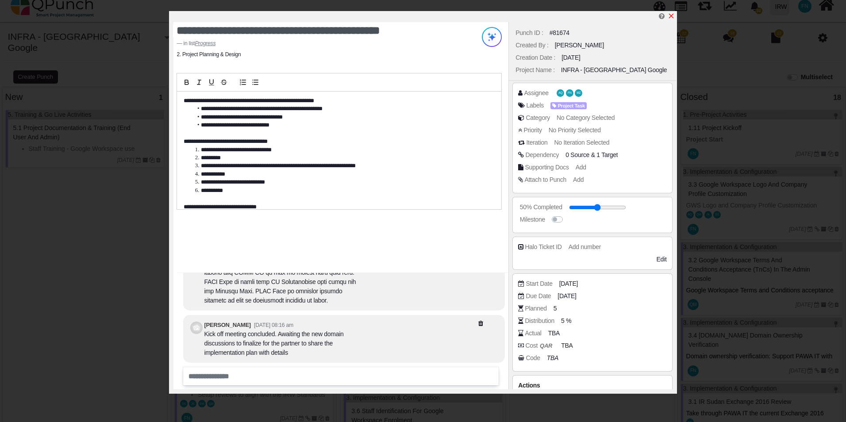
click at [674, 18] on icon "x" at bounding box center [670, 15] width 7 height 7
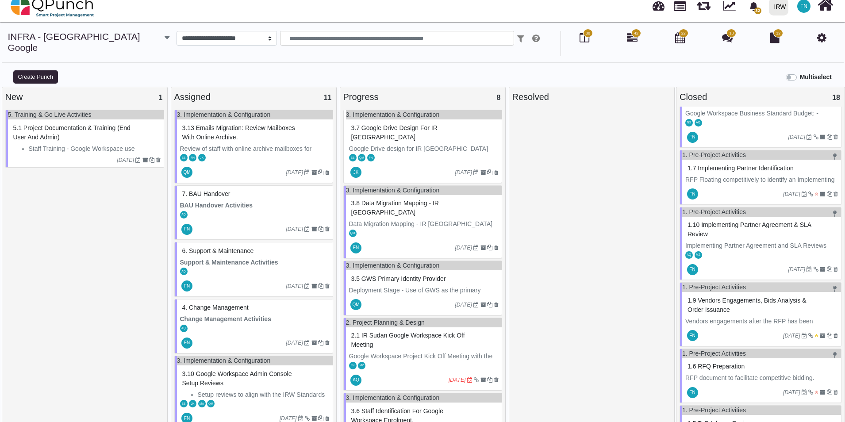
scroll to position [796, 0]
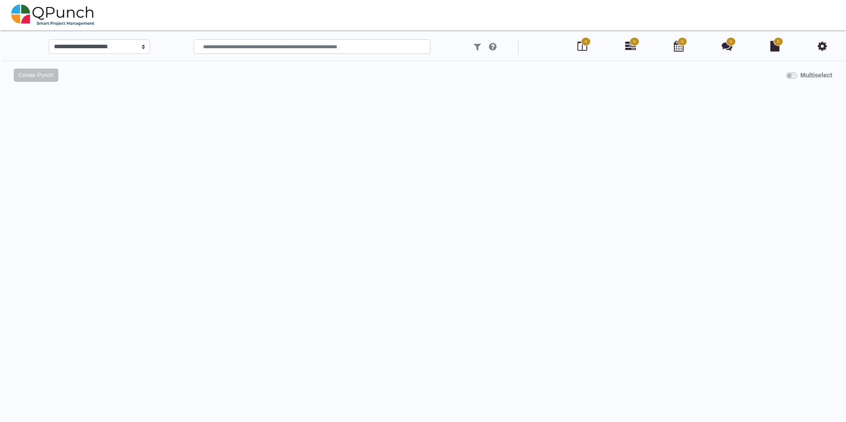
scroll to position [8, 0]
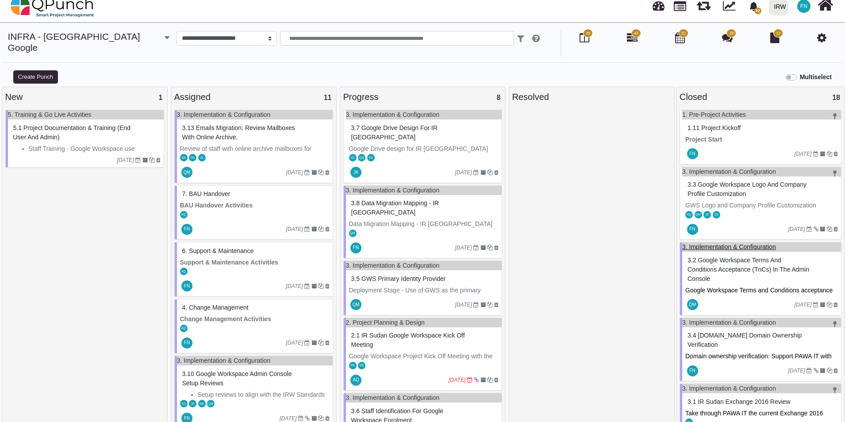
click at [734, 243] on link "3. Implementation & Configuration" at bounding box center [729, 246] width 94 height 7
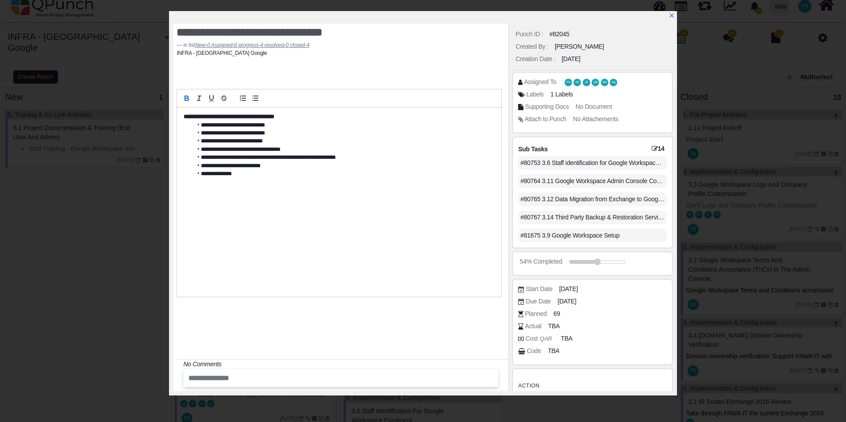
click at [651, 147] on icon at bounding box center [654, 149] width 6 height 6
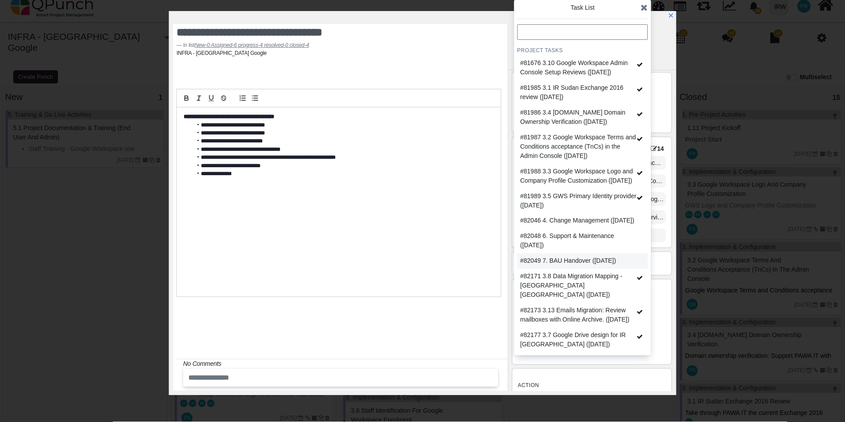
scroll to position [246, 0]
click at [425, 201] on div "**********" at bounding box center [339, 201] width 324 height 189
click at [647, 9] on icon at bounding box center [644, 7] width 7 height 9
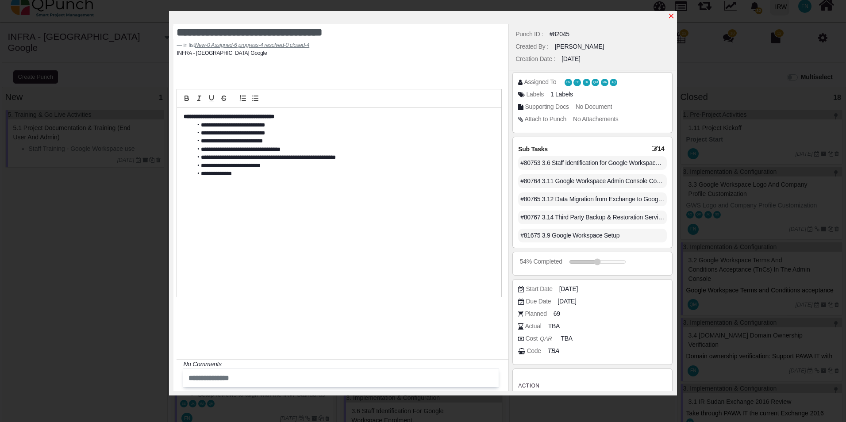
click at [670, 13] on icon "x" at bounding box center [670, 15] width 7 height 7
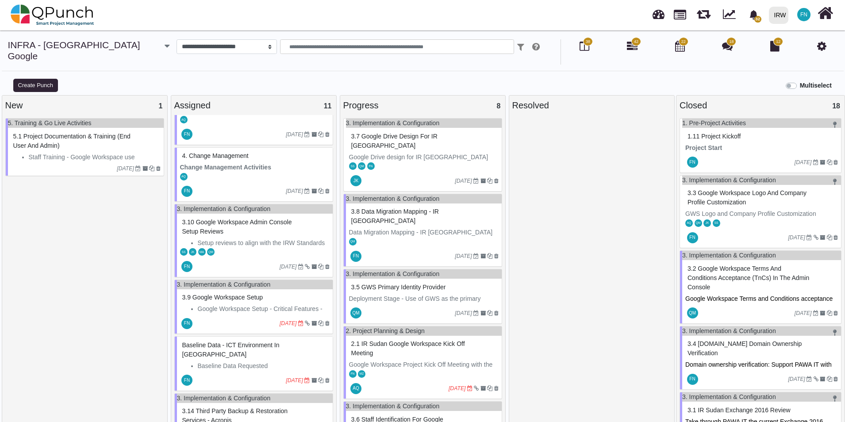
scroll to position [177, 0]
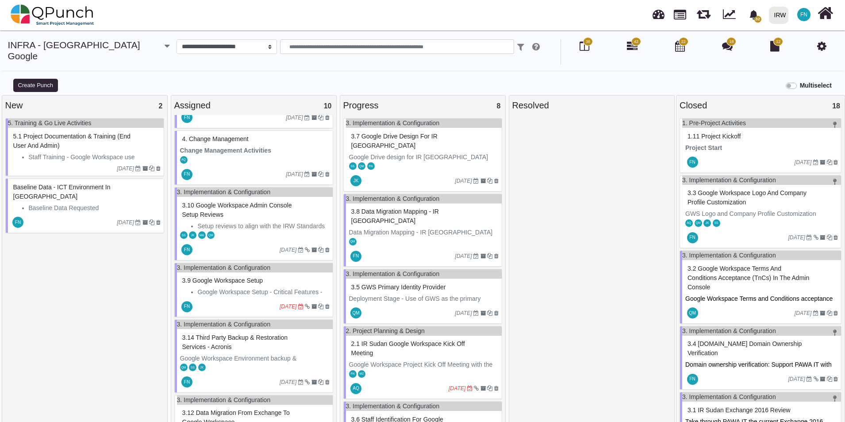
click at [218, 277] on span "3.9 Google Workspace Setup" at bounding box center [222, 280] width 81 height 7
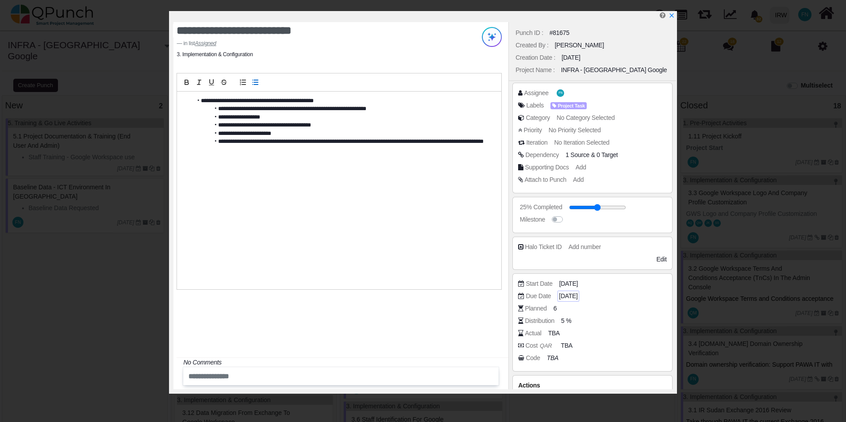
click at [573, 295] on span "[DATE]" at bounding box center [568, 295] width 19 height 9
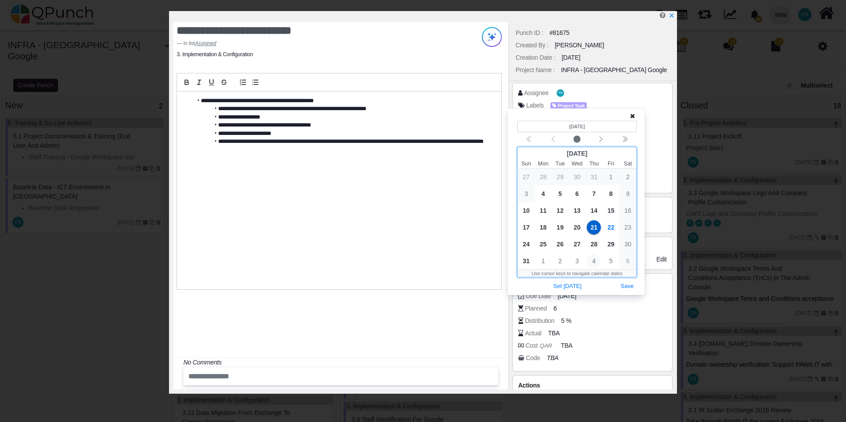
click at [595, 264] on span "4" at bounding box center [593, 261] width 14 height 14
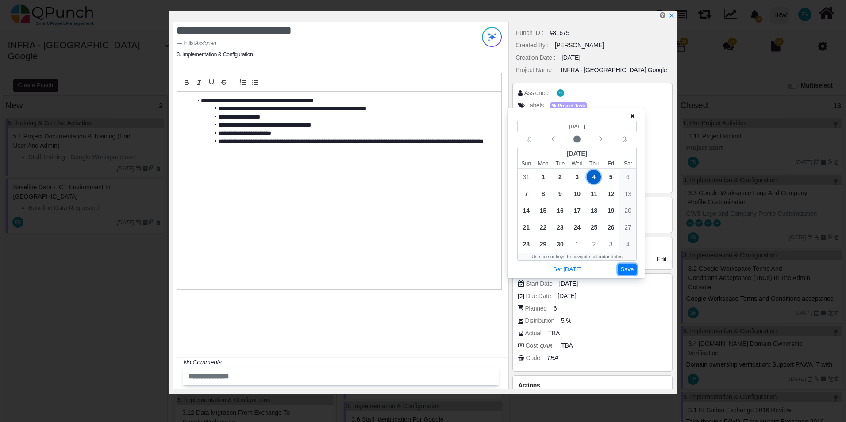
click at [627, 269] on button "Save" at bounding box center [626, 270] width 19 height 12
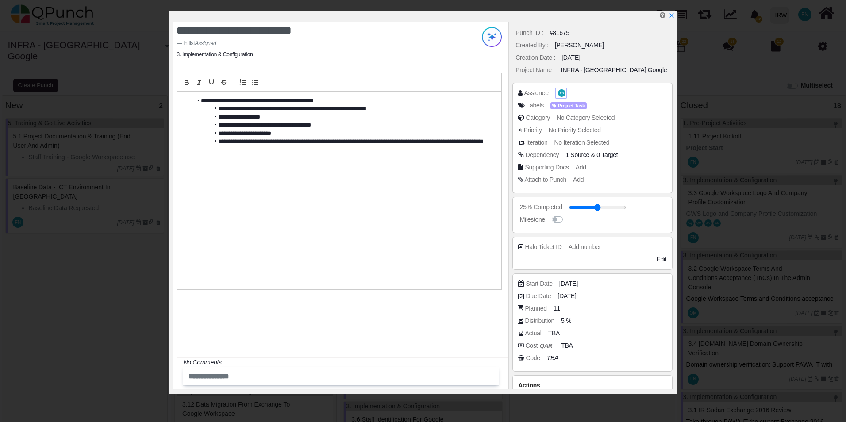
click at [563, 93] on span "FN" at bounding box center [562, 93] width 8 height 8
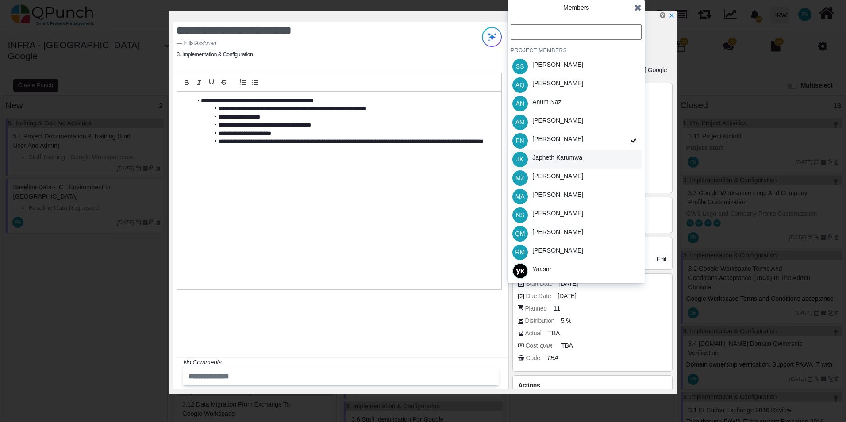
click at [585, 158] on div "JK Japheth Karumwa" at bounding box center [575, 159] width 131 height 19
click at [572, 138] on div "[PERSON_NAME]" at bounding box center [557, 138] width 51 height 9
click at [571, 67] on div "Samuel Serugo" at bounding box center [557, 64] width 51 height 9
click at [582, 67] on div "SS Samuel Serugo" at bounding box center [575, 66] width 131 height 19
click at [559, 233] on div "[PERSON_NAME]" at bounding box center [557, 231] width 51 height 9
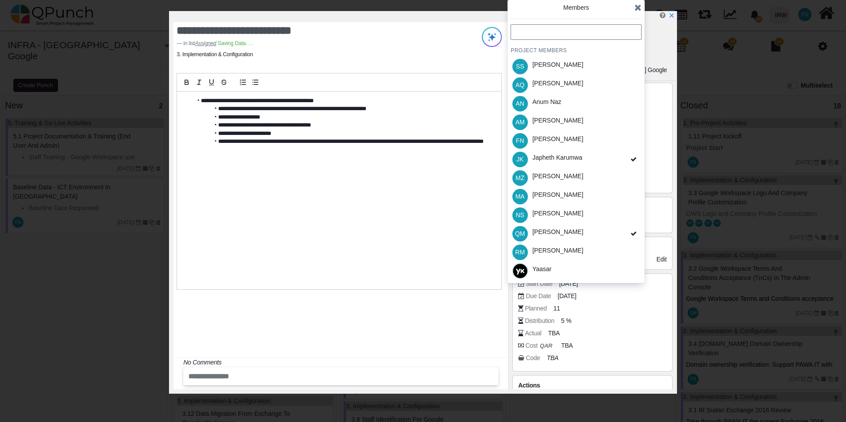
click at [636, 5] on icon at bounding box center [637, 7] width 7 height 9
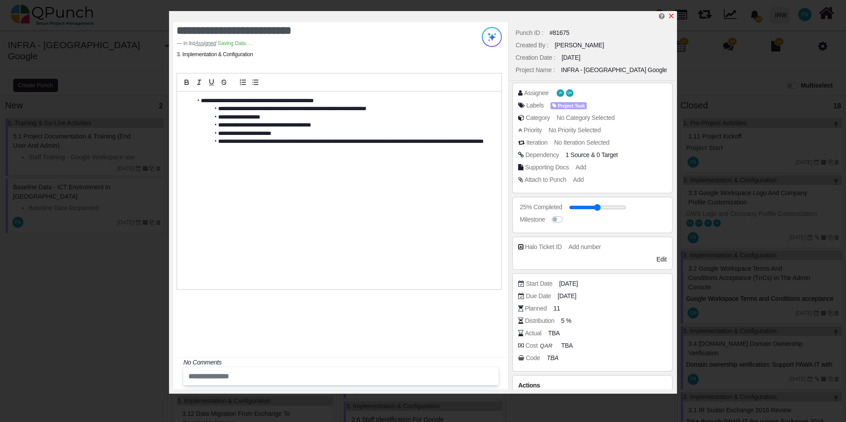
click at [670, 16] on icon "x" at bounding box center [670, 16] width 5 height 5
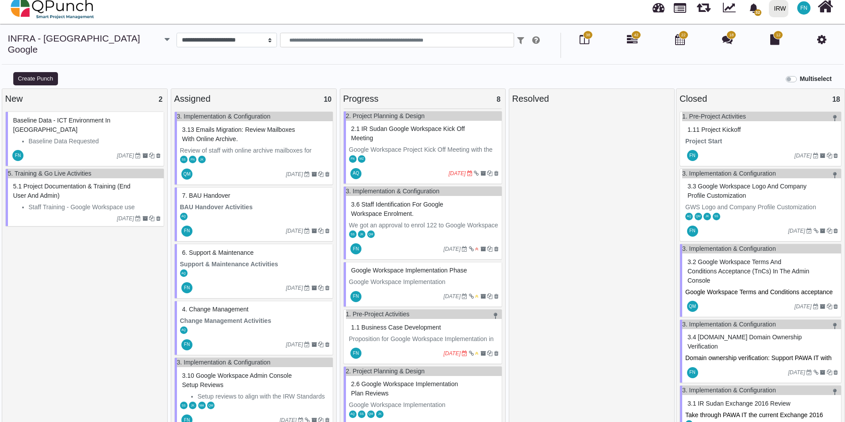
scroll to position [8, 0]
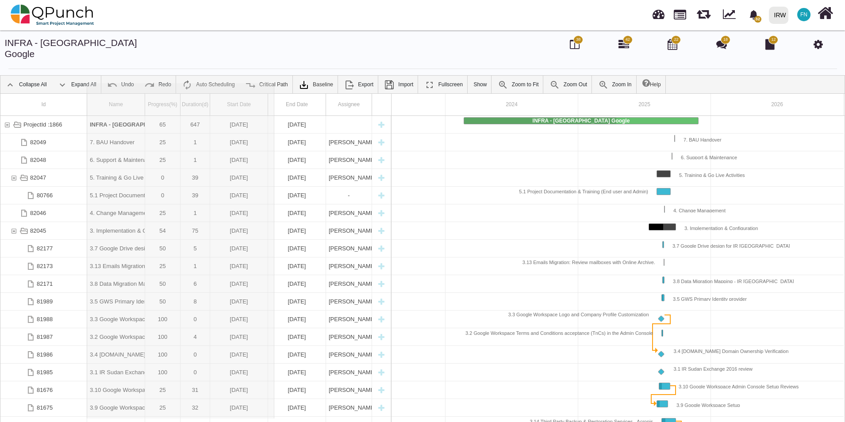
drag, startPoint x: 200, startPoint y: 96, endPoint x: 275, endPoint y: 94, distance: 74.3
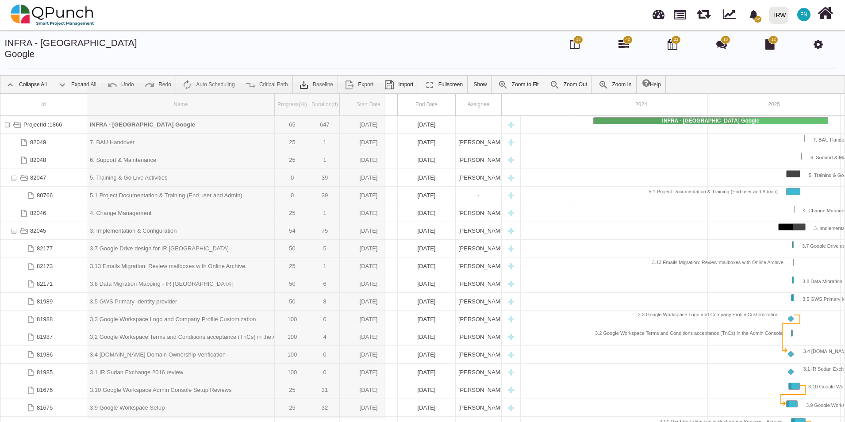
drag, startPoint x: 275, startPoint y: 94, endPoint x: 384, endPoint y: 101, distance: 109.9
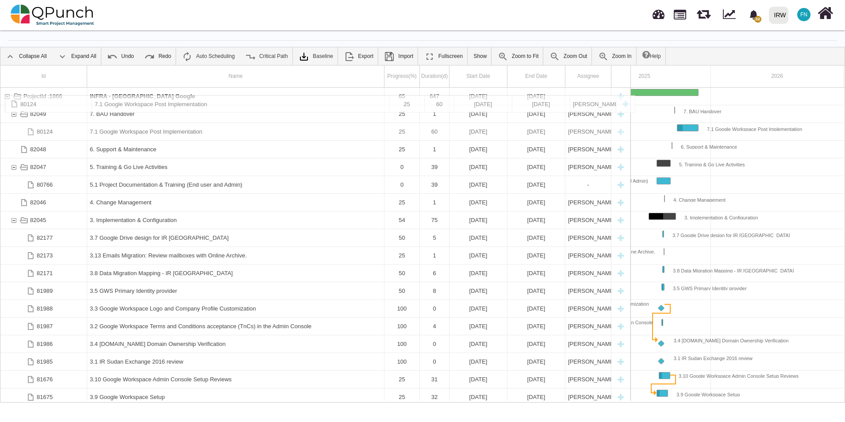
drag, startPoint x: 155, startPoint y: 362, endPoint x: 242, endPoint y: 100, distance: 276.3
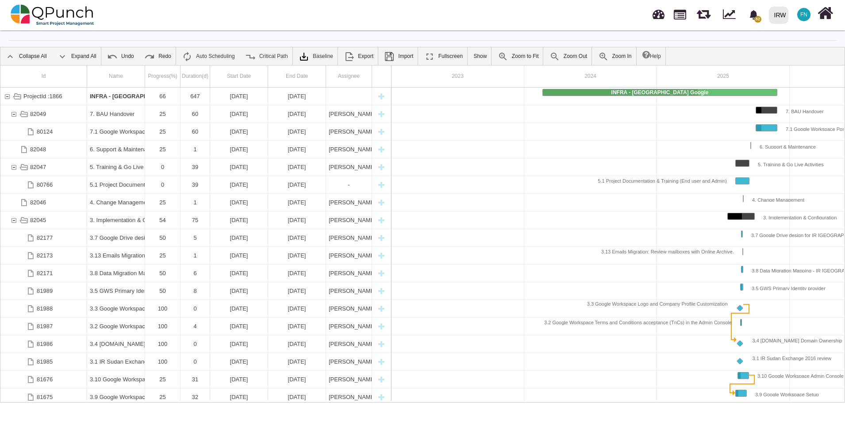
scroll to position [0, 79]
